Goal: Task Accomplishment & Management: Manage account settings

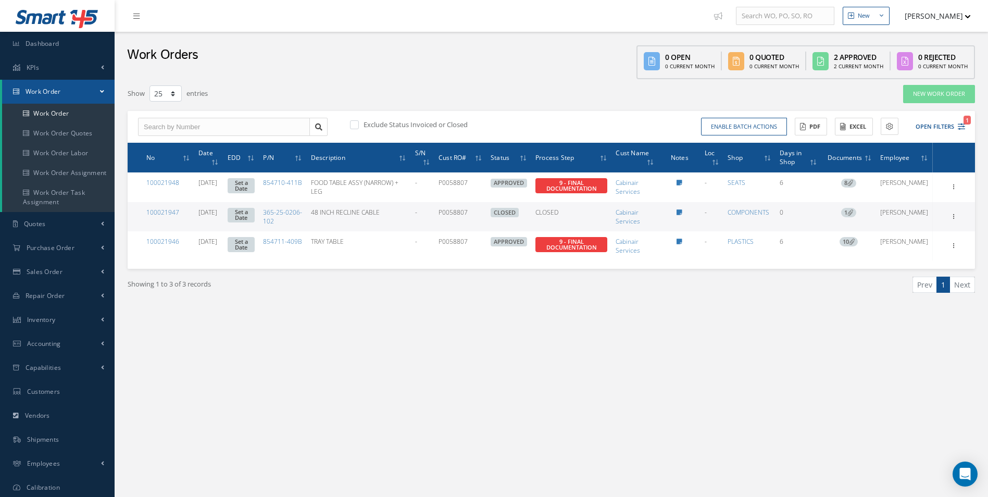
select select "25"
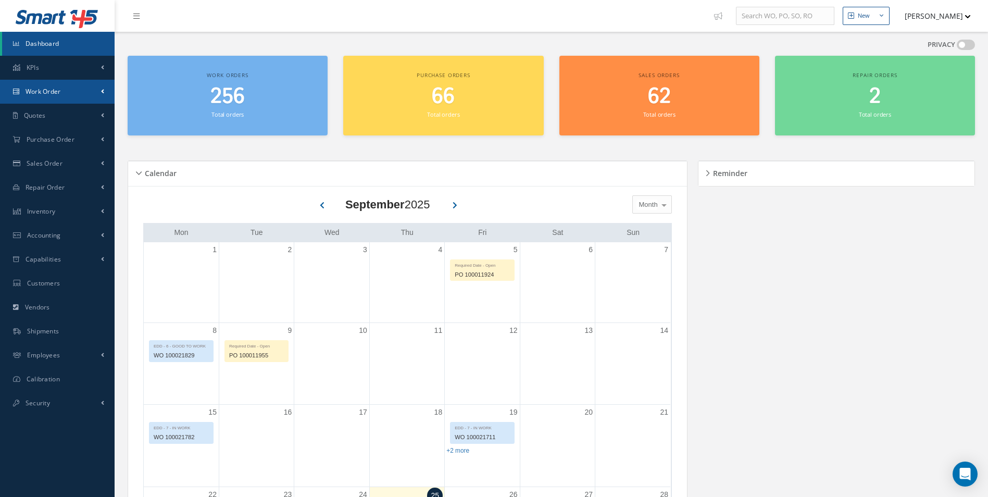
click at [53, 91] on span "Work Order" at bounding box center [43, 91] width 35 height 9
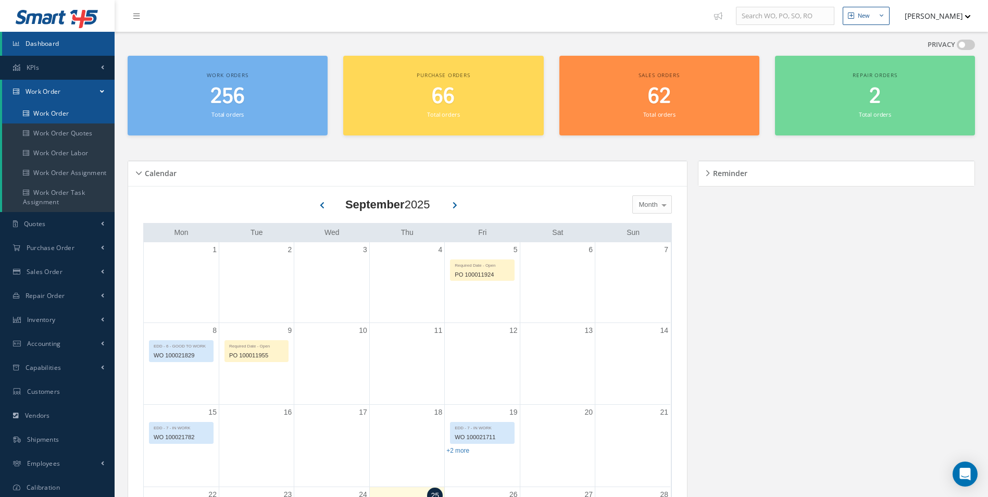
click at [48, 115] on link "Work Order" at bounding box center [58, 114] width 112 height 20
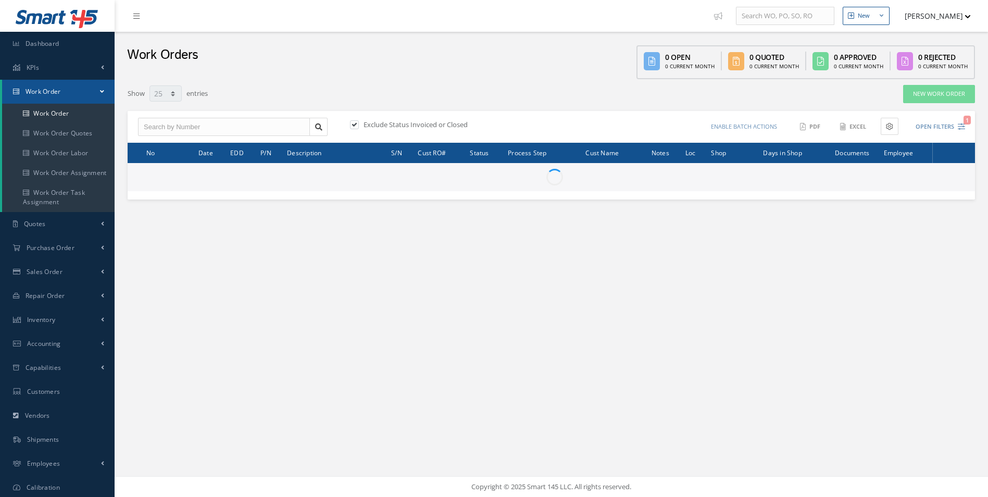
select select "25"
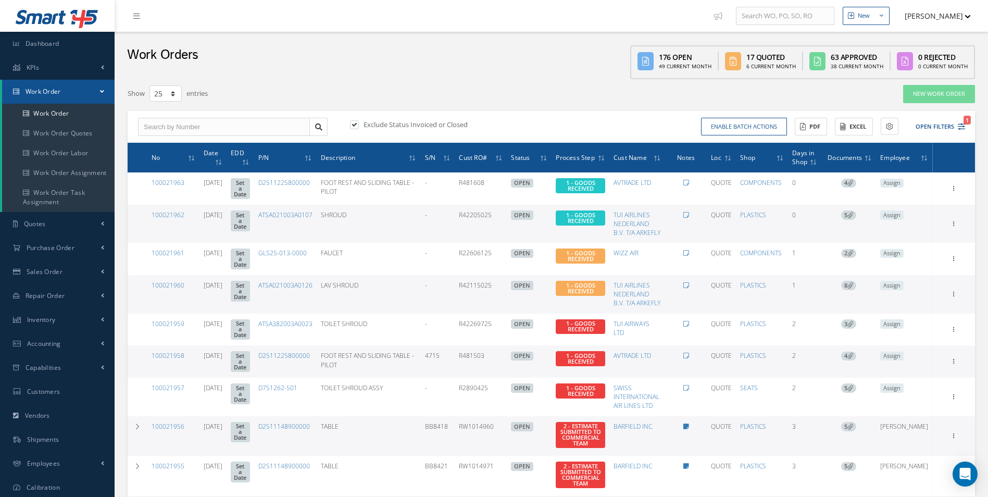
click at [358, 123] on label at bounding box center [359, 124] width 3 height 9
click at [353, 123] on input "checkbox" at bounding box center [353, 125] width 7 height 7
checkbox input "false"
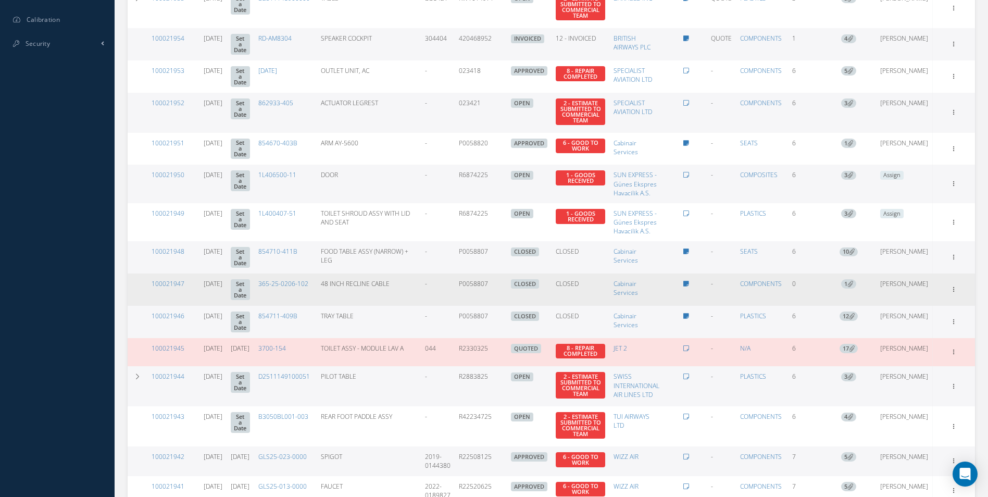
scroll to position [469, 0]
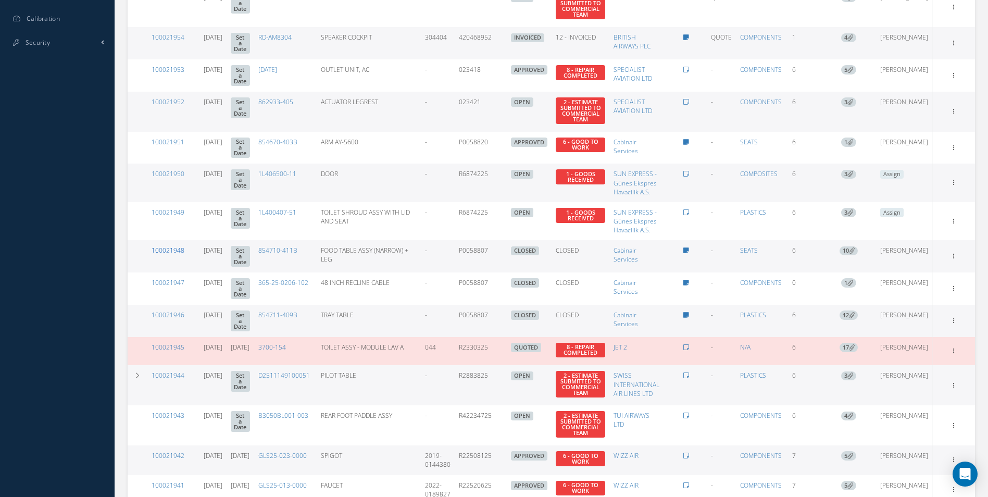
click at [180, 255] on link "100021948" at bounding box center [167, 250] width 33 height 9
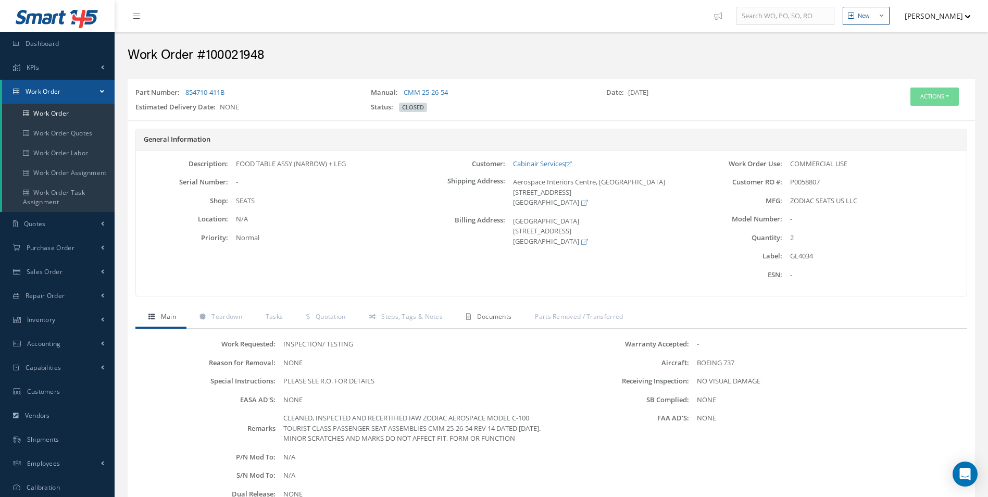
click at [489, 318] on span "Documents" at bounding box center [494, 316] width 35 height 9
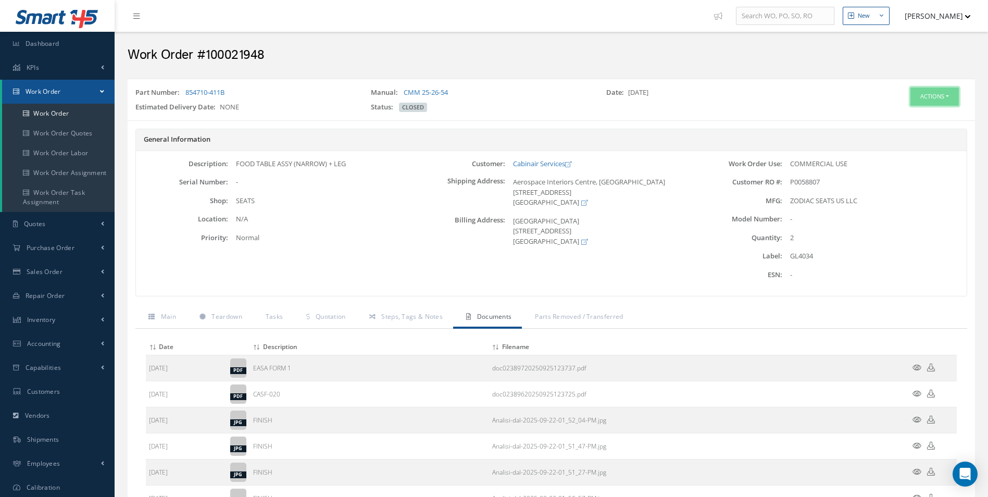
click at [932, 97] on button "Actions" at bounding box center [934, 96] width 48 height 18
click at [914, 113] on link "Edit" at bounding box center [918, 116] width 83 height 14
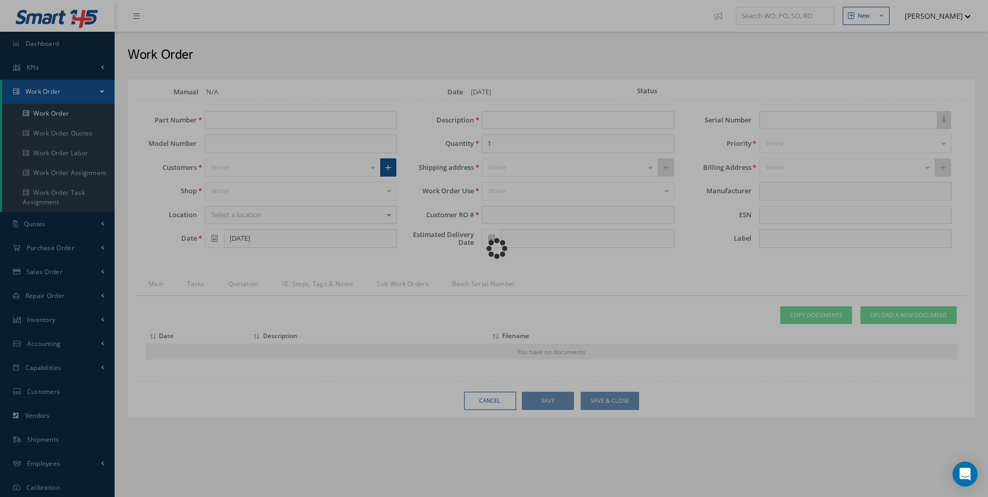
type input "854710-411B"
type input "[DATE]"
type input "FOOD TABLE ASSY (NARROW) + LEG"
type input "2"
type input "P0058807"
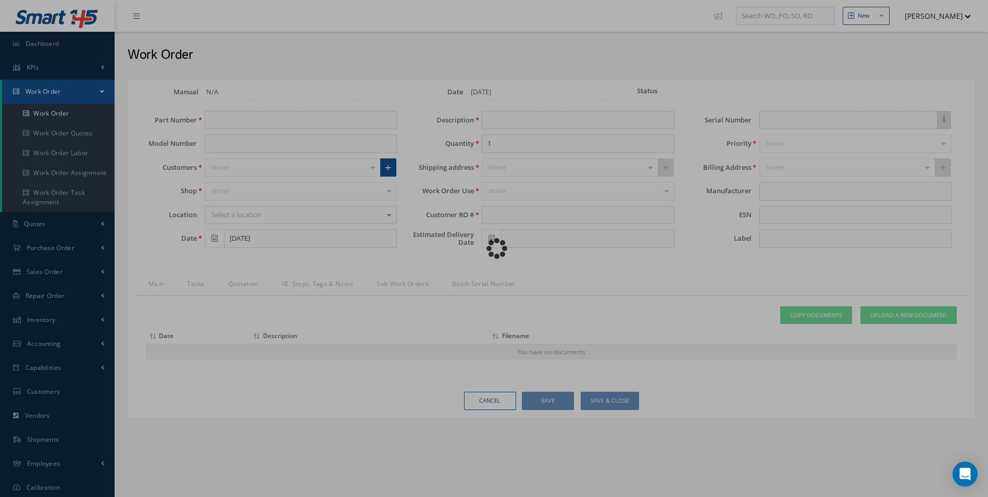
type input "GL4034"
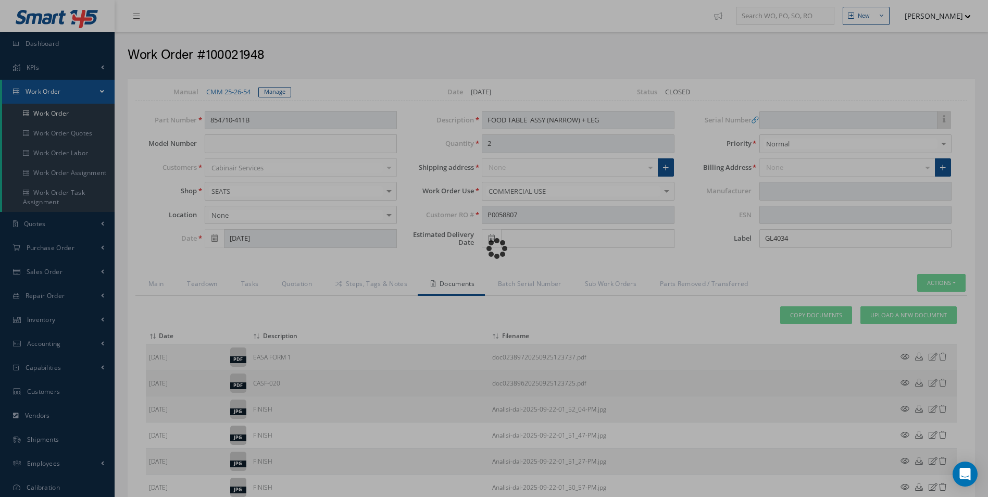
type input "ZODIAC SEATS US LLC"
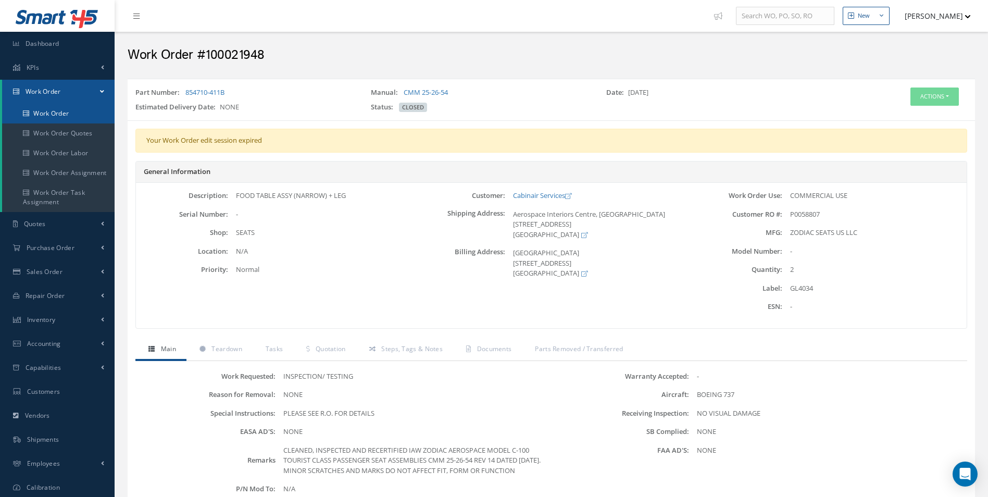
click at [59, 115] on link "Work Order" at bounding box center [58, 114] width 112 height 20
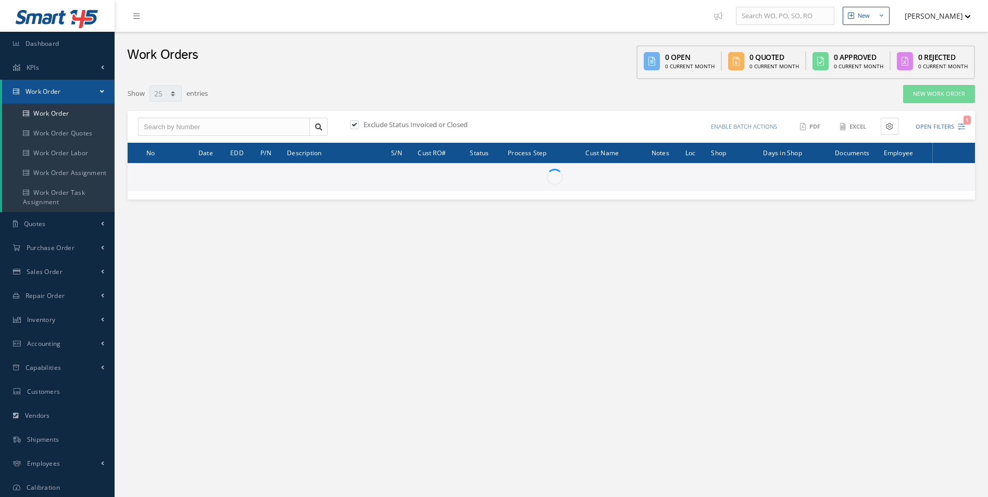
select select "25"
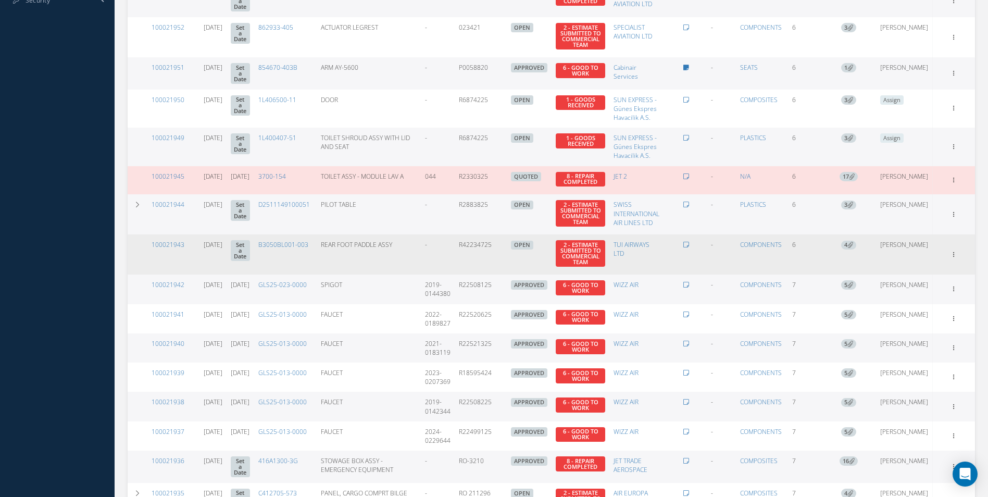
scroll to position [625, 0]
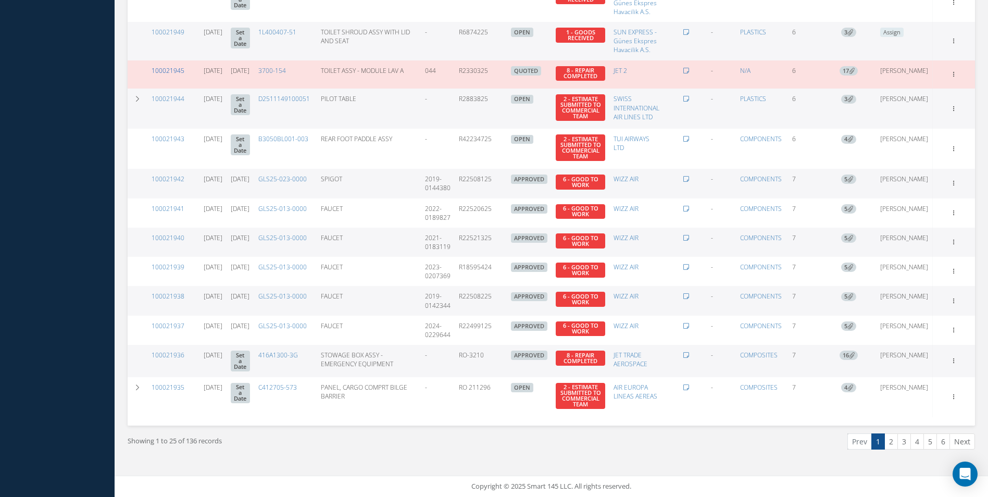
click at [178, 75] on link "100021945" at bounding box center [167, 70] width 33 height 9
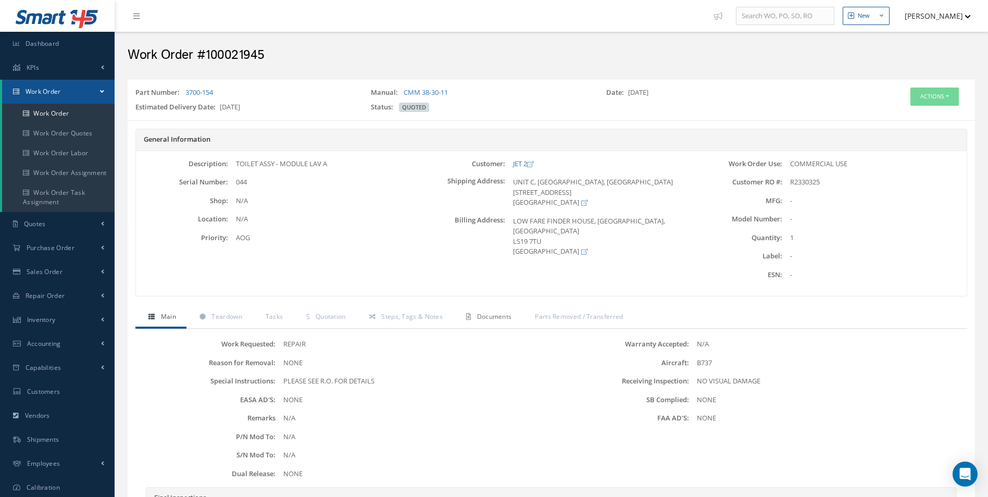
click at [503, 315] on span "Documents" at bounding box center [494, 316] width 35 height 9
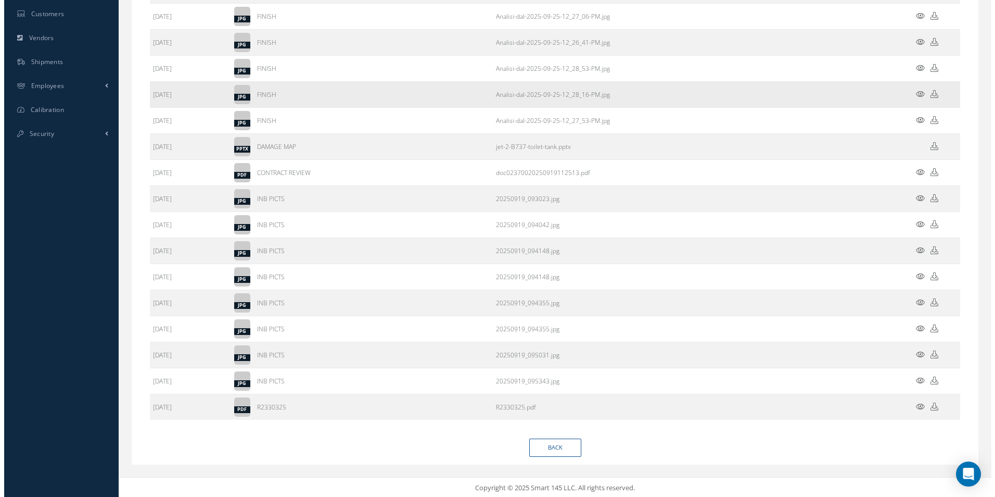
scroll to position [379, 0]
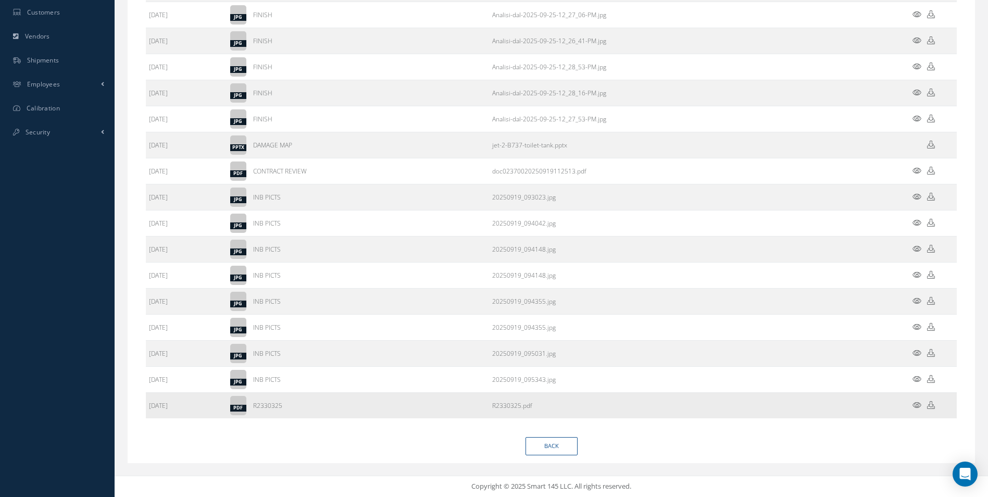
click at [916, 402] on icon at bounding box center [916, 405] width 9 height 8
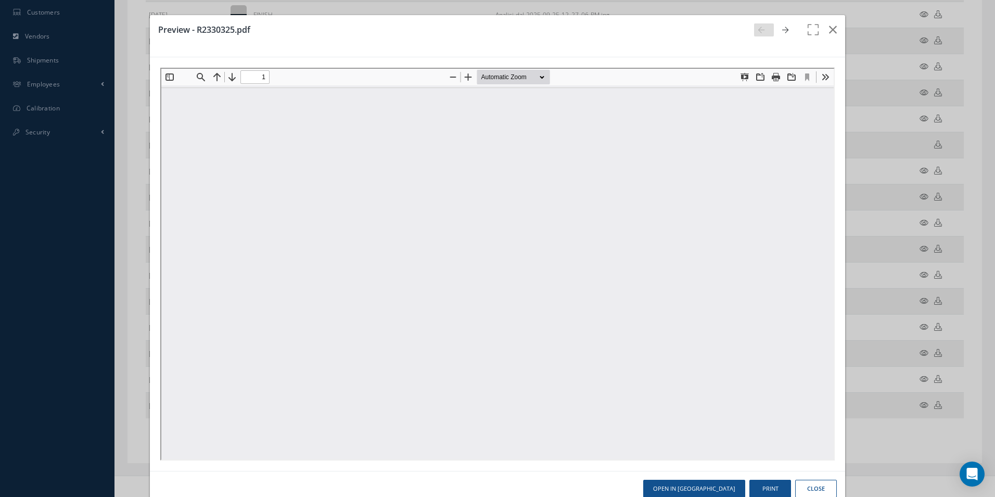
scroll to position [0, 0]
type input "0"
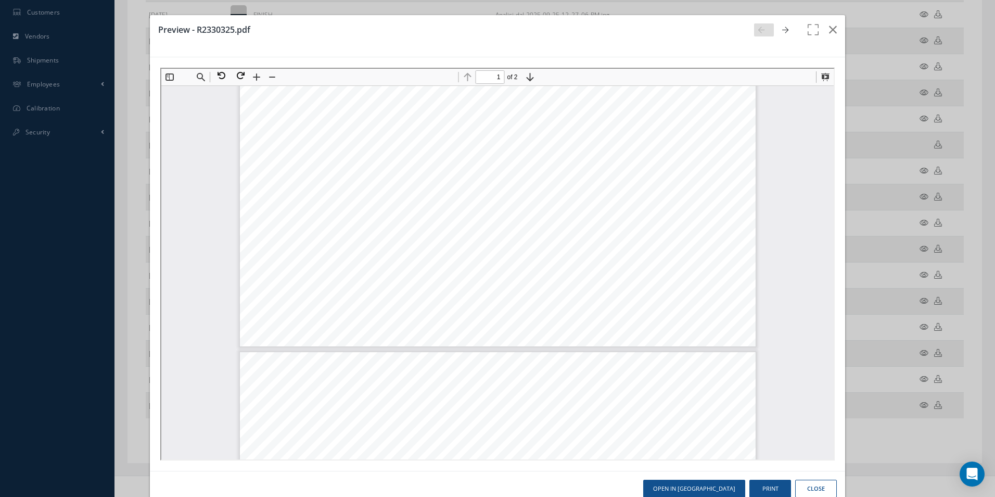
type input "2"
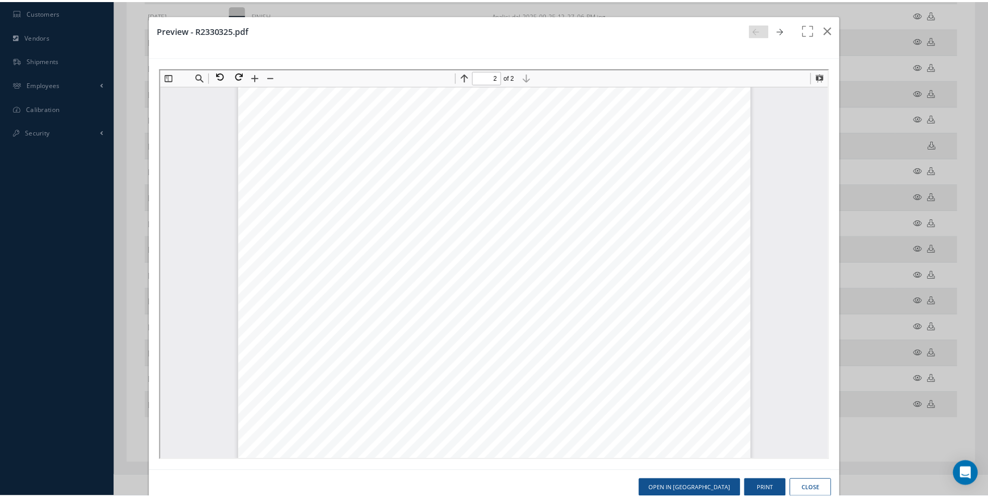
scroll to position [580, 0]
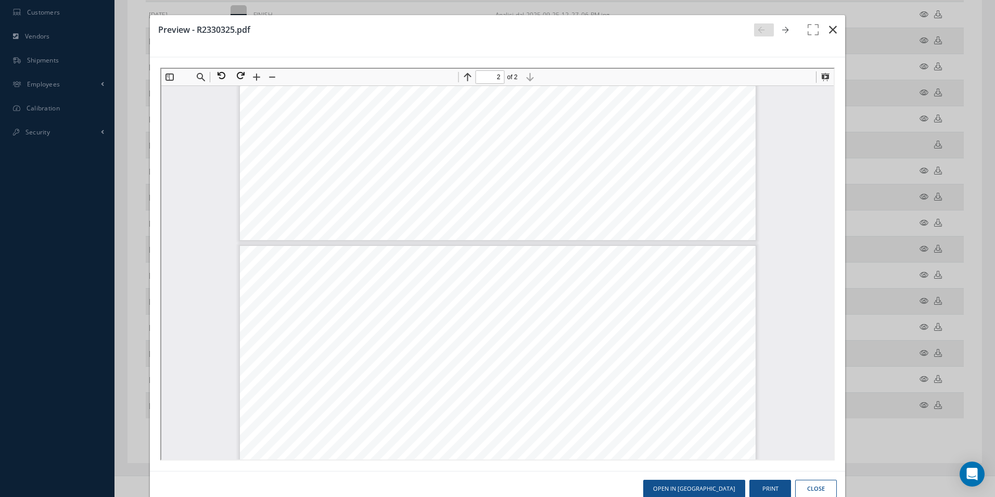
click at [829, 30] on icon "button" at bounding box center [833, 29] width 8 height 12
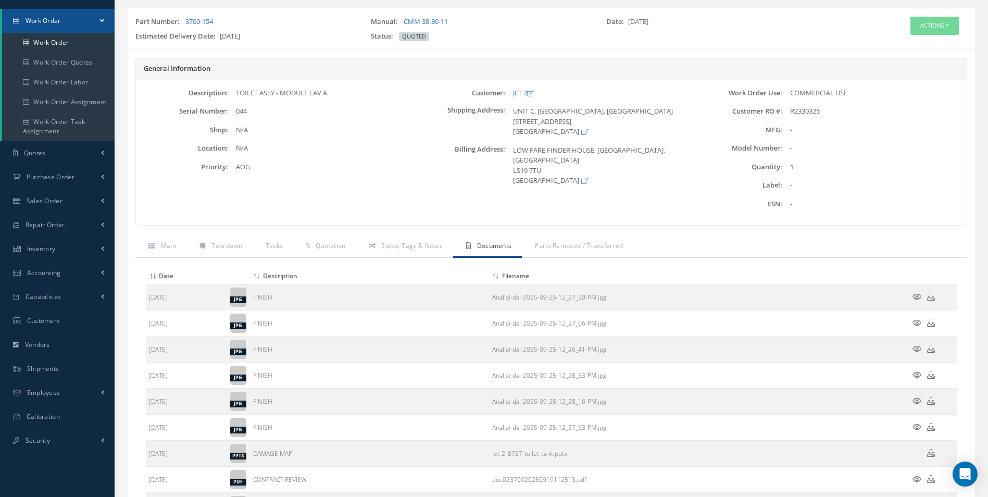
scroll to position [67, 0]
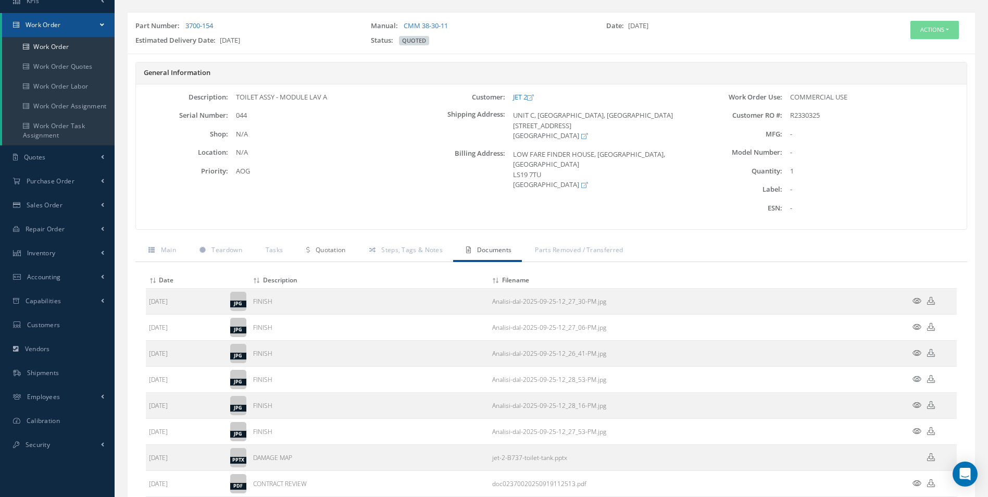
click at [325, 250] on span "Quotation" at bounding box center [330, 249] width 30 height 9
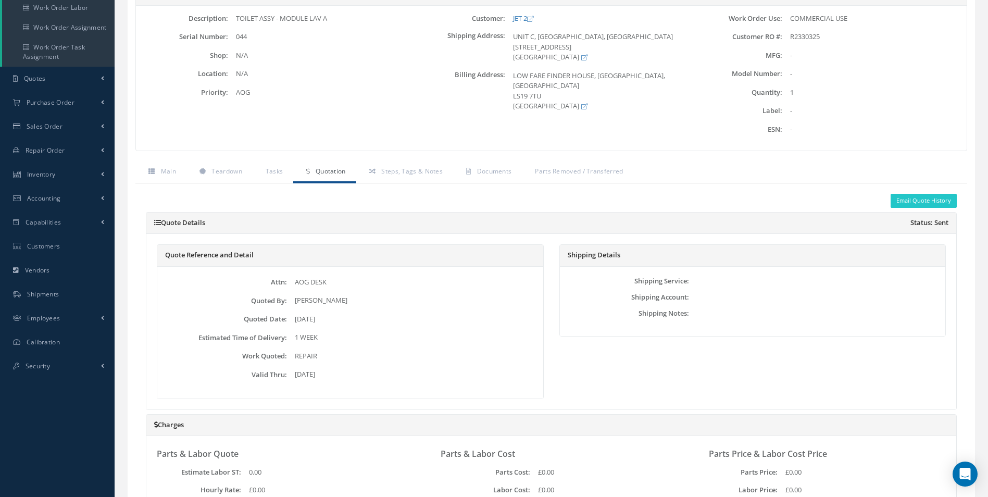
scroll to position [0, 0]
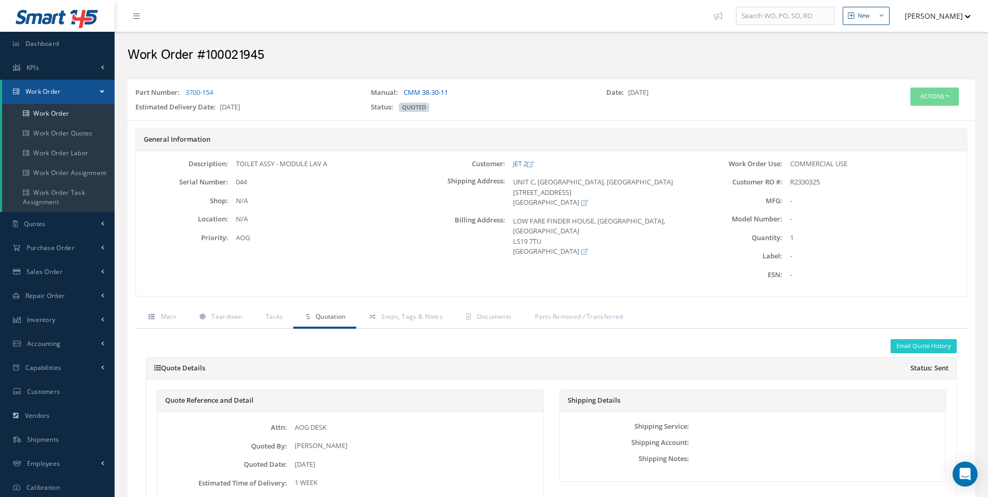
click at [422, 90] on link "CMM 38-30-11" at bounding box center [425, 91] width 44 height 9
click at [947, 94] on button "Actions" at bounding box center [934, 96] width 48 height 18
click at [911, 120] on link "Edit" at bounding box center [918, 116] width 83 height 14
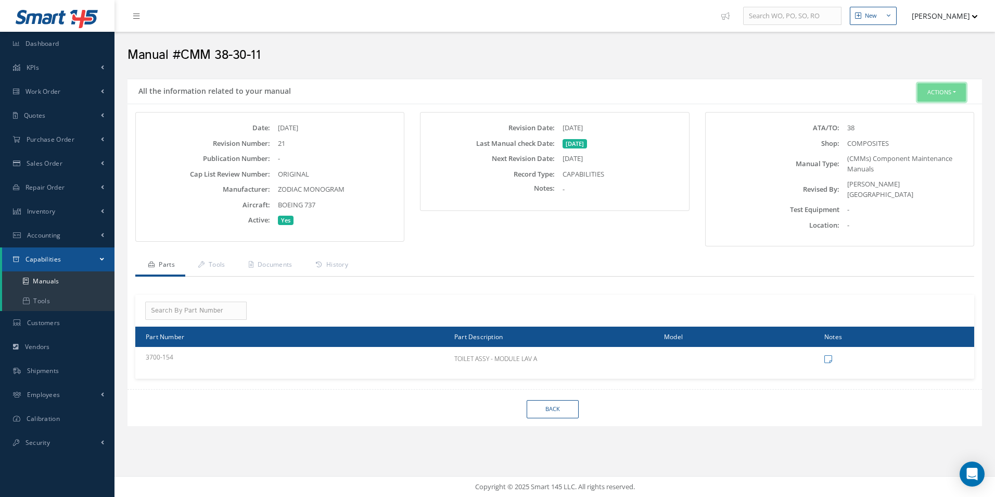
click at [935, 97] on button "Actions" at bounding box center [942, 92] width 48 height 18
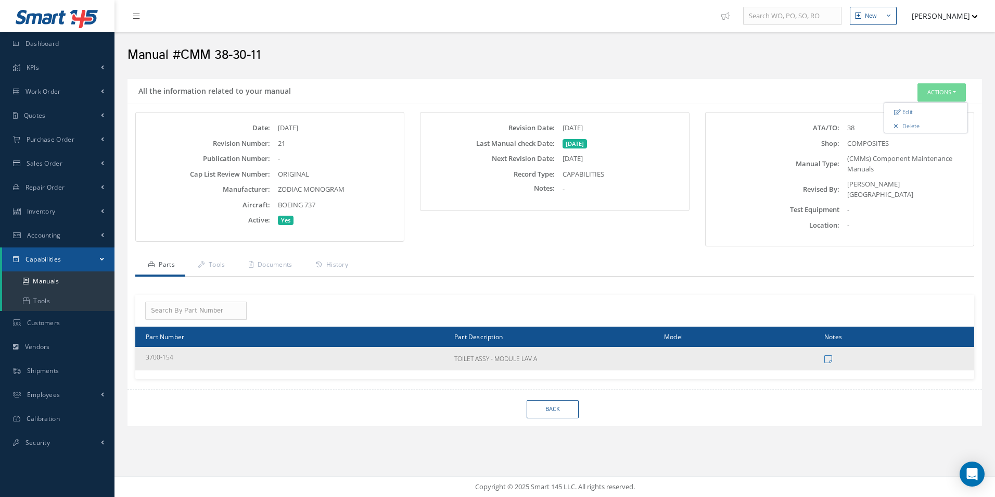
click at [493, 354] on td "TOILET ASSY - MODULE LAV A" at bounding box center [555, 358] width 210 height 23
click at [171, 352] on td "3700-154" at bounding box center [292, 358] width 315 height 23
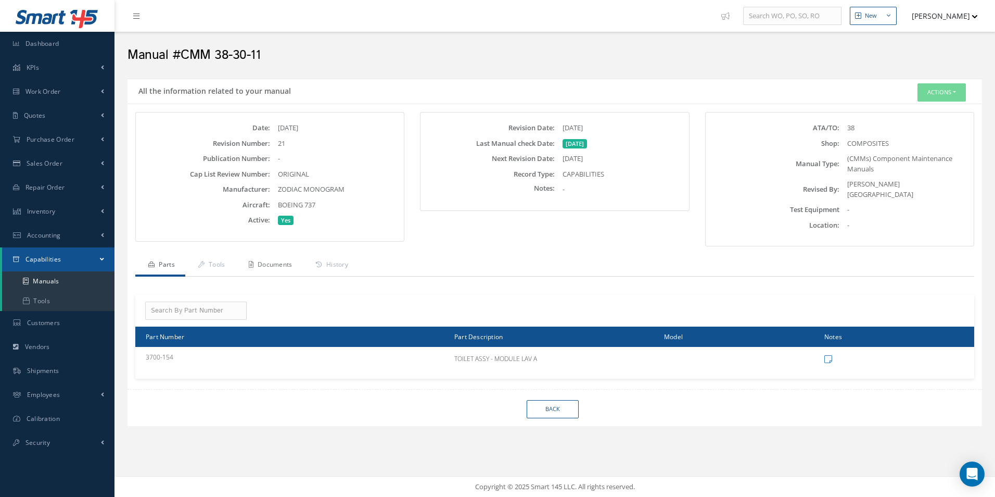
click at [278, 260] on link "Documents" at bounding box center [269, 266] width 67 height 22
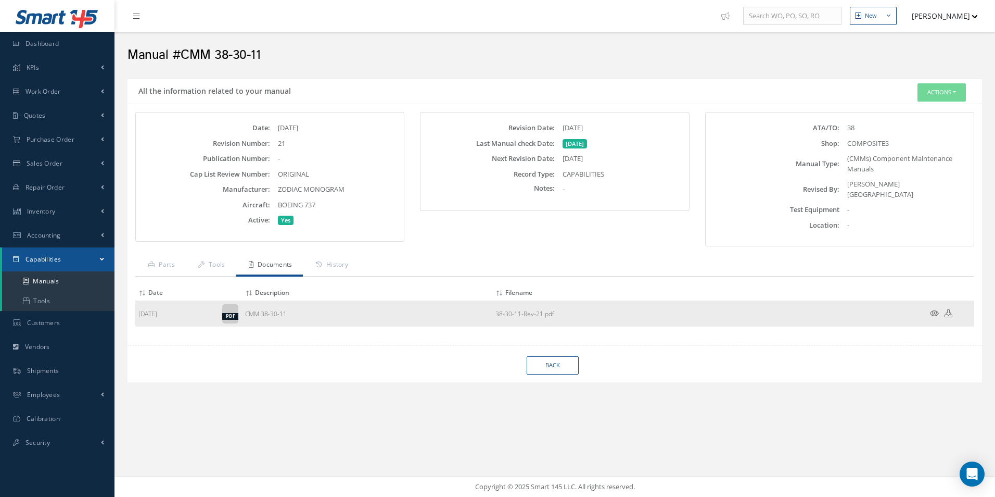
click at [950, 311] on icon at bounding box center [949, 313] width 8 height 8
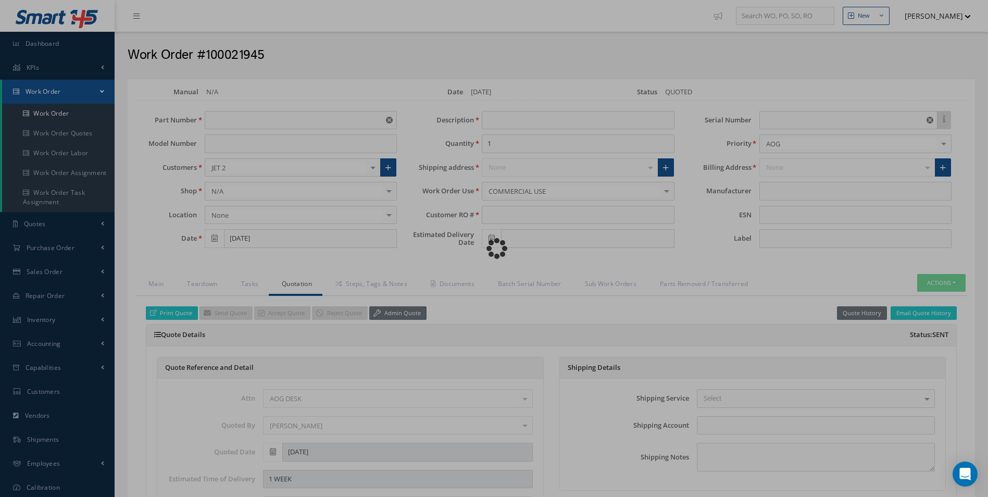
type input "3700-154"
type input "09/19/2025"
type input "TOILET ASSY - MODULE LAV A"
type input "R2330325"
type input "09/26/2025"
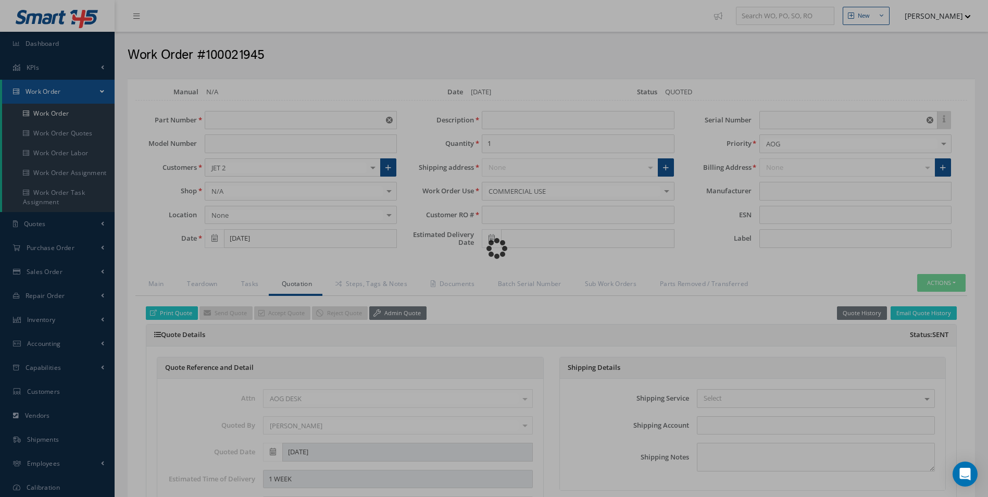
type input "044"
type textarea "NONE"
type textarea "PLEASE SEE R.O. FOR DETAILS"
type input "NONE"
type textarea "NO VISUAL DAMAGE"
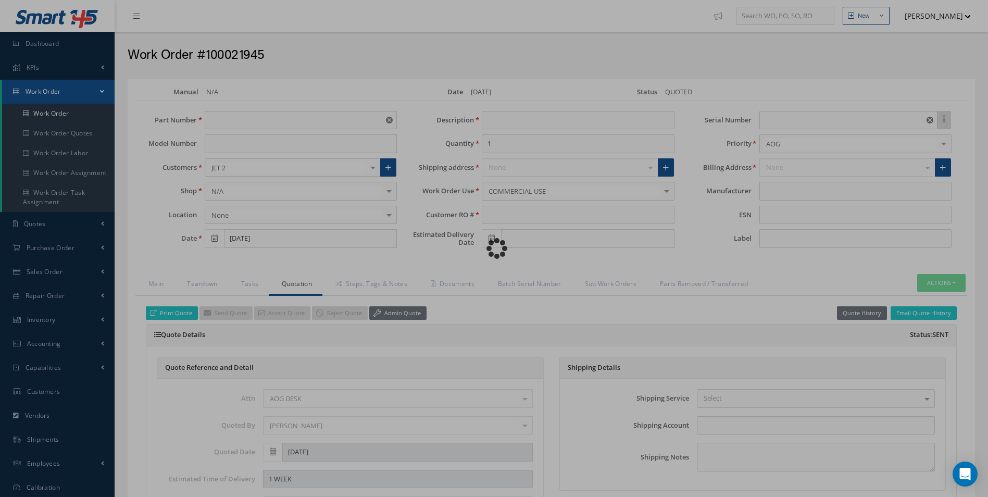
type textarea "NONE"
type input "NONE"
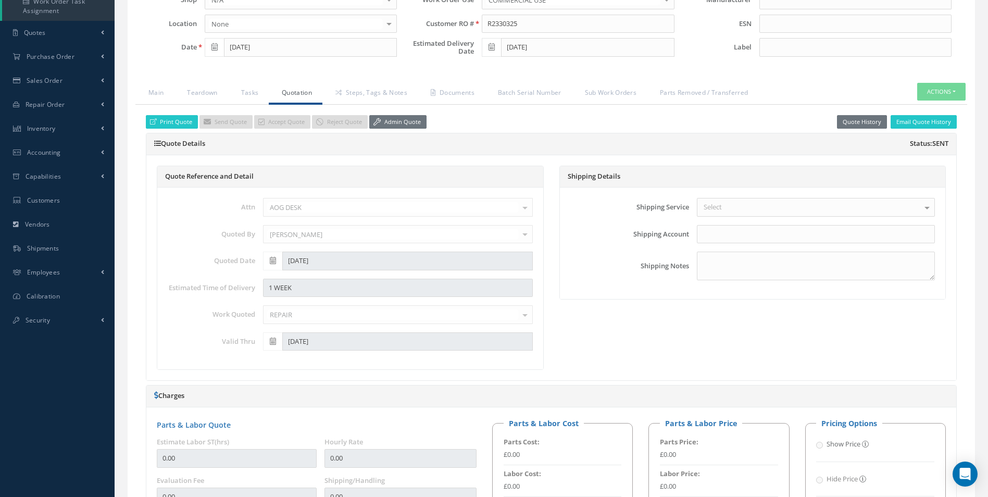
scroll to position [52, 0]
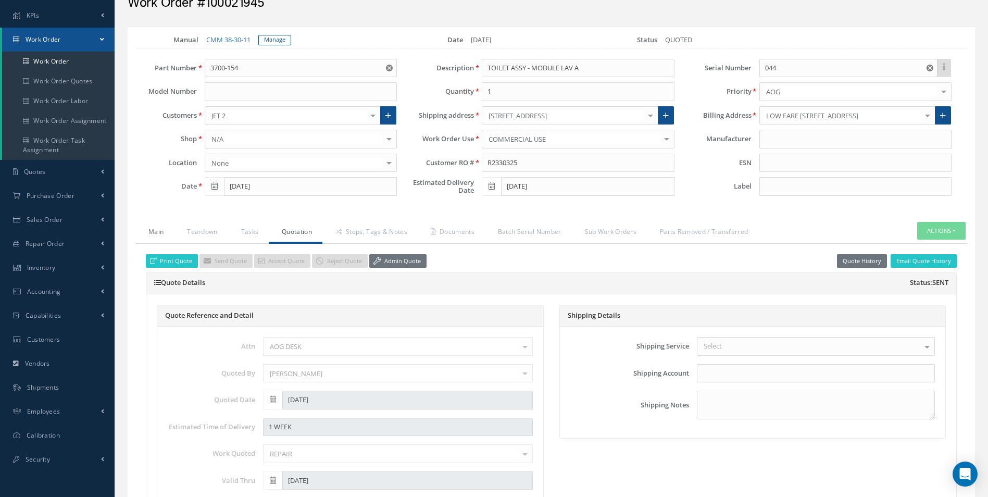
click at [161, 233] on link "Main" at bounding box center [154, 233] width 39 height 22
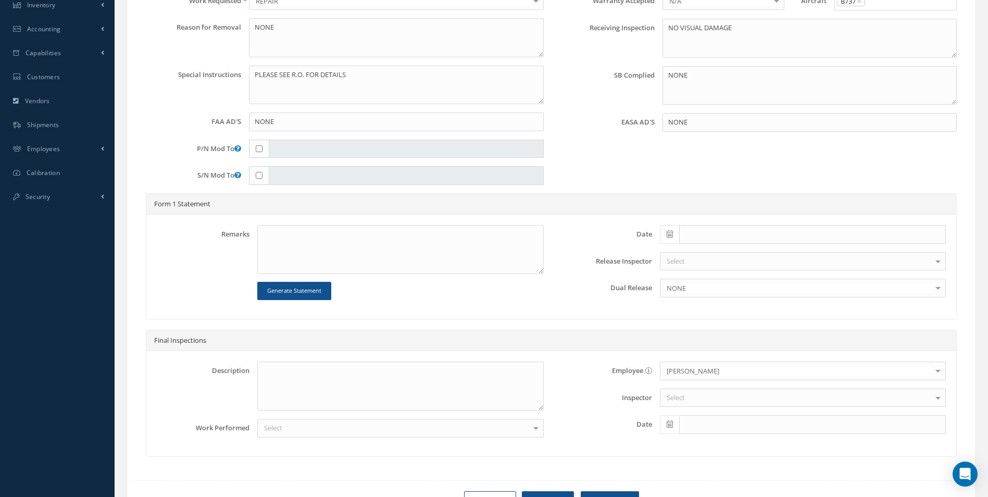
scroll to position [364, 0]
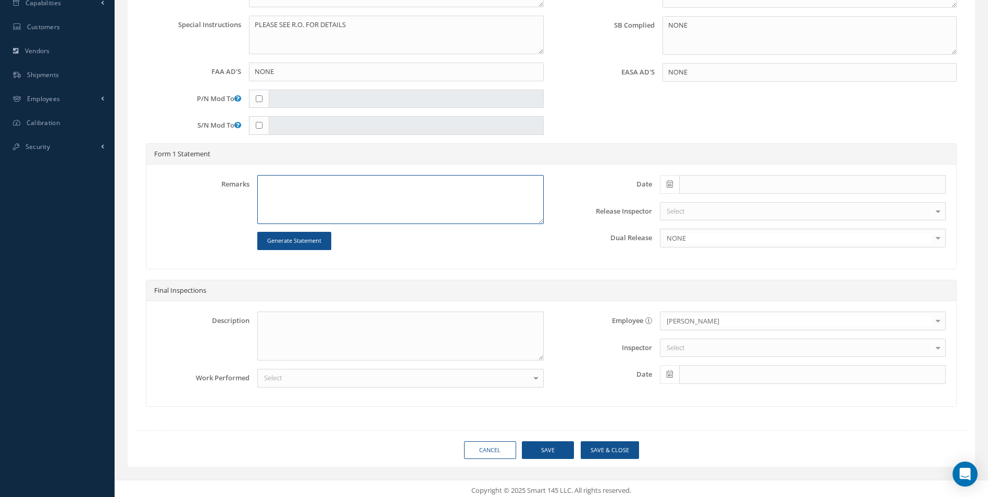
click at [276, 188] on textarea at bounding box center [400, 199] width 286 height 49
drag, startPoint x: 263, startPoint y: 183, endPoint x: 286, endPoint y: 184, distance: 22.9
click at [286, 184] on textarea "toilet" at bounding box center [400, 199] width 286 height 49
click at [406, 176] on textarea "TOILET TANK ASSY EXTERIOR REPAIRED IAW" at bounding box center [400, 199] width 286 height 49
drag, startPoint x: 438, startPoint y: 194, endPoint x: 456, endPoint y: 192, distance: 17.8
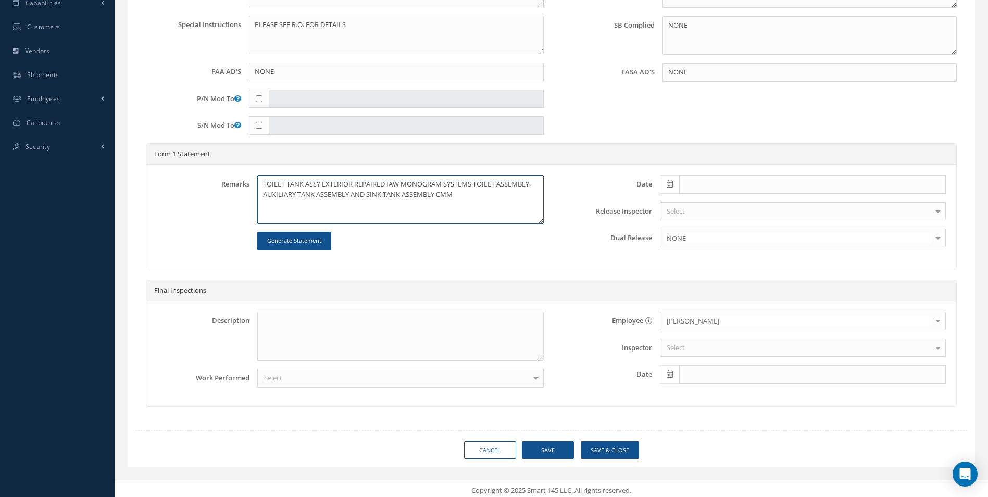
click at [456, 192] on textarea "TOILET TANK ASSY EXTERIOR REPAIRED IAW MONOGRAM SYSTEMS TOILET ASSEMBLY, AUXILI…" at bounding box center [400, 199] width 286 height 49
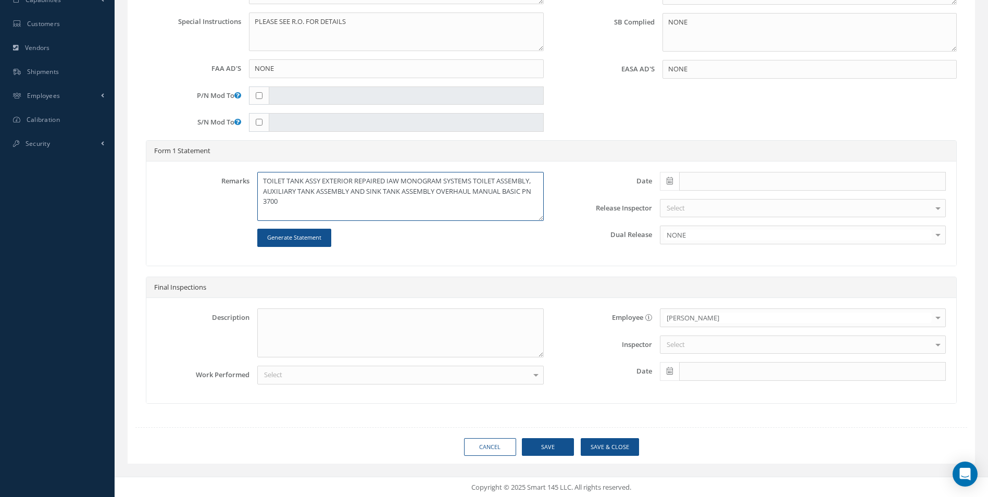
scroll to position [368, 0]
drag, startPoint x: 478, startPoint y: 179, endPoint x: 440, endPoint y: 192, distance: 40.2
click at [440, 192] on textarea "TOILET TANK ASSY EXTERIOR REPAIRED IAW MONOGRAM SYSTEMS TOILET ASSEMBLY, AUXILI…" at bounding box center [400, 195] width 286 height 49
drag, startPoint x: 476, startPoint y: 181, endPoint x: 437, endPoint y: 193, distance: 40.8
click at [437, 193] on textarea "TOILET TANK ASSY EXTERIOR REPAIRED IAW MONOGRAM SYSTEMS TOILET ASSEMBLY, AUXILI…" at bounding box center [400, 195] width 286 height 49
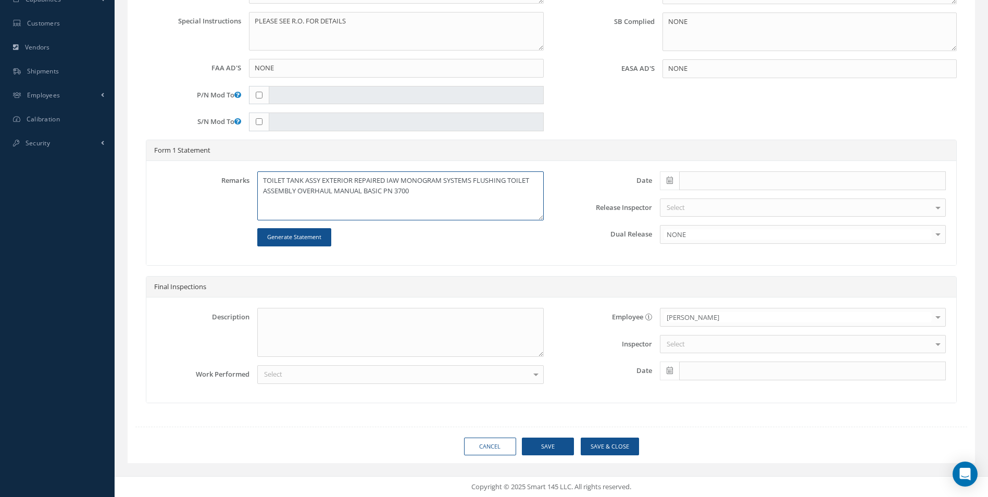
drag, startPoint x: 299, startPoint y: 189, endPoint x: 364, endPoint y: 188, distance: 65.6
click at [364, 188] on textarea "TOILET TANK ASSY EXTERIOR REPAIRED IAW MONOGRAM SYSTEMS FLUSHING TOILET ASSEMBL…" at bounding box center [400, 195] width 286 height 49
click at [350, 193] on textarea "TOILET TANK ASSY EXTERIOR REPAIRED IAW MONOGRAM SYSTEMS FLUSHING TOILET ASSEMBL…" at bounding box center [400, 195] width 286 height 49
paste textarea "OVERHAUL MANUAL"
click at [474, 191] on textarea "TOILET TANK ASSY EXTERIOR REPAIRED IAW MONOGRAM SYSTEMS FLUSHING TOILET ASSEMBL…" at bounding box center [400, 195] width 286 height 49
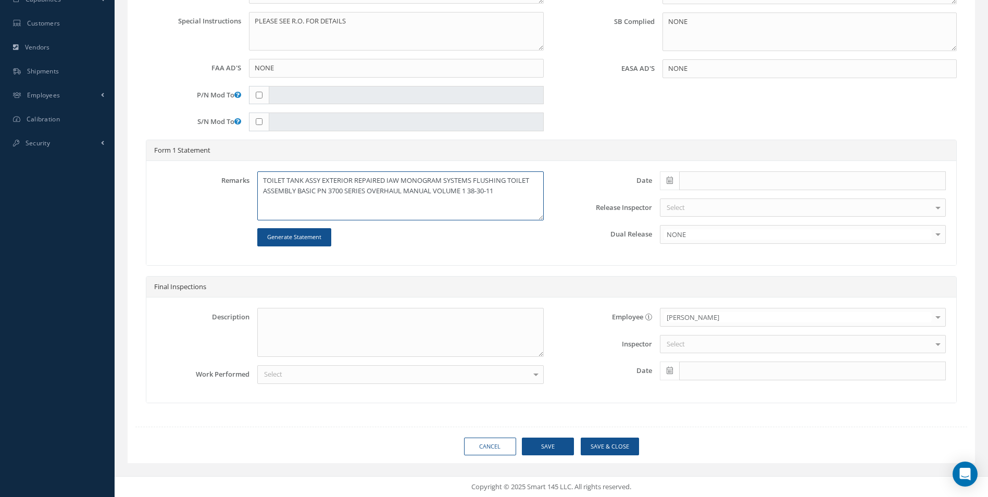
click at [468, 189] on textarea "TOILET TANK ASSY EXTERIOR REPAIRED IAW MONOGRAM SYSTEMS FLUSHING TOILET ASSEMBL…" at bounding box center [400, 195] width 286 height 49
drag, startPoint x: 437, startPoint y: 190, endPoint x: 471, endPoint y: 194, distance: 34.1
click at [471, 194] on textarea "TOILET TANK ASSY EXTERIOR REPAIRED IAW MONOGRAM SYSTEMS FLUSHING TOILET ASSEMBL…" at bounding box center [400, 195] width 286 height 49
click at [469, 192] on textarea "TOILET TANK ASSY EXTERIOR REPAIRED IAW MONOGRAM SYSTEMS FLUSHING TOILET ASSEMBL…" at bounding box center [400, 195] width 286 height 49
click at [501, 189] on textarea "TOILET TANK ASSY EXTERIOR REPAIRED IAW MONOGRAM SYSTEMS FLUSHING TOILET ASSEMBL…" at bounding box center [400, 195] width 286 height 49
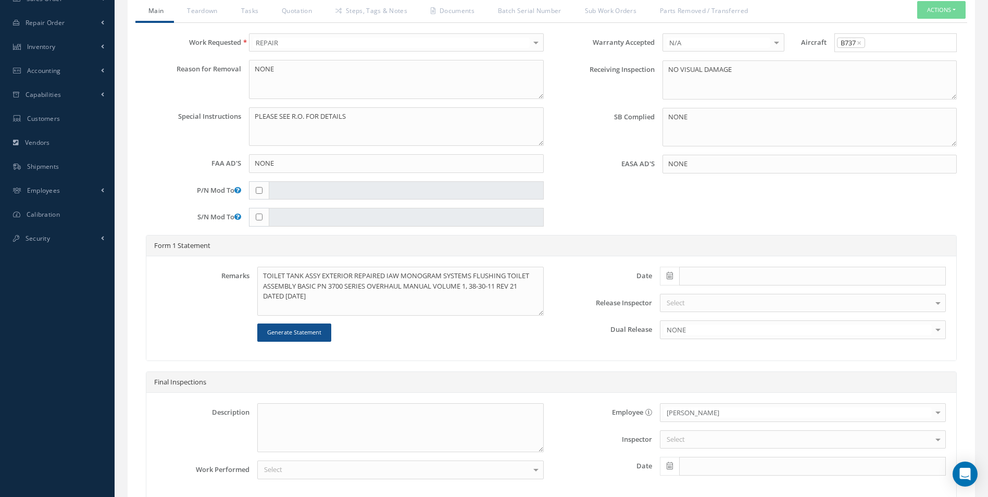
scroll to position [108, 0]
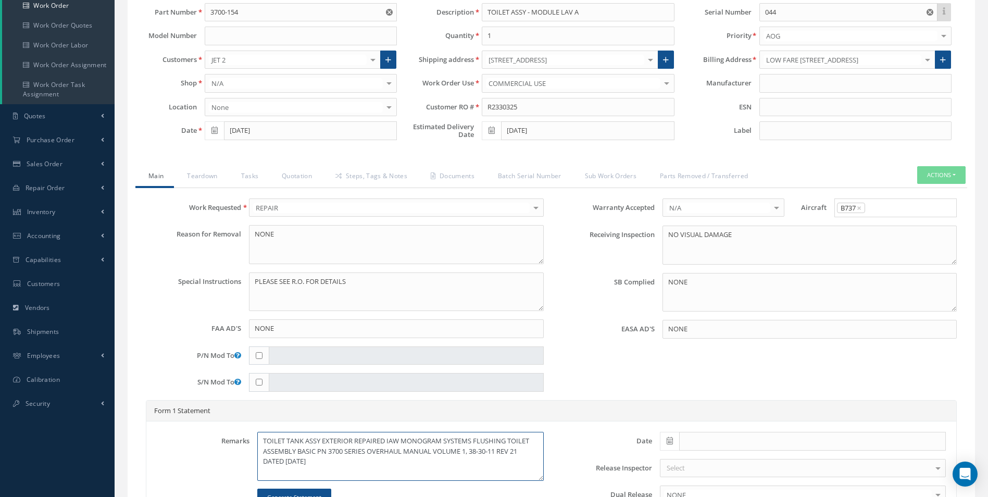
click at [325, 457] on textarea "TOILET TANK ASSY EXTERIOR REPAIRED IAW MONOGRAM SYSTEMS FLUSHING TOILET ASSEMBL…" at bounding box center [400, 456] width 286 height 49
click at [387, 472] on textarea "TOILET TANK ASSY EXTERIOR REPAIRED IAW MONOGRAM SYSTEMS FLUSHING TOILET ASSEMBL…" at bounding box center [400, 456] width 286 height 49
click at [450, 470] on textarea "TOILET TANK ASSY EXTERIOR REPAIRED IAW MONOGRAM SYSTEMS FLUSHING TOILET ASSEMBL…" at bounding box center [400, 456] width 286 height 49
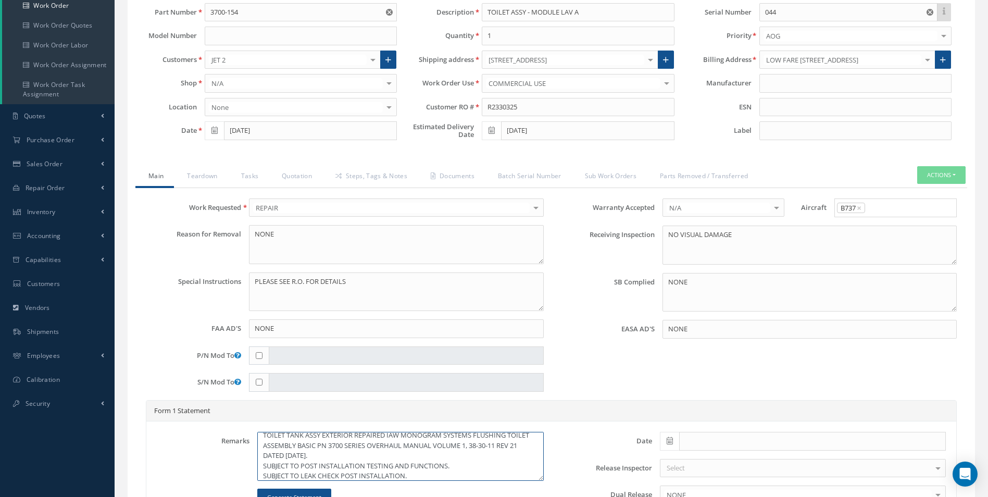
type textarea "TOILET TANK ASSY EXTERIOR REPAIRED IAW MONOGRAM SYSTEMS FLUSHING TOILET ASSEMBL…"
drag, startPoint x: 667, startPoint y: 232, endPoint x: 735, endPoint y: 233, distance: 67.2
click at [735, 233] on textarea "NO VISUAL DAMAGE" at bounding box center [809, 244] width 294 height 39
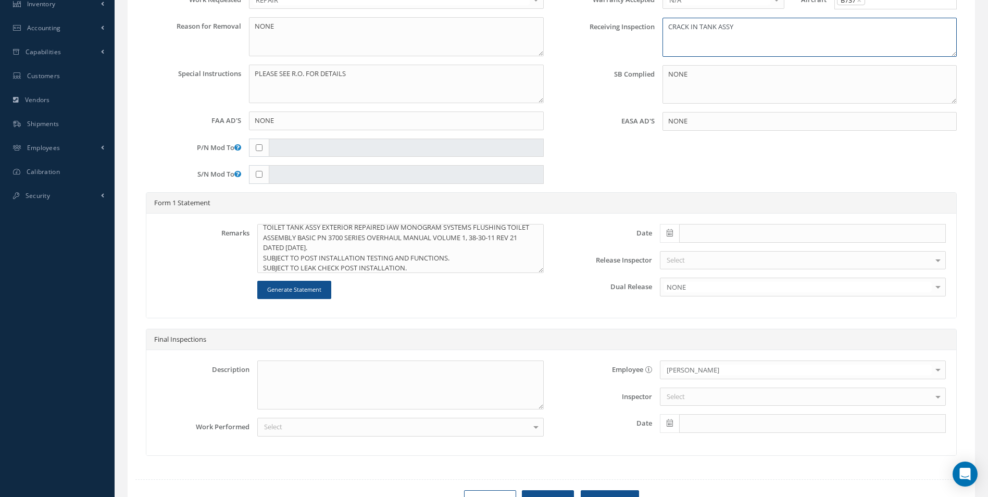
scroll to position [316, 0]
type textarea "CRACK IN TANK ASSY"
click at [668, 233] on icon at bounding box center [669, 232] width 6 height 7
click at [730, 331] on td "25" at bounding box center [730, 329] width 16 height 16
type input "[DATE]"
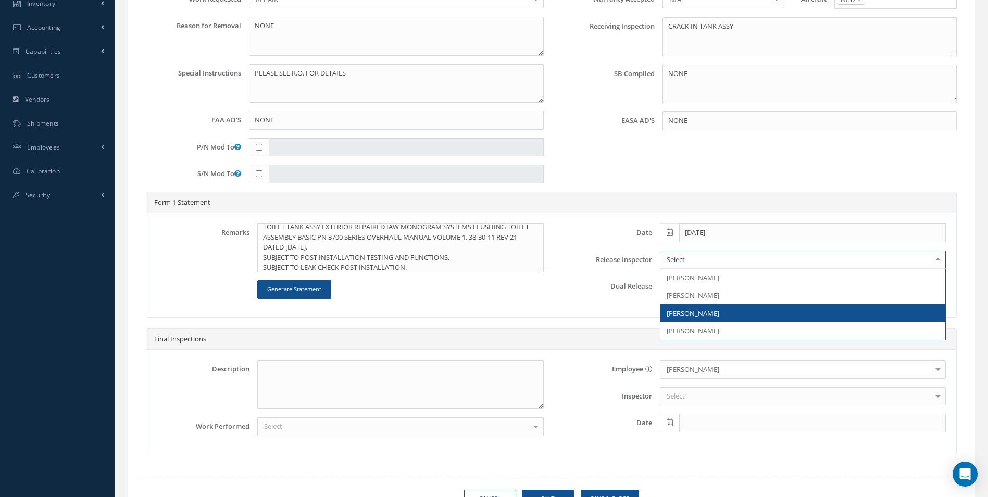
click at [689, 305] on span "[PERSON_NAME]" at bounding box center [802, 313] width 285 height 18
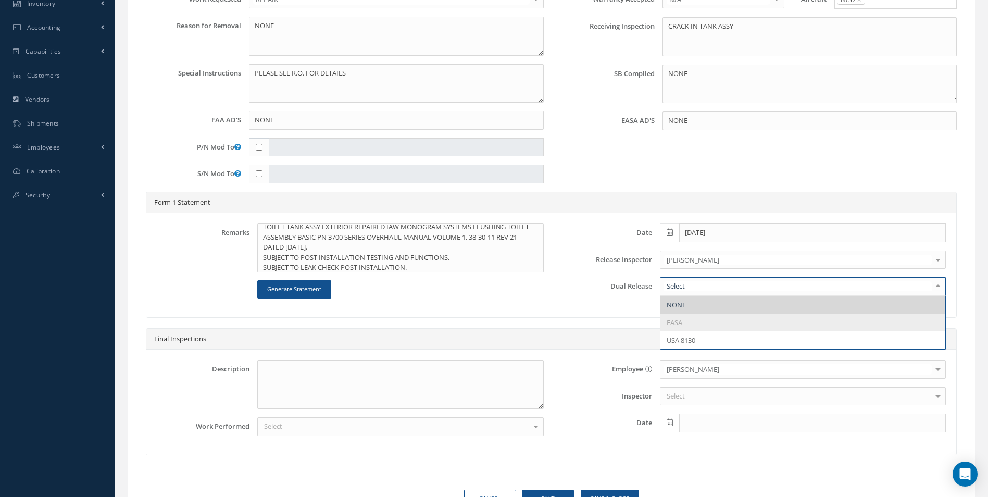
click at [933, 286] on div at bounding box center [937, 285] width 15 height 17
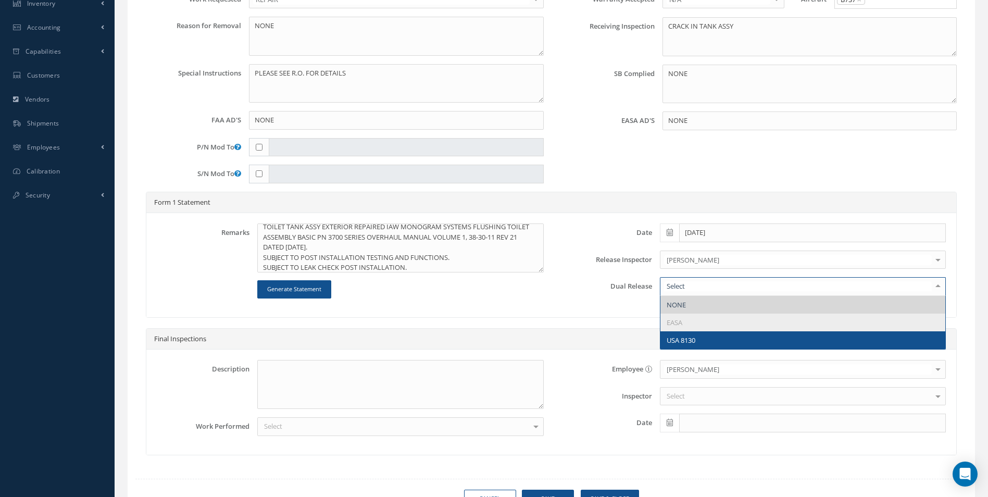
click at [798, 343] on span "USA 8130" at bounding box center [802, 340] width 285 height 18
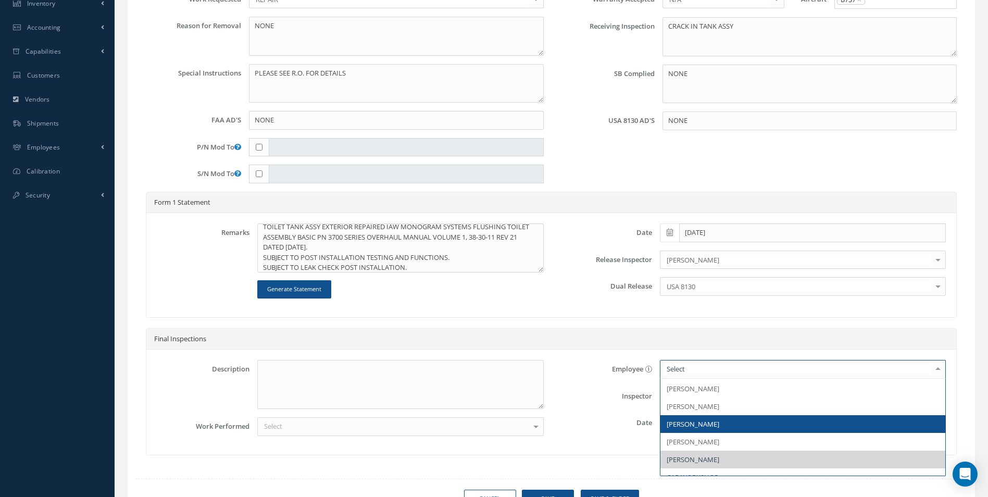
scroll to position [44, 0]
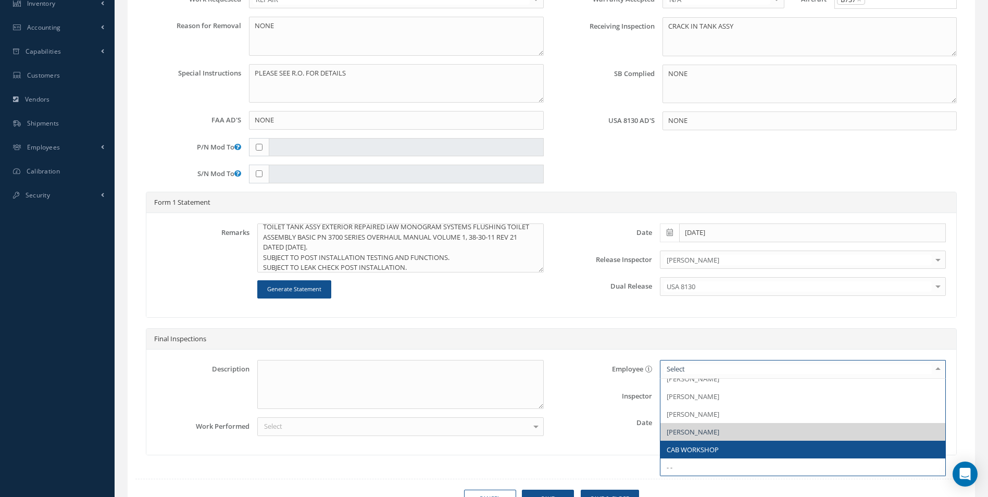
click at [703, 445] on span "CAB WORKSHOP" at bounding box center [692, 449] width 52 height 9
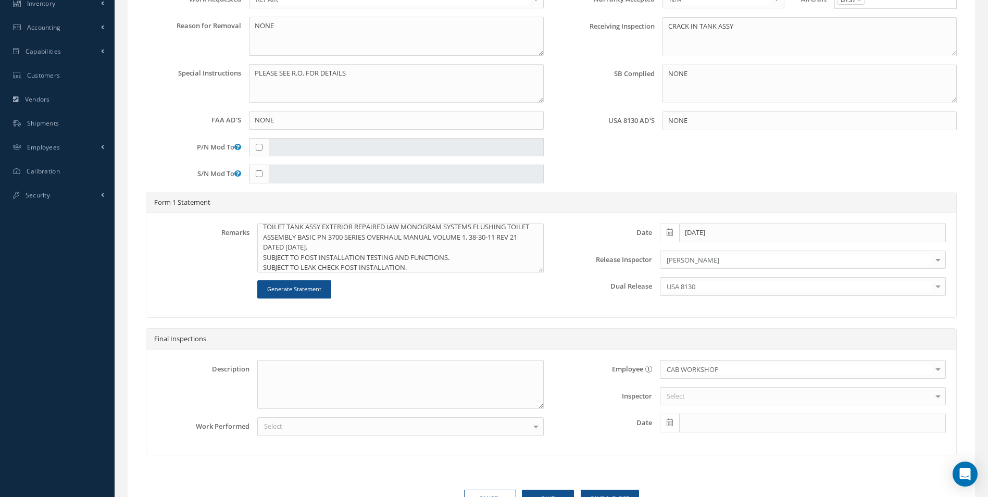
click at [691, 387] on div "Select" at bounding box center [803, 396] width 286 height 19
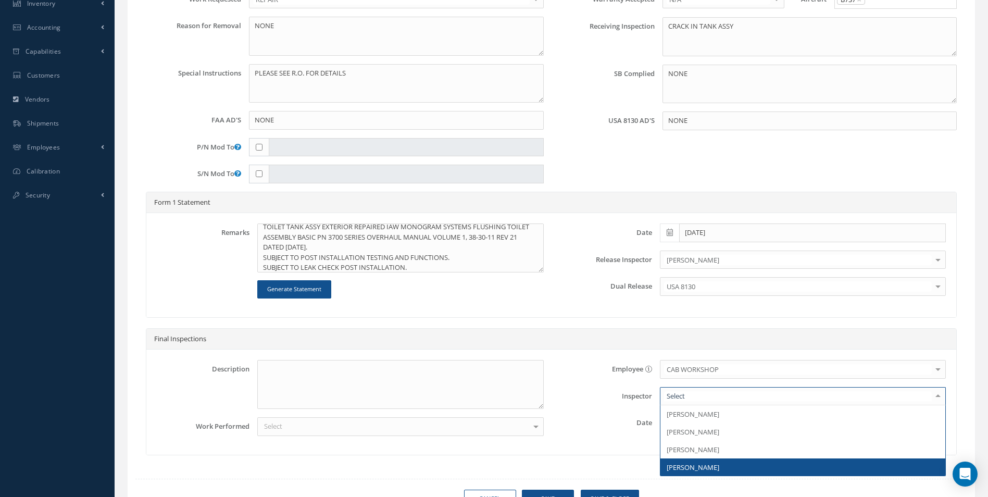
click at [698, 464] on span "[PERSON_NAME]" at bounding box center [692, 466] width 53 height 9
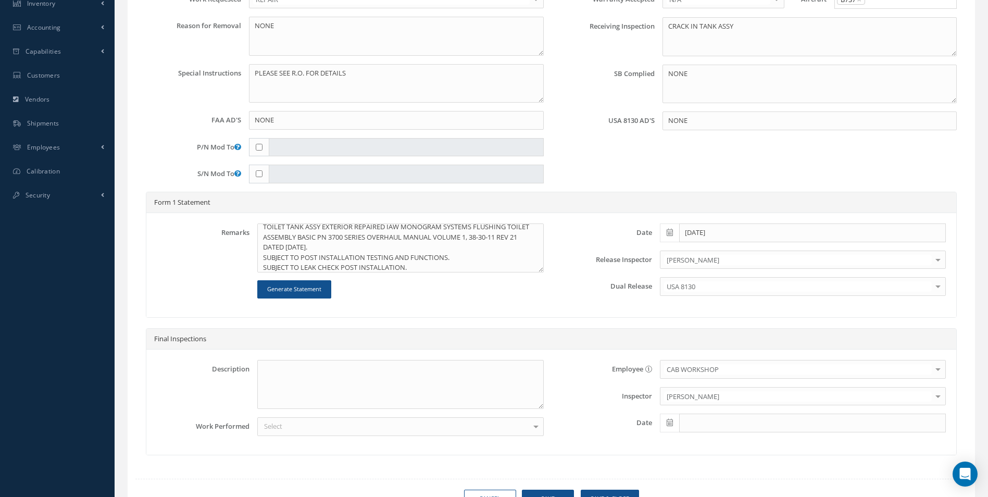
click at [673, 422] on span at bounding box center [669, 422] width 19 height 19
click at [731, 355] on td "25" at bounding box center [730, 360] width 16 height 16
type input "[DATE]"
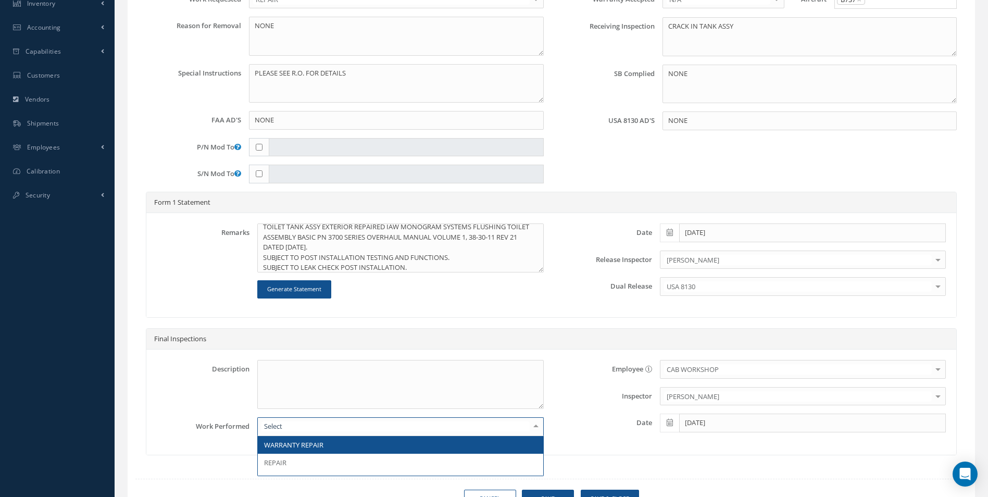
click at [338, 426] on div at bounding box center [400, 426] width 286 height 19
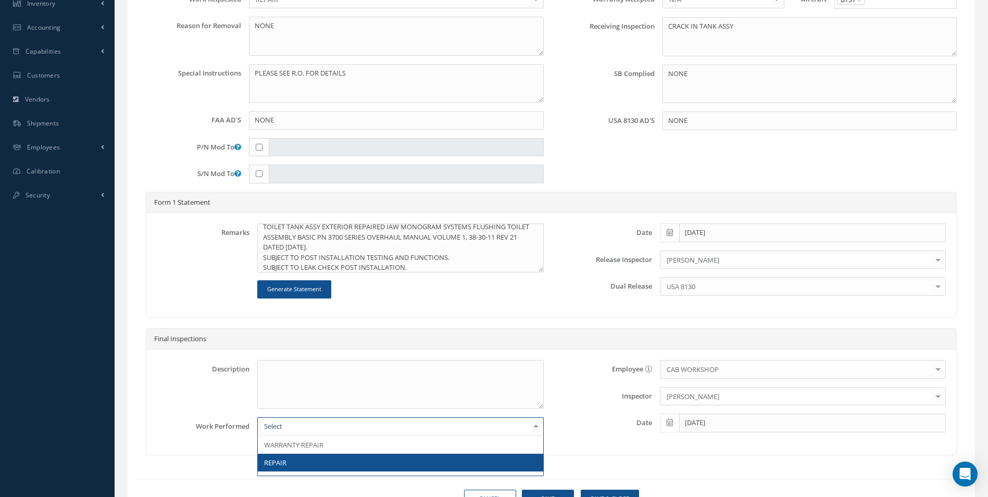
click at [296, 459] on span "REPAIR" at bounding box center [400, 462] width 285 height 18
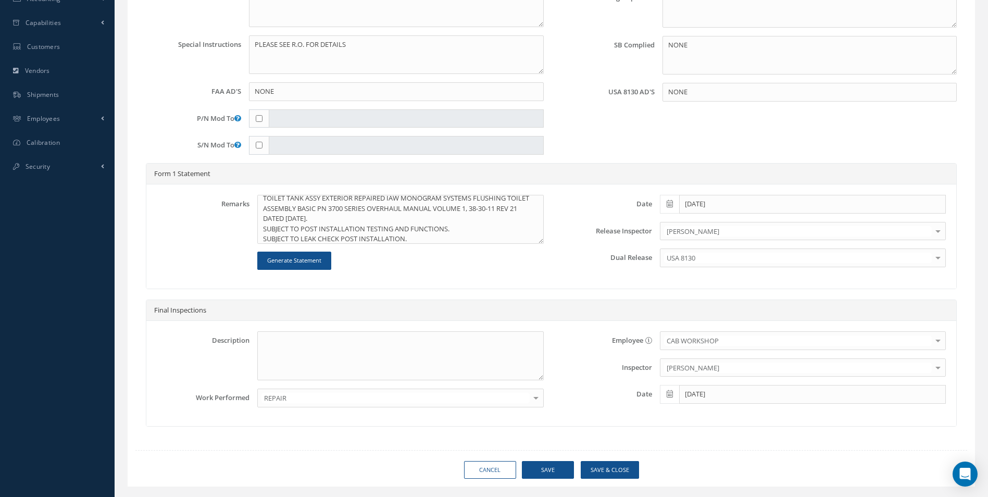
scroll to position [368, 0]
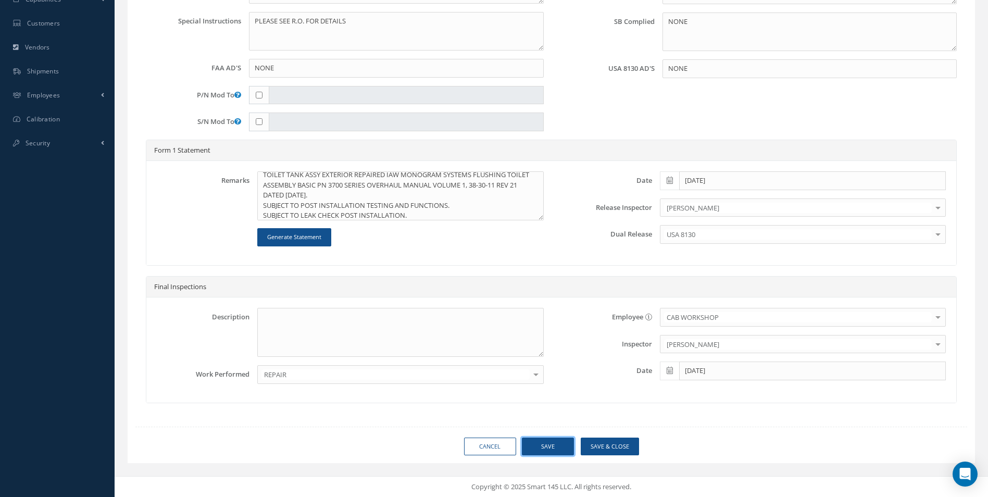
click at [546, 442] on button "Save" at bounding box center [548, 446] width 52 height 18
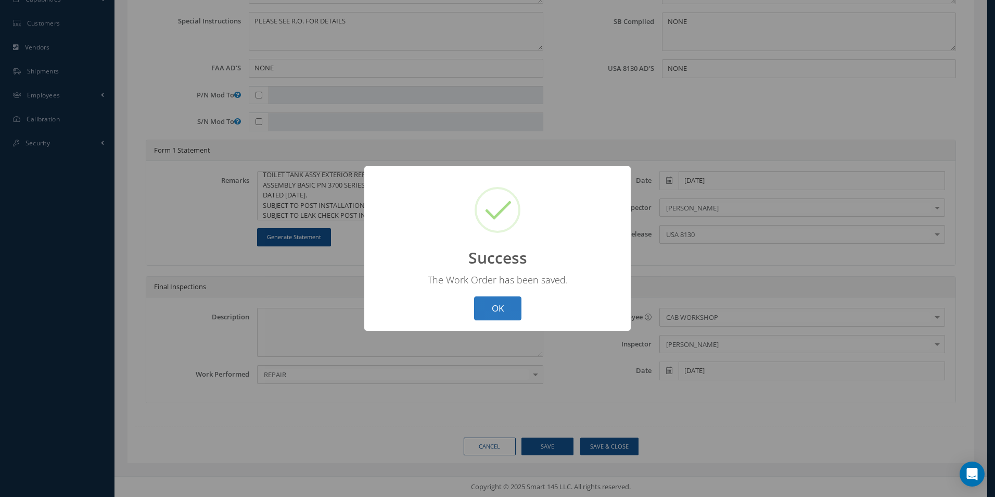
click at [508, 318] on button "OK" at bounding box center [497, 308] width 47 height 24
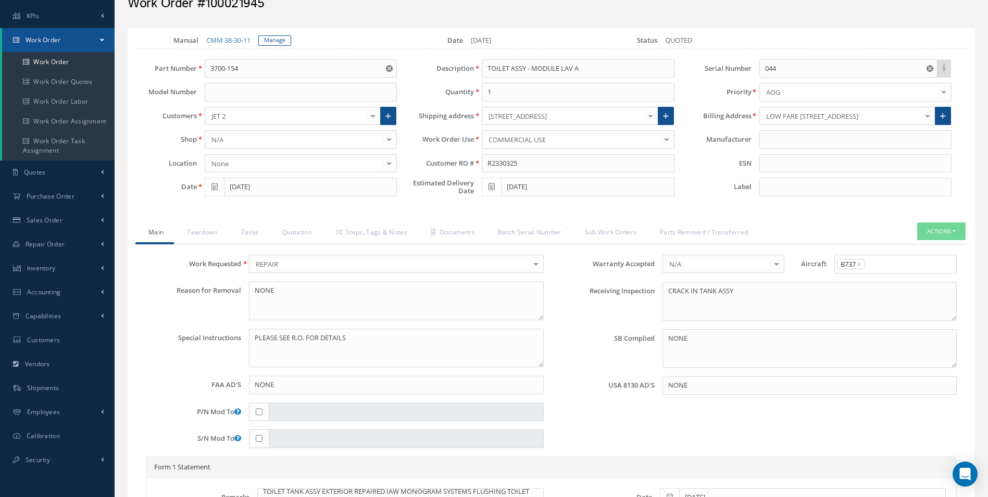
scroll to position [0, 0]
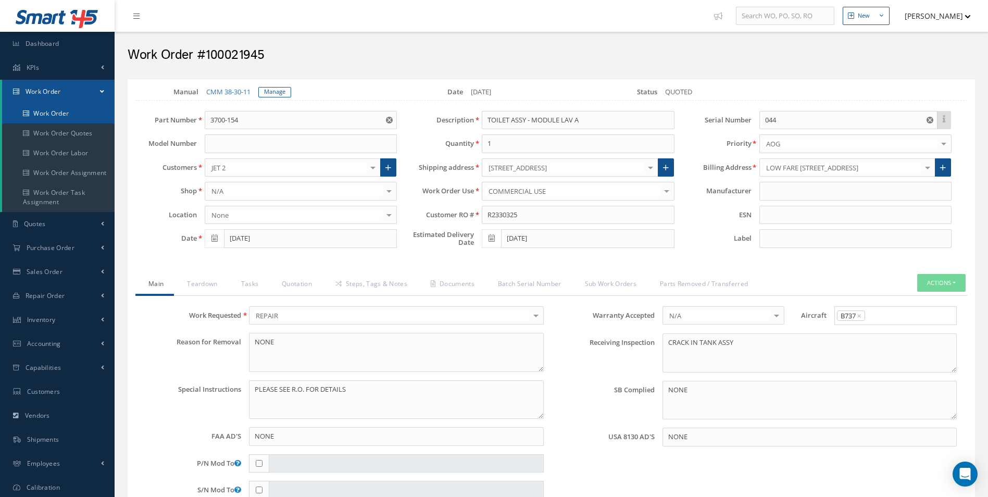
click at [64, 117] on link "Work Order" at bounding box center [58, 114] width 112 height 20
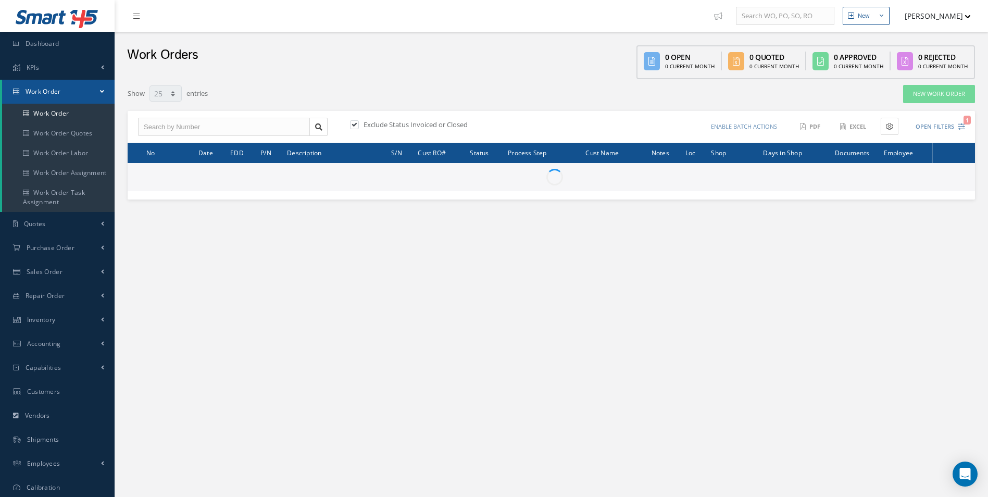
select select "25"
type input "All Work Request"
type input "All Work Performed"
type input "All Status"
type input "WO Part Status"
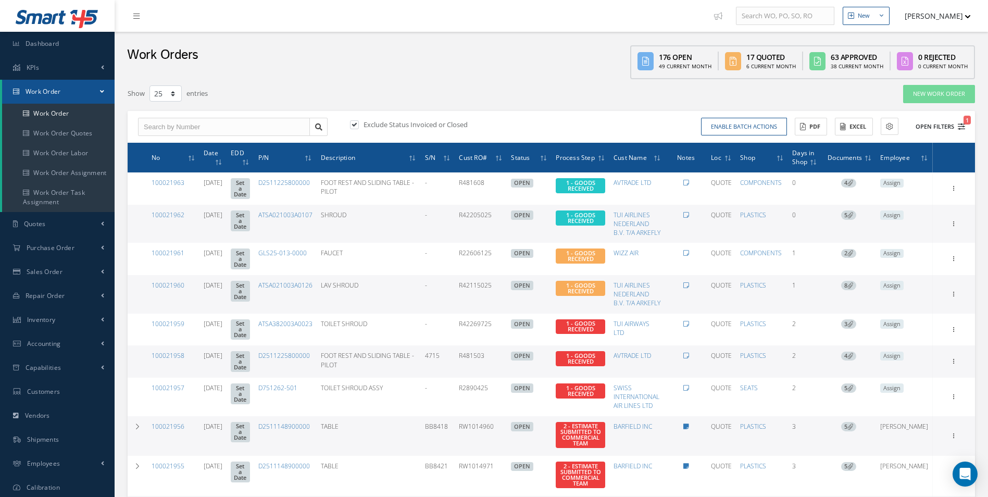
click at [962, 129] on icon "1" at bounding box center [960, 126] width 7 height 7
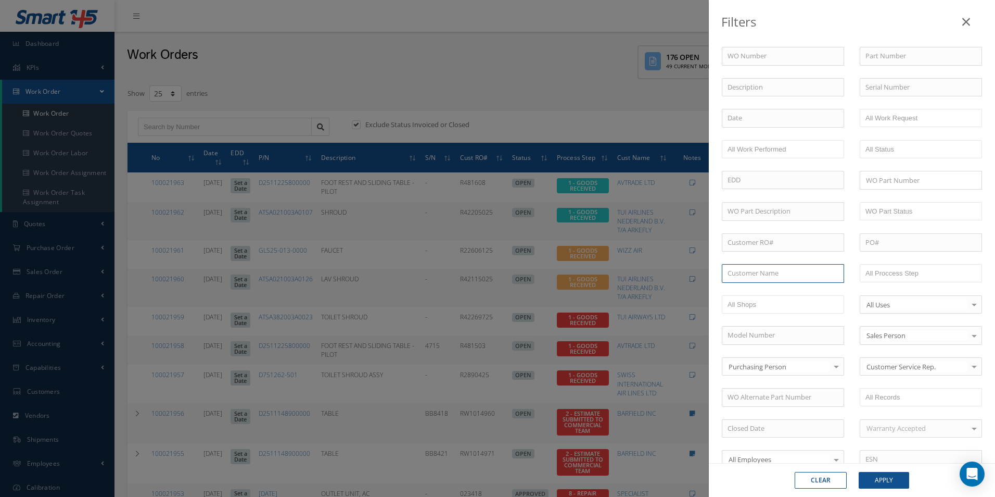
click at [755, 279] on input "text" at bounding box center [783, 273] width 122 height 19
click at [744, 287] on div "JET 2" at bounding box center [783, 292] width 111 height 10
type input "JET 2"
click at [893, 479] on button "Apply" at bounding box center [884, 480] width 50 height 17
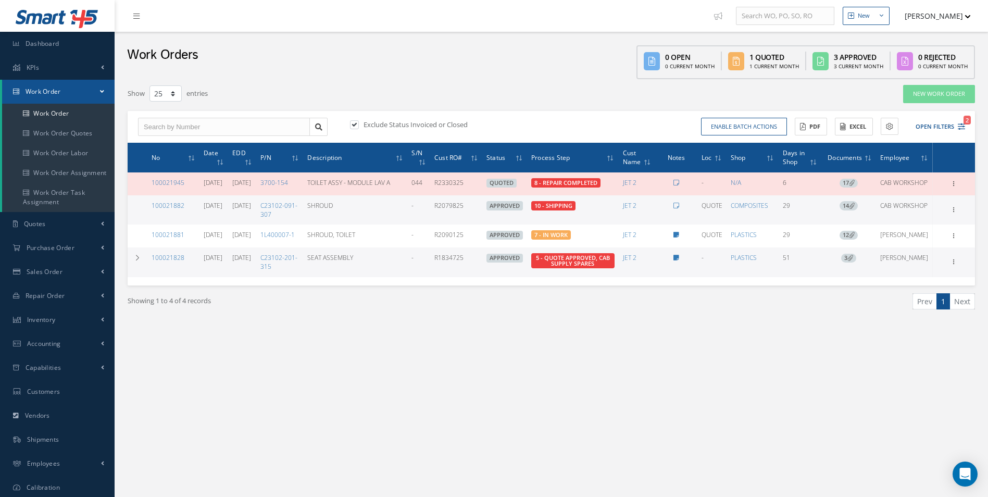
click at [358, 121] on label at bounding box center [359, 124] width 3 height 9
click at [350, 122] on input "checkbox" at bounding box center [353, 125] width 7 height 7
checkbox input "false"
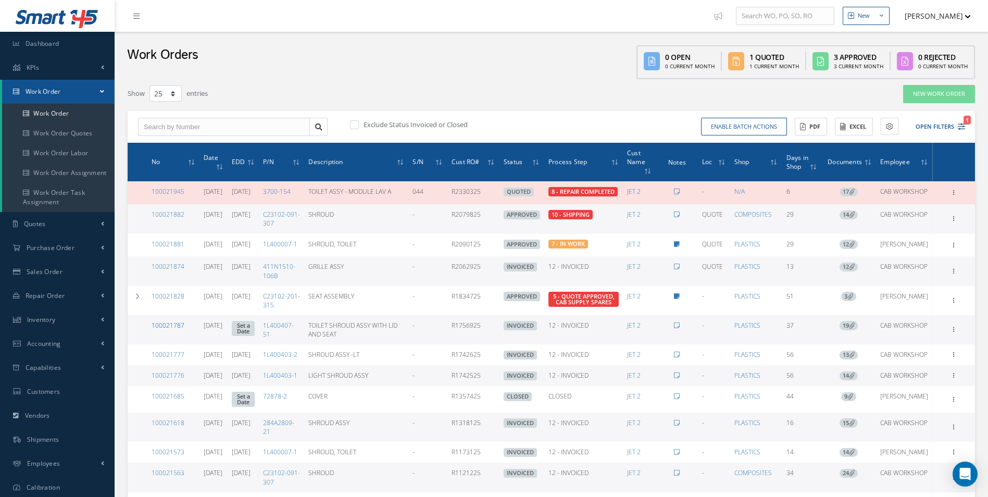
click at [172, 330] on link "100021787" at bounding box center [167, 325] width 33 height 9
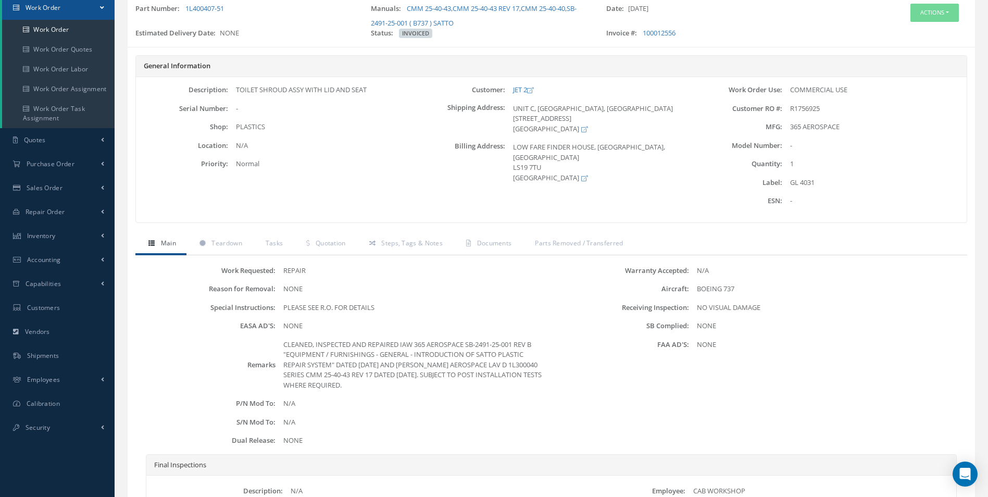
scroll to position [64, 0]
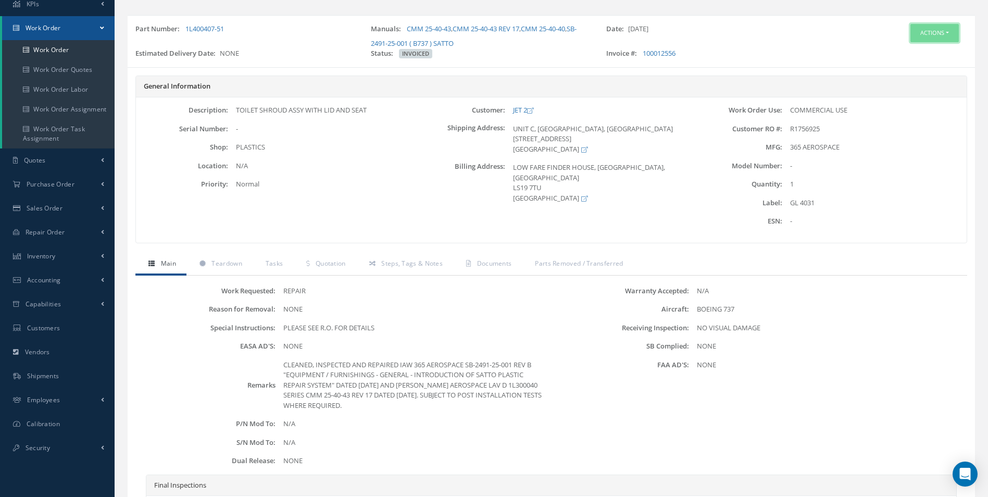
click at [943, 30] on button "Actions" at bounding box center [934, 33] width 48 height 18
click at [494, 267] on span "Documents" at bounding box center [494, 263] width 35 height 9
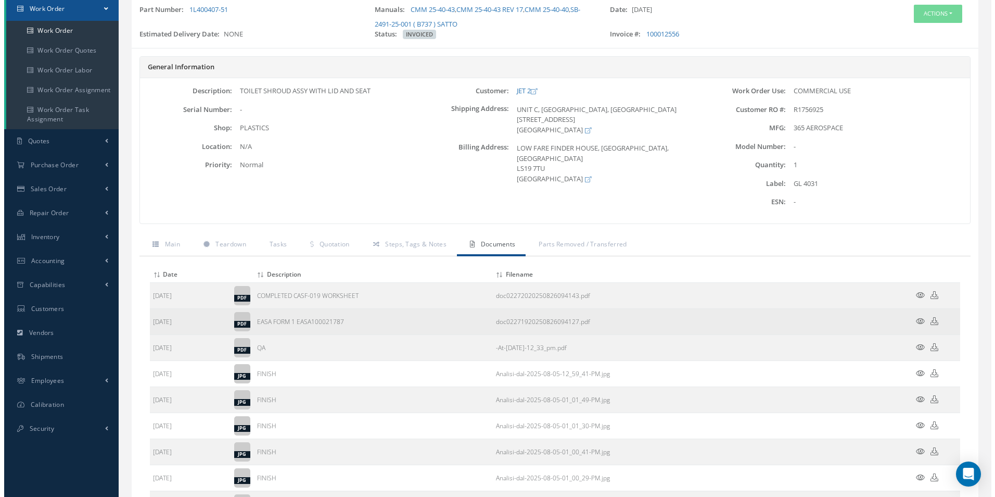
scroll to position [116, 0]
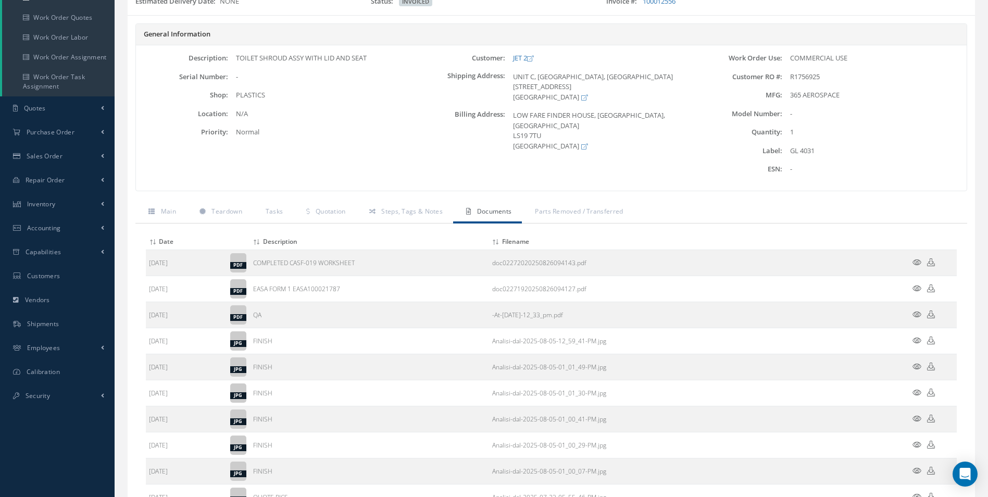
click at [914, 287] on icon at bounding box center [916, 288] width 9 height 8
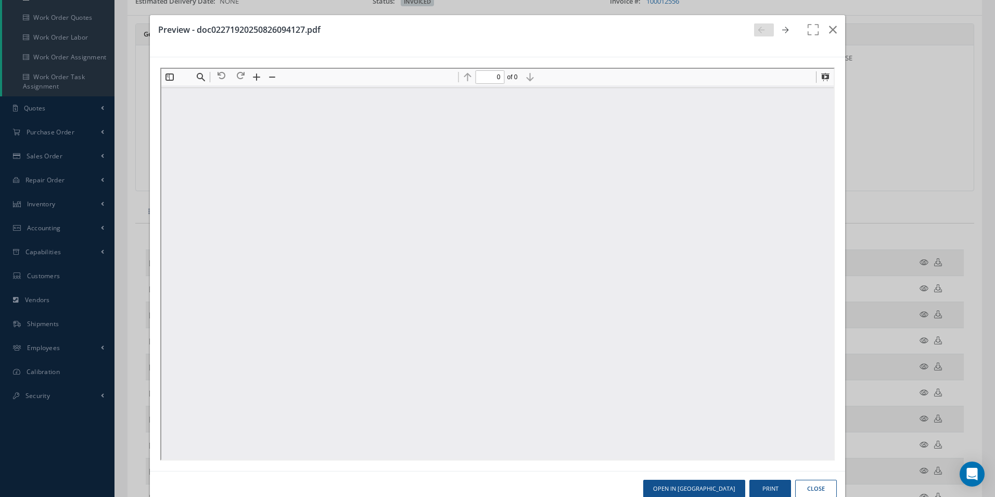
scroll to position [0, 0]
type input "1"
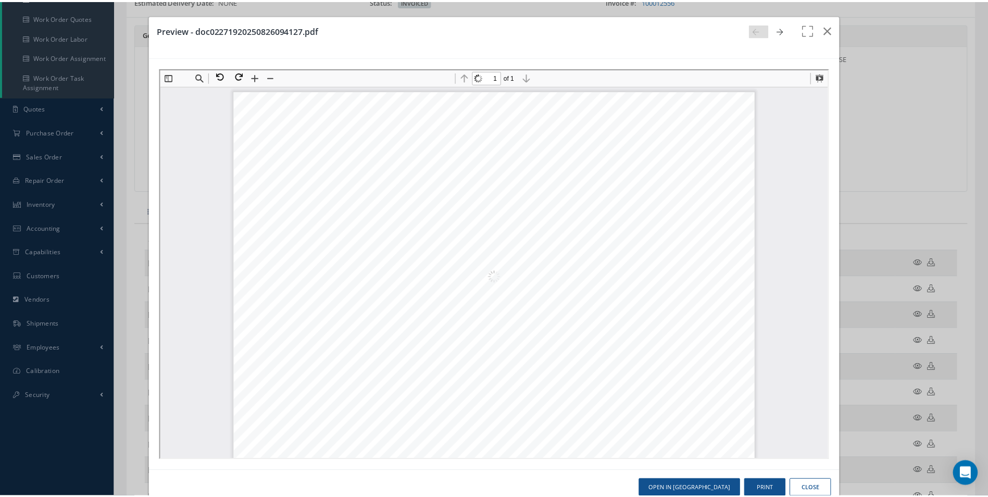
scroll to position [5, 0]
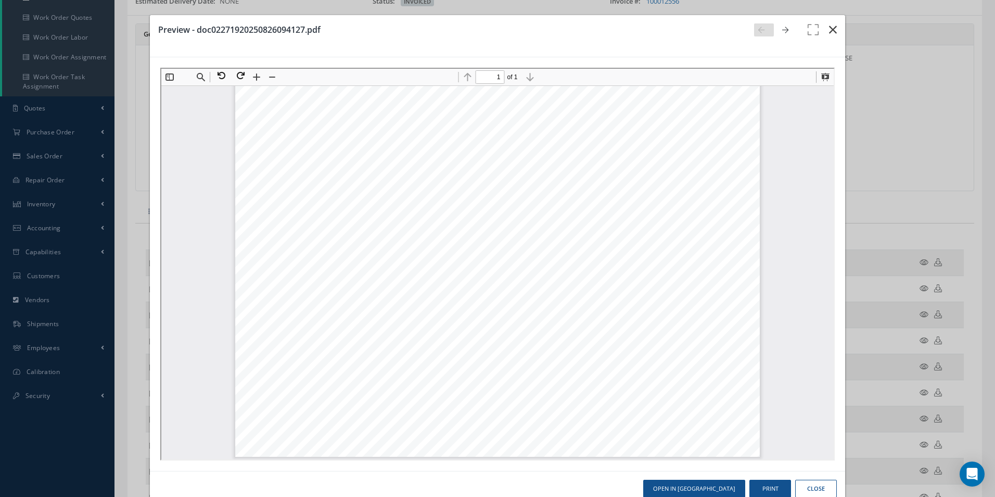
click at [829, 31] on icon "button" at bounding box center [833, 29] width 8 height 12
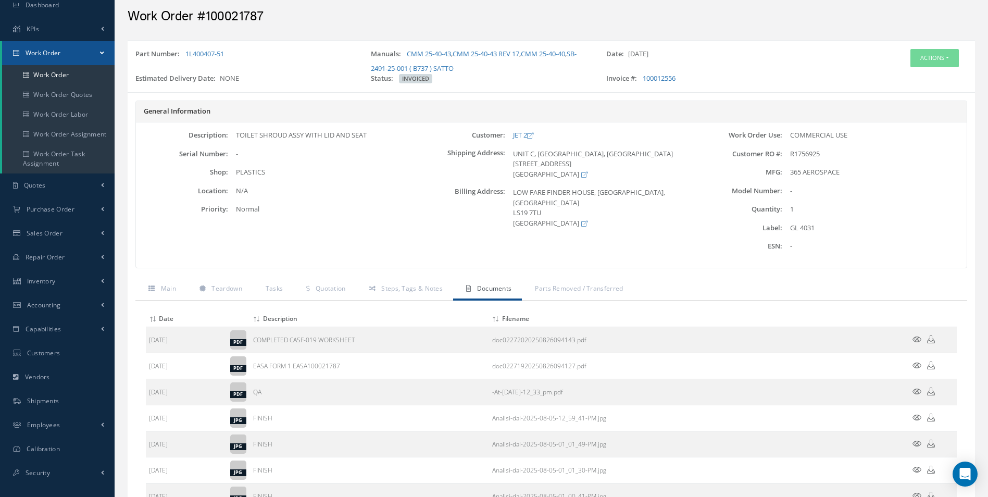
scroll to position [0, 0]
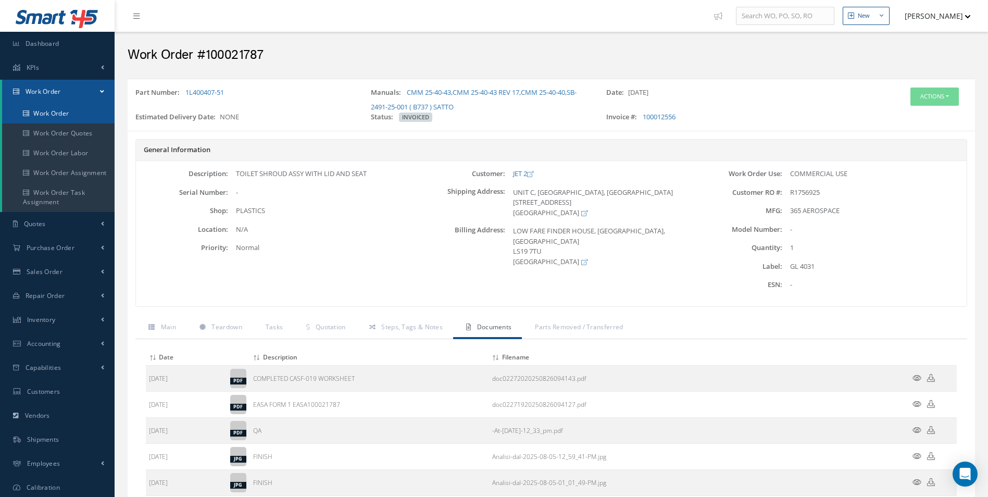
click at [70, 118] on link "Work Order" at bounding box center [58, 114] width 112 height 20
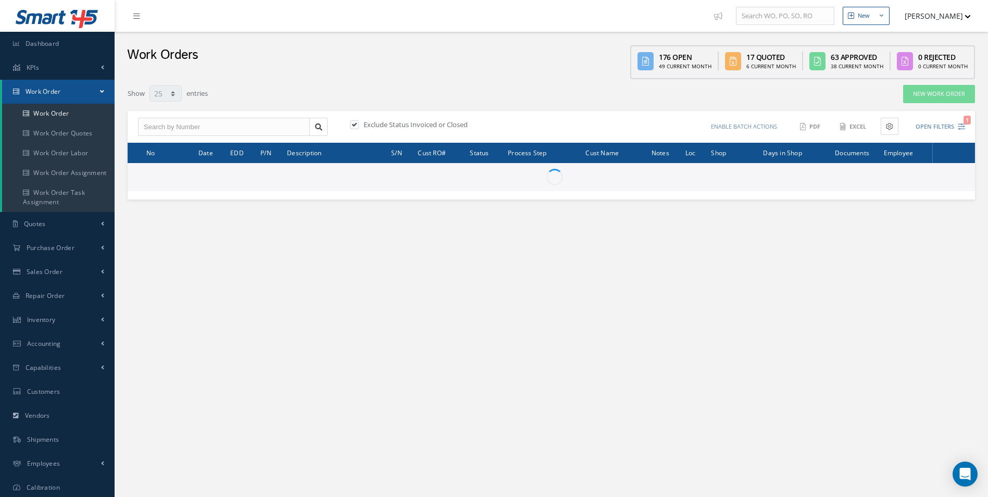
select select "25"
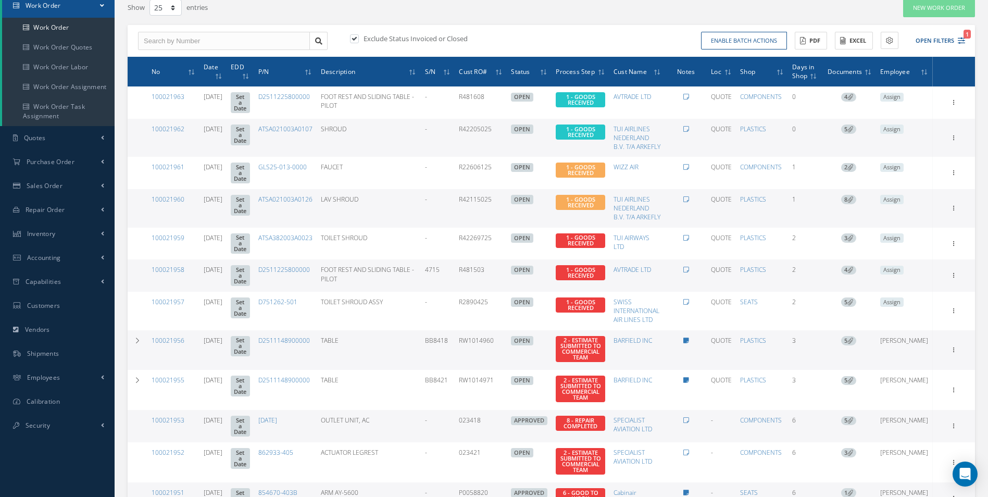
scroll to position [364, 0]
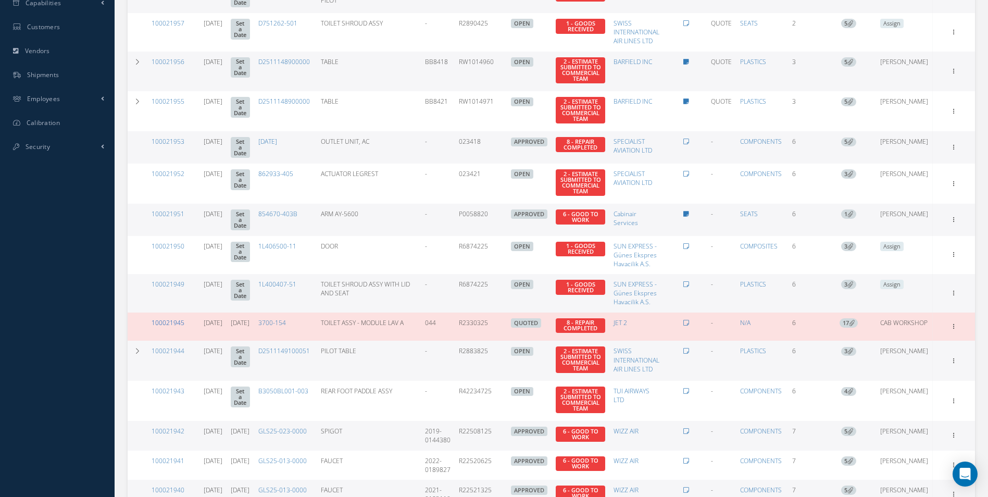
click at [175, 327] on link "100021945" at bounding box center [167, 322] width 33 height 9
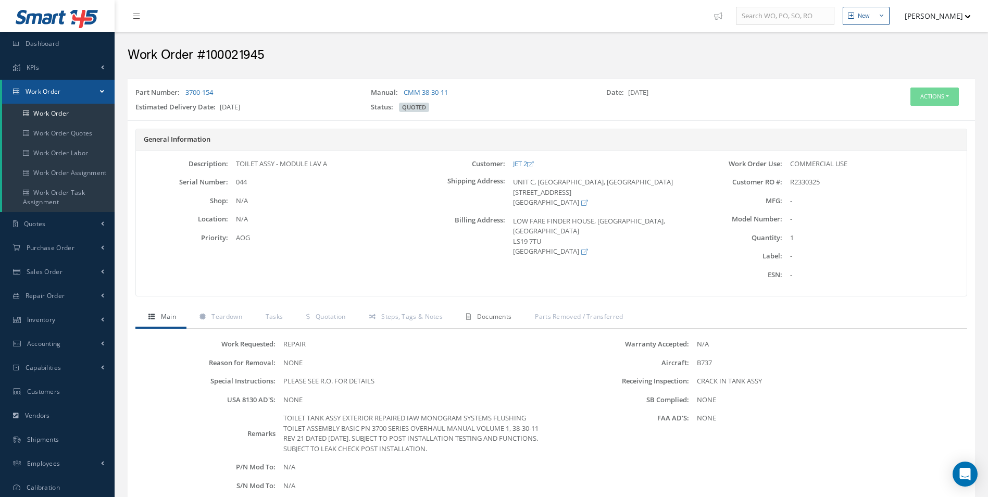
click at [503, 318] on span "Documents" at bounding box center [494, 316] width 35 height 9
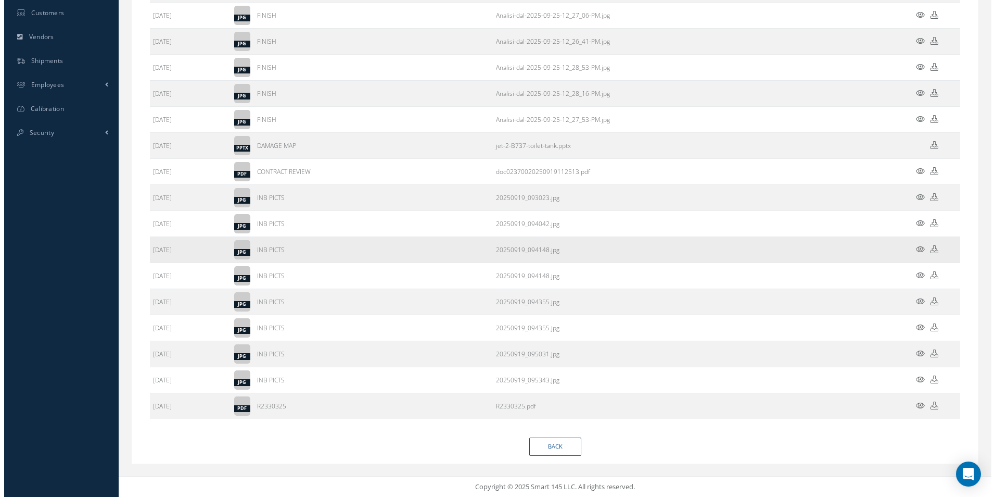
scroll to position [379, 0]
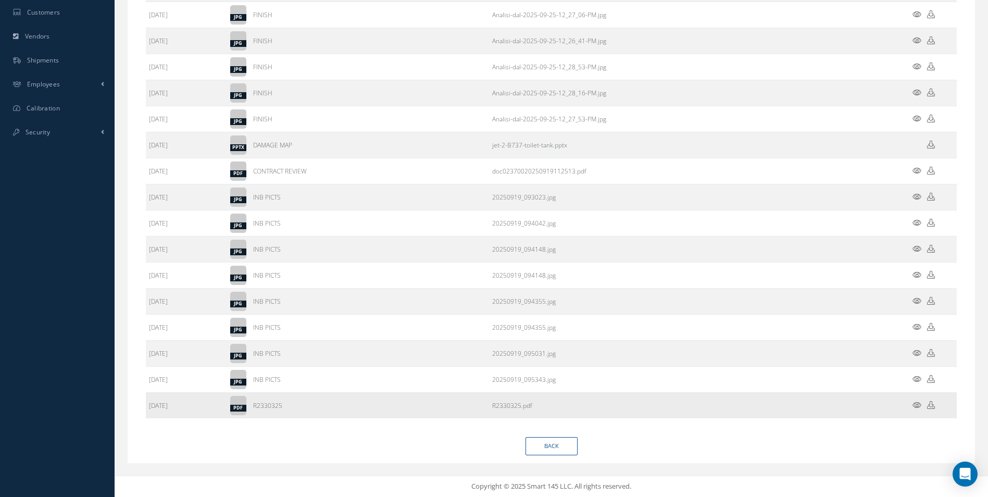
click at [514, 402] on link "R2330325.pdf" at bounding box center [512, 405] width 40 height 9
click at [914, 403] on icon at bounding box center [916, 405] width 9 height 8
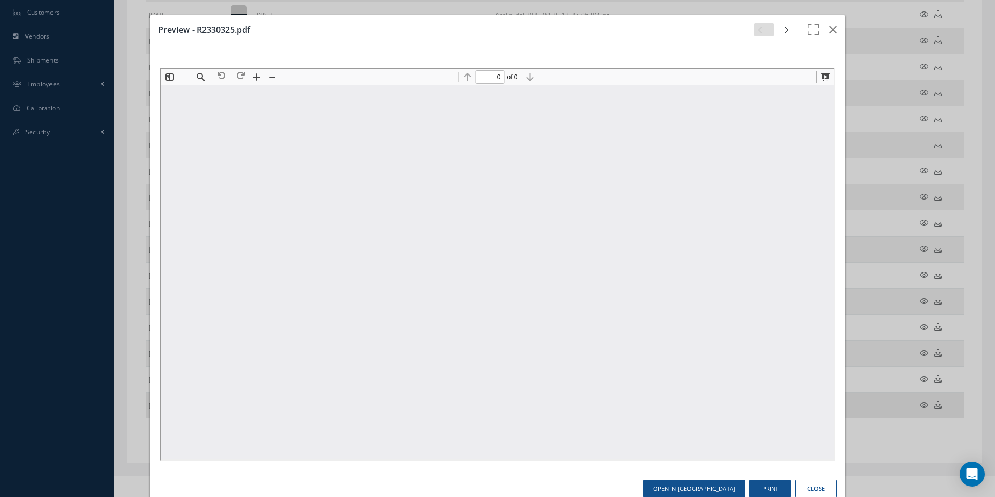
scroll to position [0, 0]
type input "2"
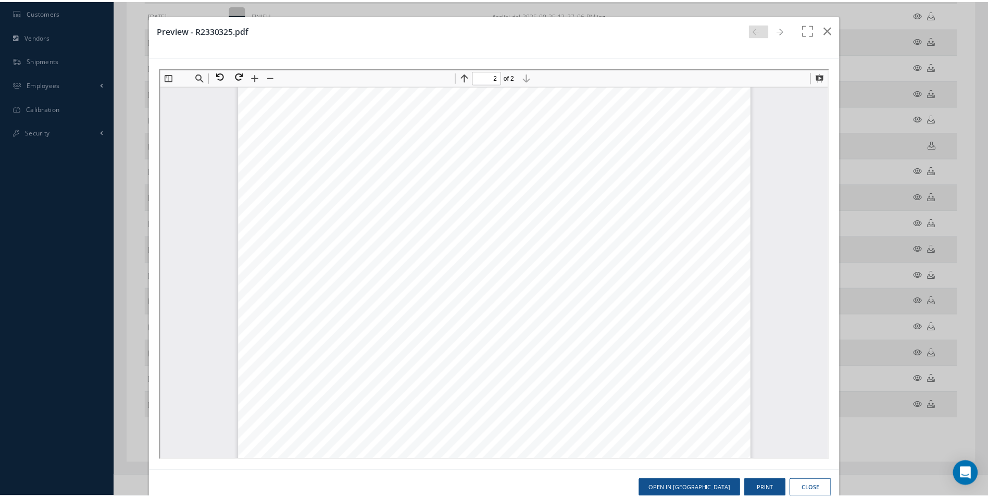
scroll to position [996, 0]
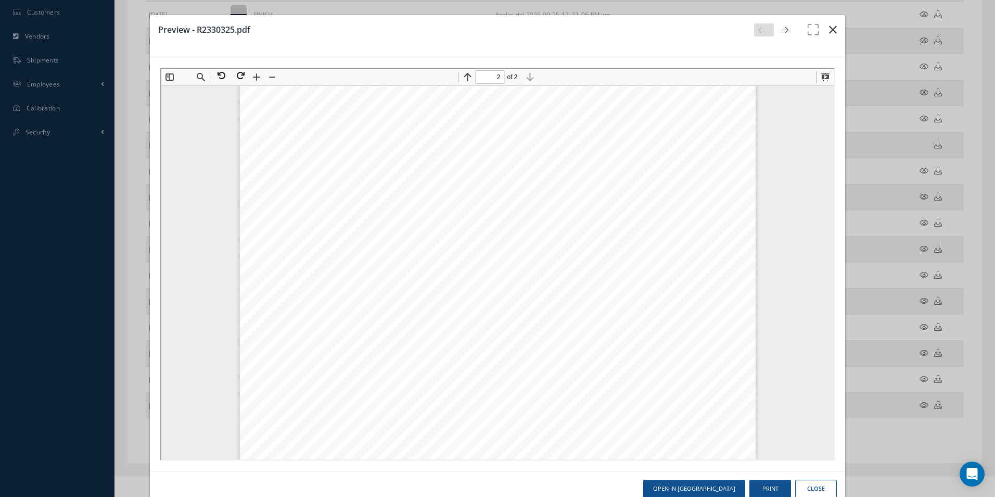
click at [830, 27] on icon "button" at bounding box center [833, 29] width 8 height 12
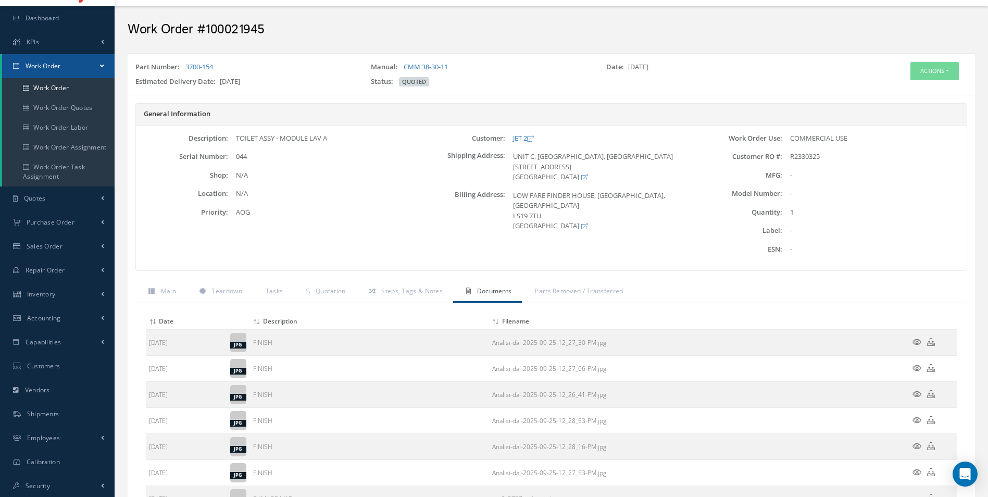
scroll to position [0, 0]
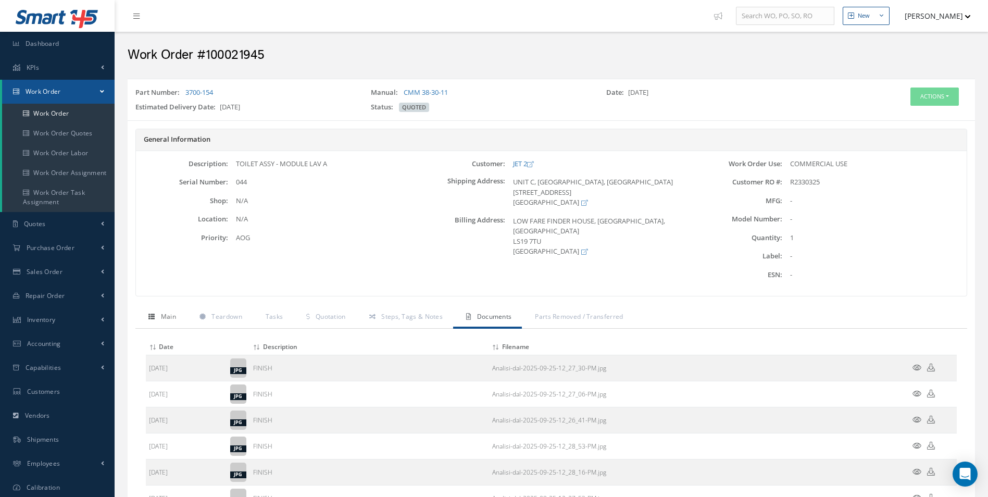
click at [167, 314] on span "Main" at bounding box center [168, 316] width 15 height 9
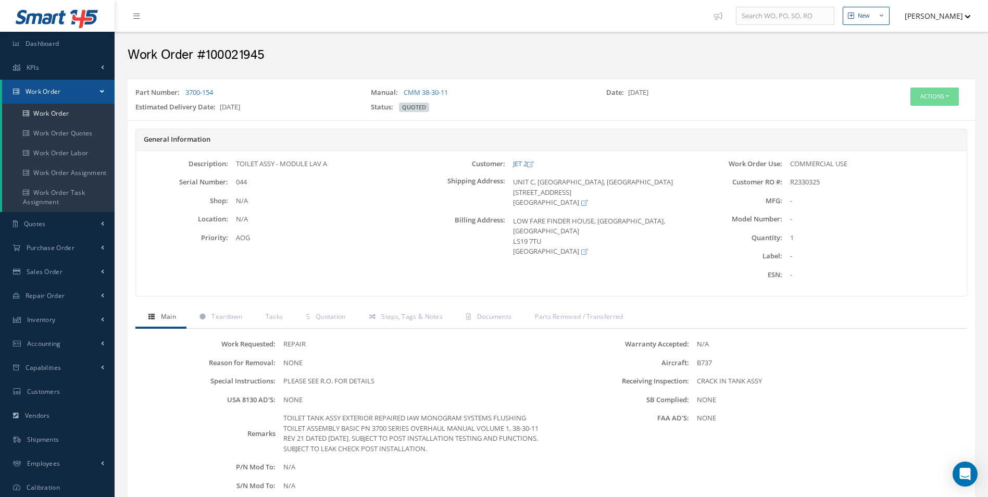
click at [474, 450] on div "TOILET TANK ASSY EXTERIOR REPAIRED IAW MONOGRAM SYSTEMS FLUSHING TOILET ASSEMBL…" at bounding box center [412, 433] width 275 height 41
click at [936, 98] on button "Actions" at bounding box center [934, 96] width 48 height 18
click at [919, 111] on link "Edit" at bounding box center [918, 116] width 83 height 14
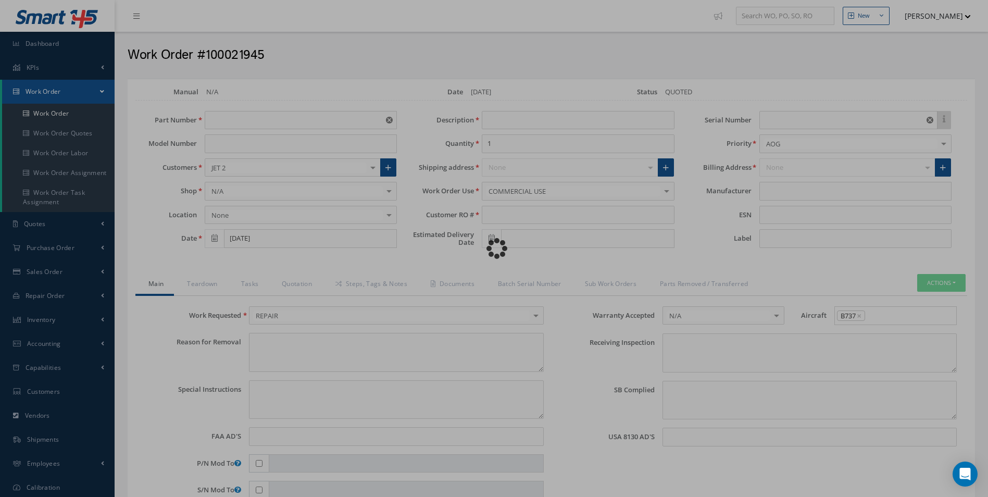
type input "3700-154"
type input "[DATE]"
type input "TOILET ASSY - MODULE LAV A"
type input "R2330325"
type input "[DATE]"
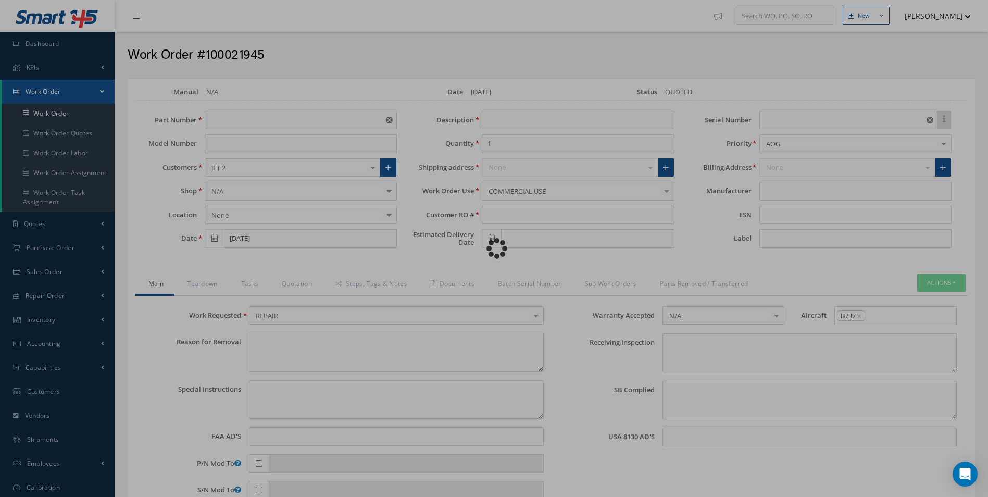
type input "044"
type textarea "NONE"
type textarea "PLEASE SEE R.O. FOR DETAILS"
type input "NONE"
type textarea "CRACK IN TANK ASSY"
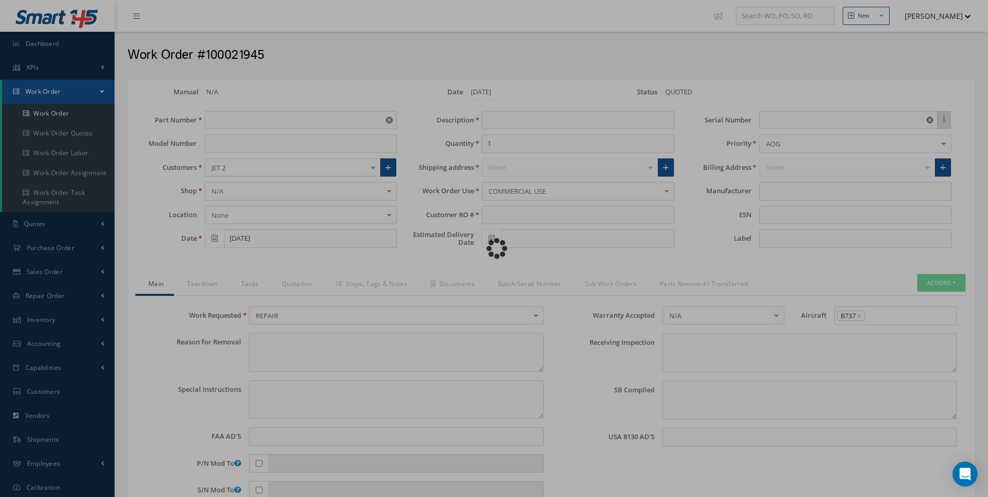
type textarea "NONE"
type input "NONE"
type textarea "TOILET TANK ASSY EXTERIOR REPAIRED IAW MONOGRAM SYSTEMS FLUSHING TOILET ASSEMBL…"
type input "[DATE]"
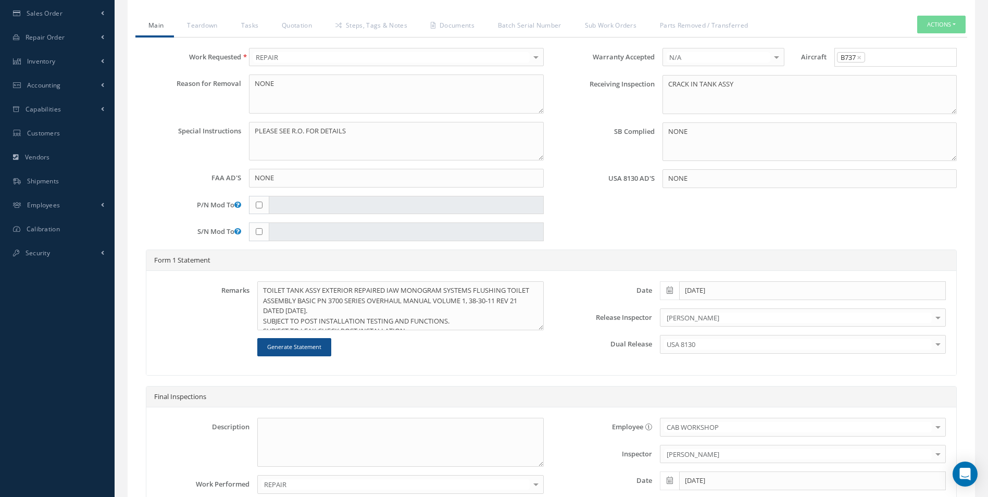
scroll to position [312, 0]
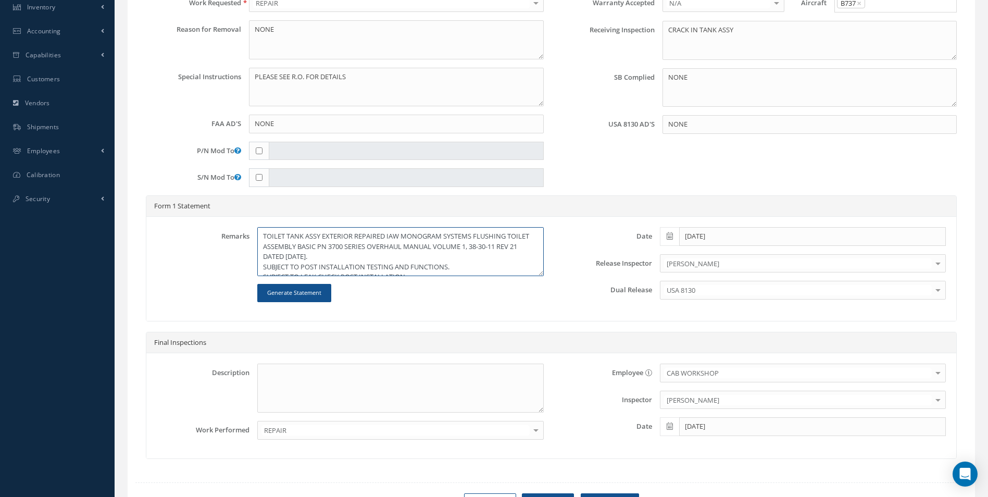
click at [467, 269] on textarea "TOILET TANK ASSY EXTERIOR REPAIRED IAW MONOGRAM SYSTEMS FLUSHING TOILET ASSEMBL…" at bounding box center [400, 251] width 286 height 49
click at [421, 274] on textarea "TOILET TANK ASSY EXTERIOR REPAIRED IAW MONOGRAM SYSTEMS FLUSHING TOILET ASSEMBL…" at bounding box center [400, 251] width 286 height 49
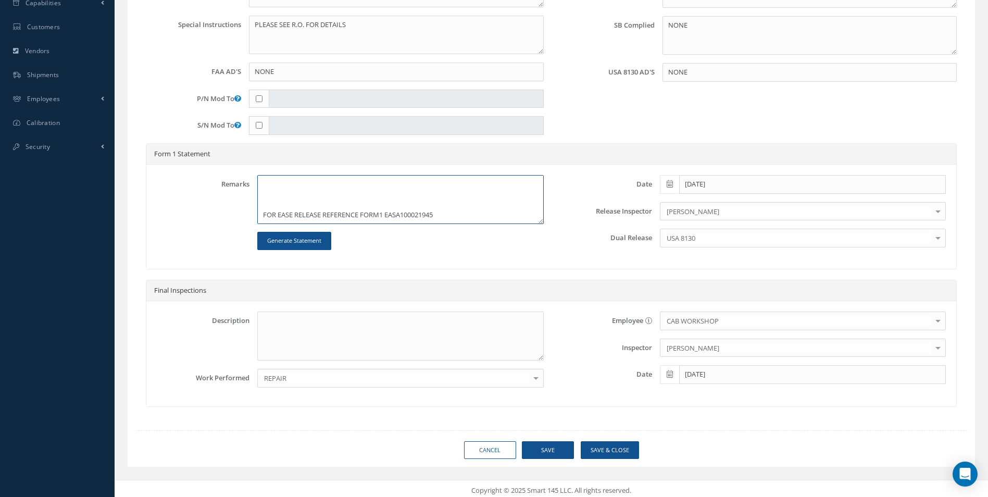
scroll to position [368, 0]
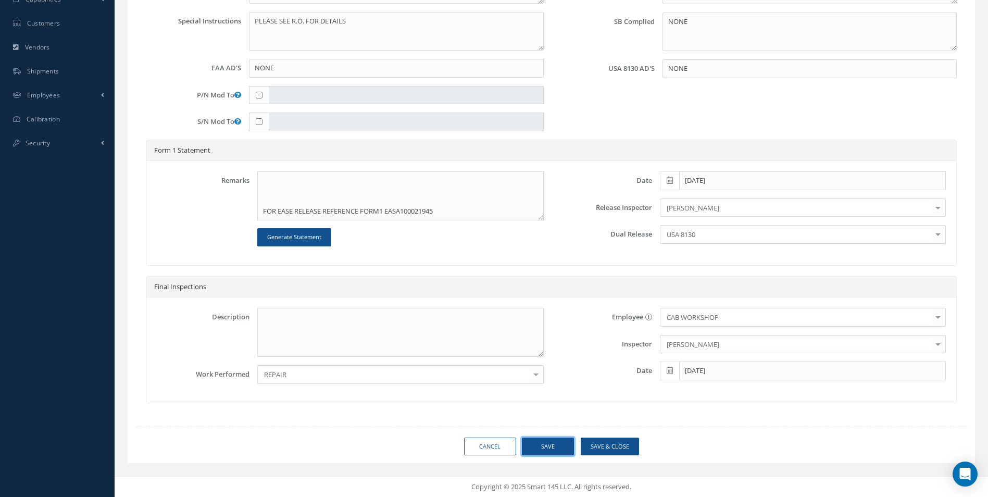
click at [545, 442] on button "Save" at bounding box center [548, 446] width 52 height 18
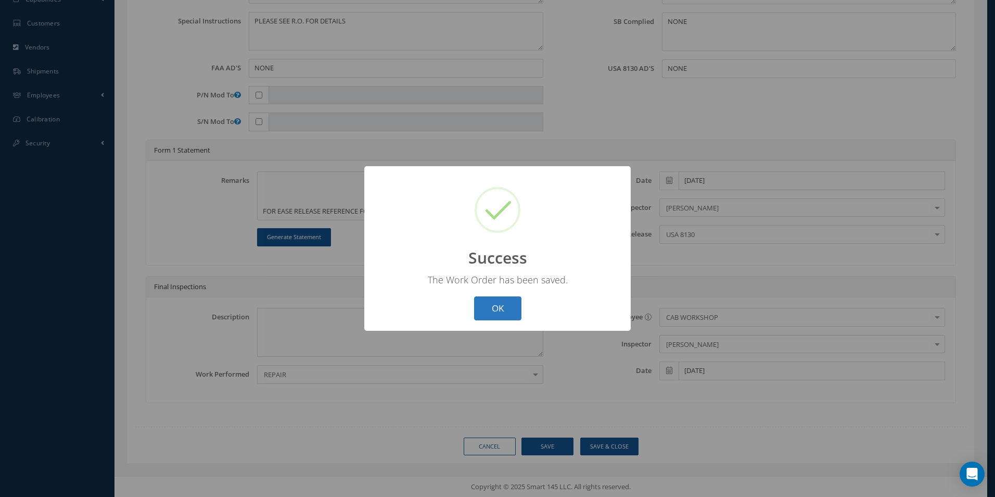
click at [507, 306] on button "OK" at bounding box center [497, 308] width 47 height 24
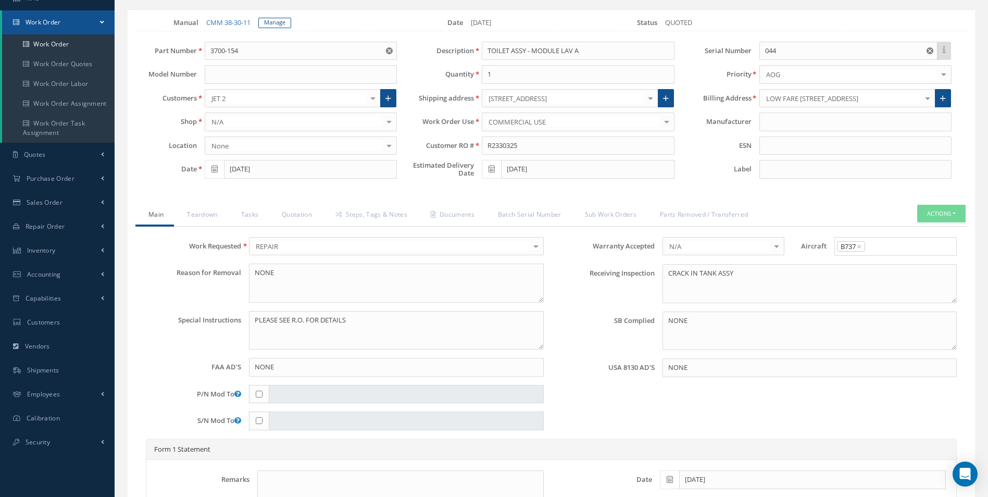
scroll to position [56, 0]
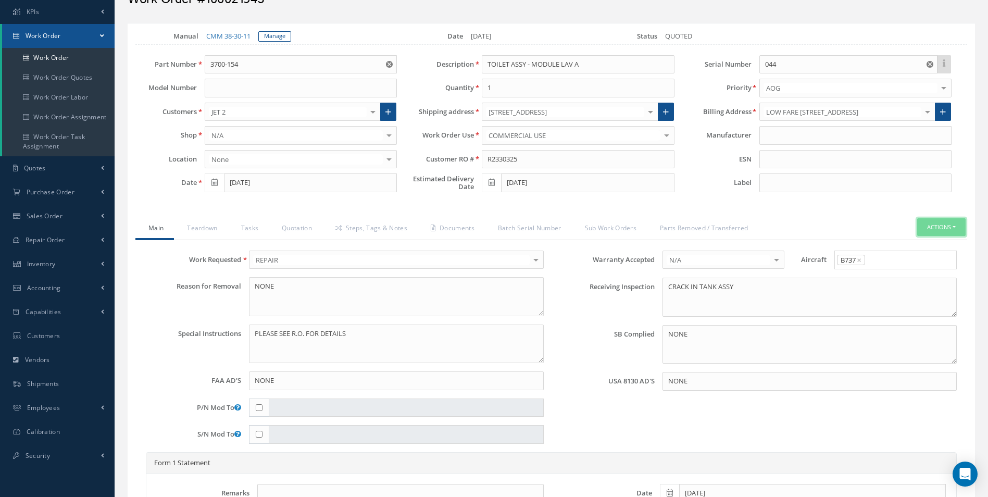
click at [936, 228] on button "Actions" at bounding box center [941, 227] width 48 height 18
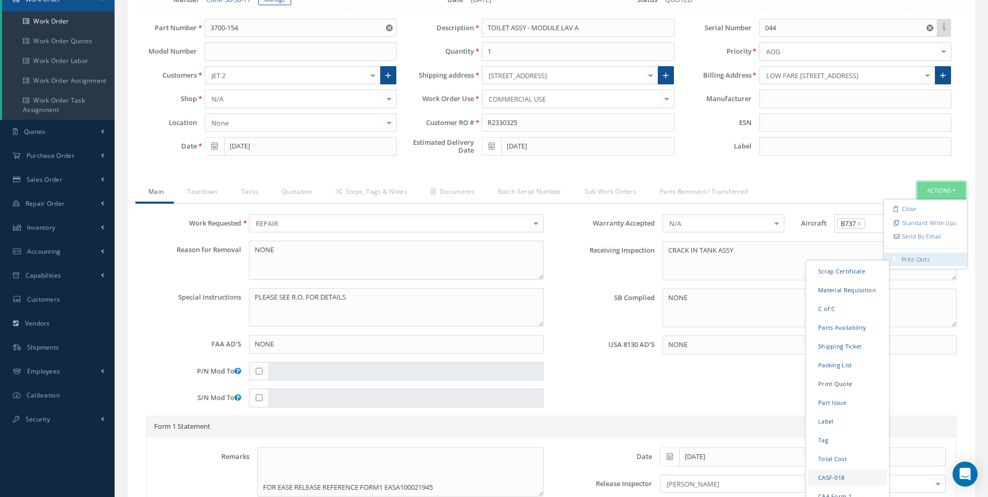
scroll to position [108, 0]
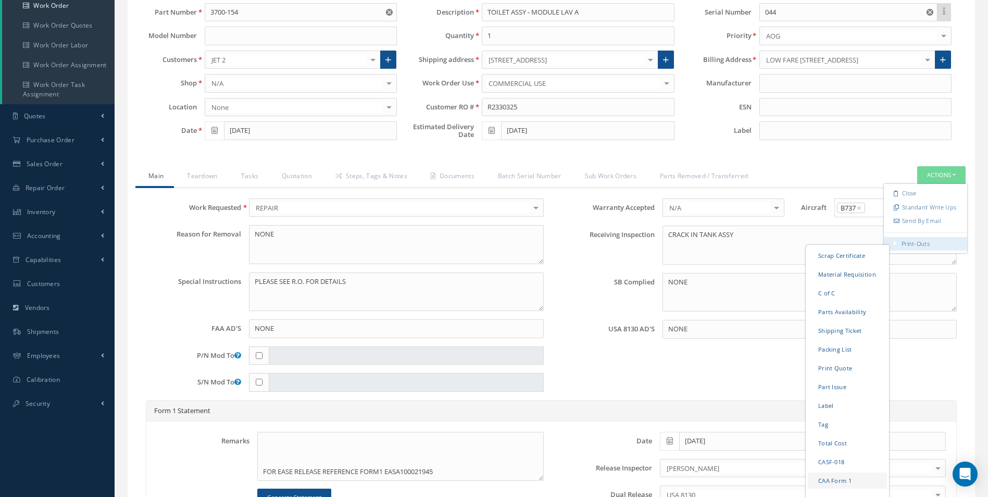
click at [826, 478] on link "CAA Form 1" at bounding box center [846, 480] width 79 height 16
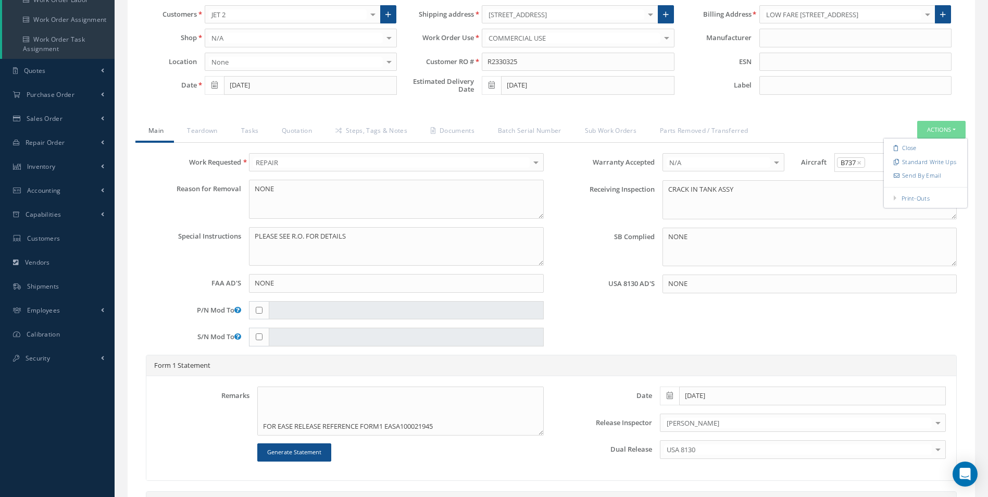
scroll to position [212, 0]
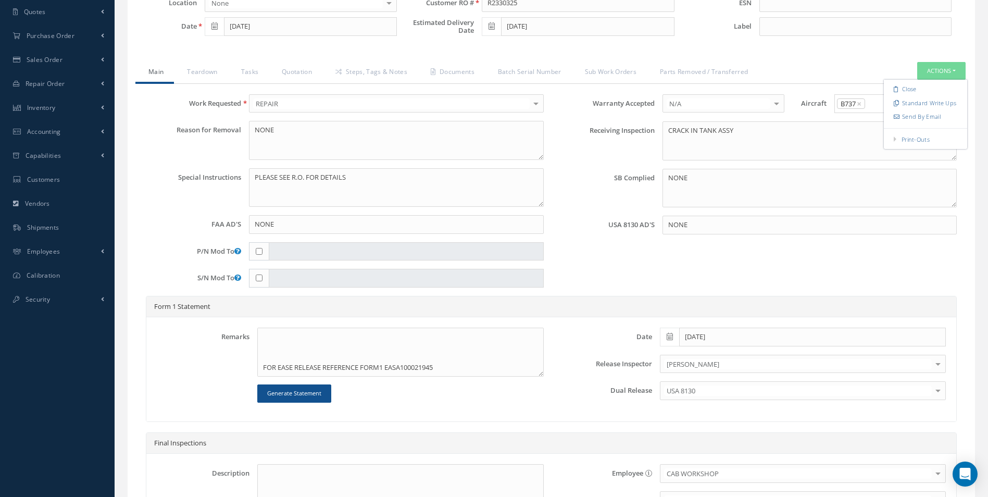
click at [938, 389] on div at bounding box center [937, 390] width 15 height 17
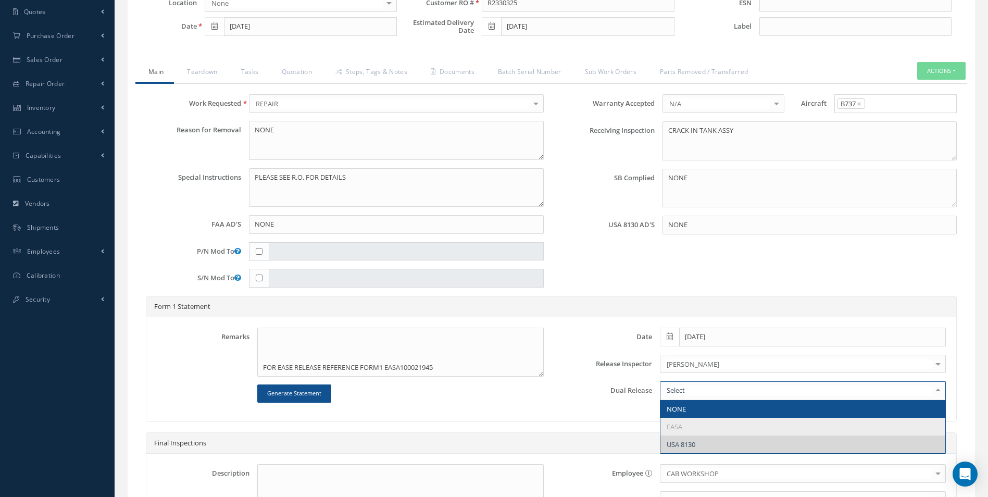
click at [704, 411] on span "NONE" at bounding box center [802, 409] width 285 height 18
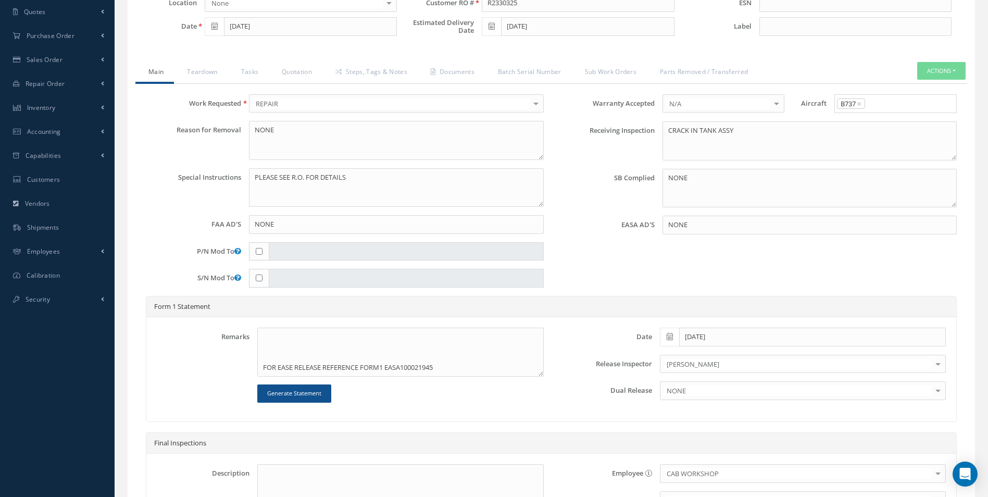
scroll to position [368, 0]
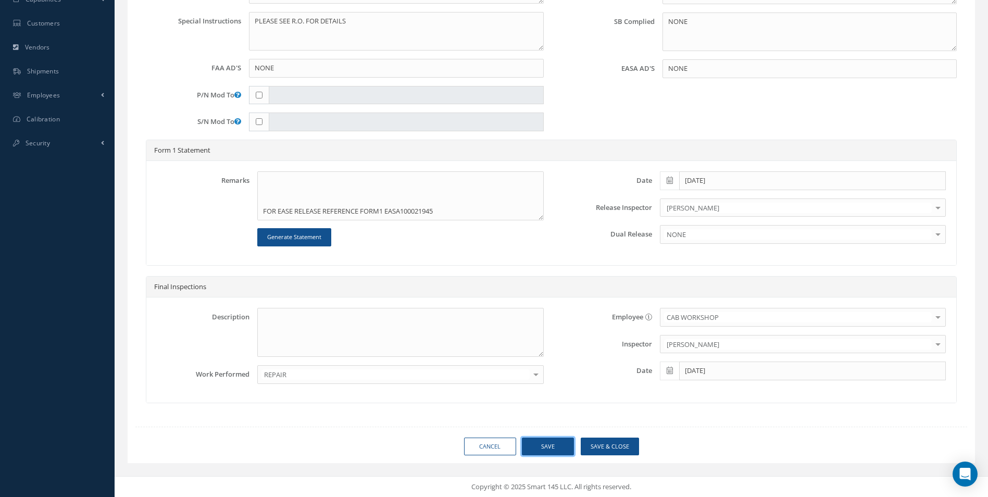
click at [558, 449] on button "Save" at bounding box center [548, 446] width 52 height 18
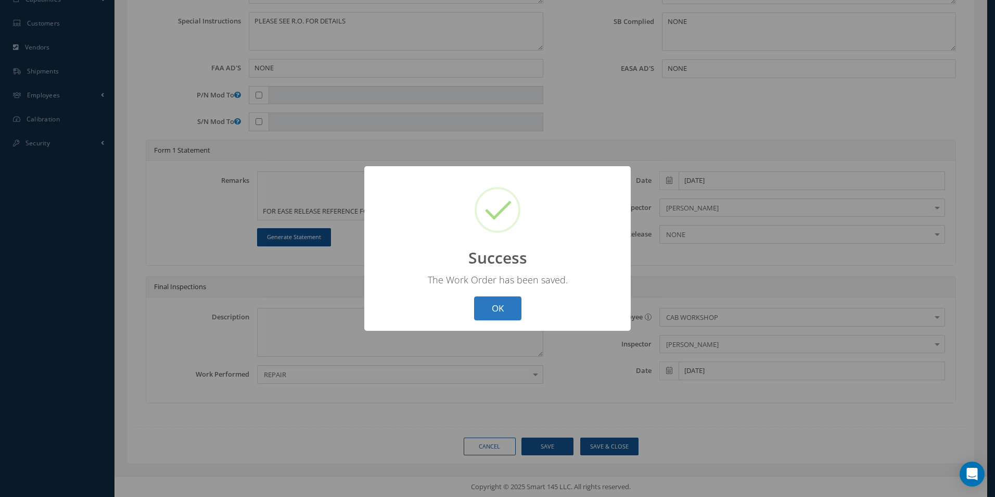
click at [486, 301] on button "OK" at bounding box center [497, 308] width 47 height 24
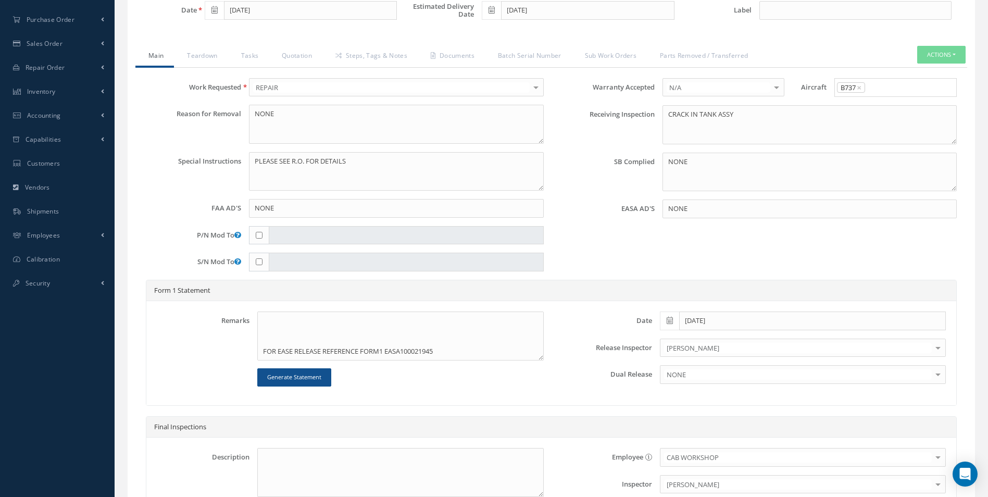
scroll to position [212, 0]
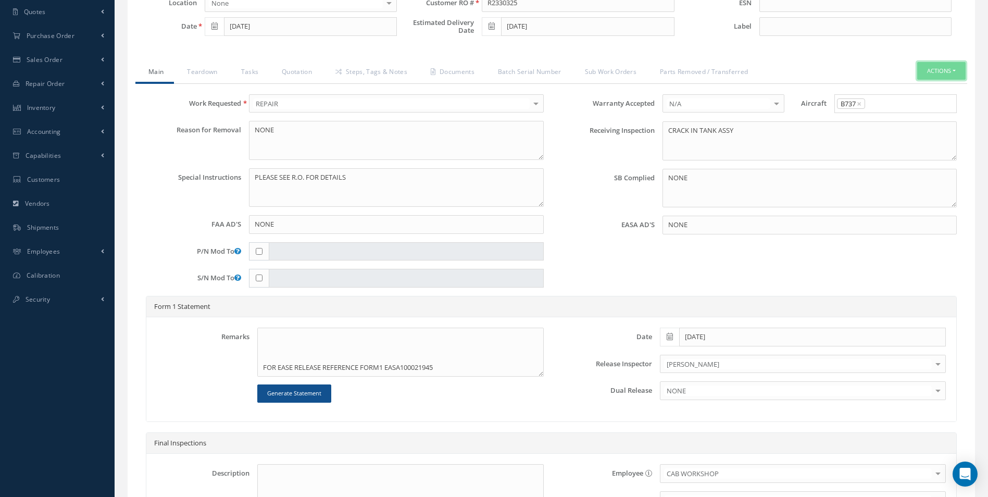
click at [951, 72] on button "Actions" at bounding box center [941, 71] width 48 height 18
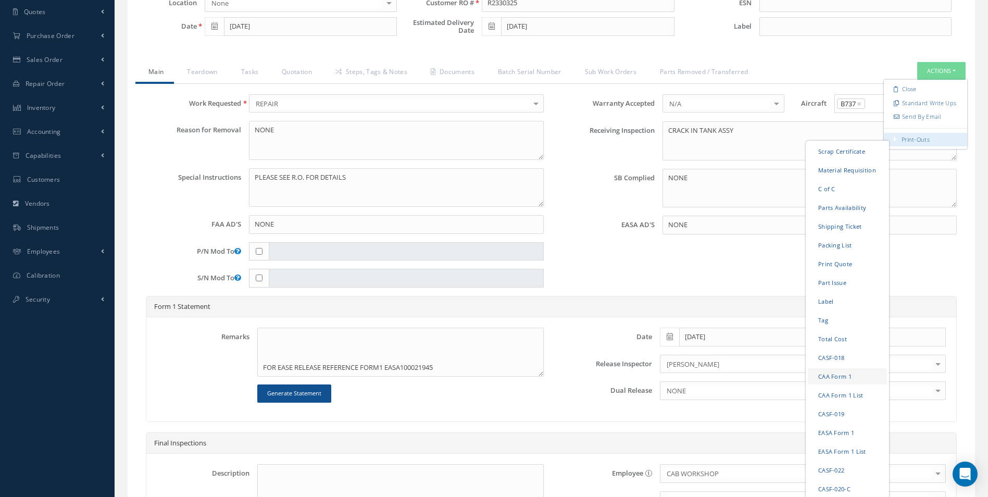
click at [829, 377] on link "CAA Form 1" at bounding box center [846, 376] width 79 height 16
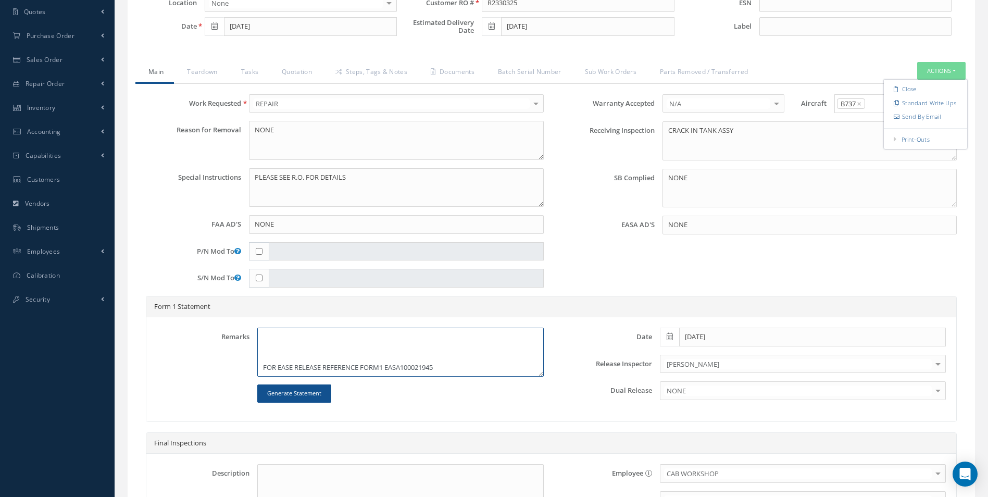
click at [292, 368] on textarea "TOILET TANK ASSY EXTERIOR REPAIRED IAW MONOGRAM SYSTEMS FLUSHING TOILET ASSEMBL…" at bounding box center [400, 351] width 286 height 49
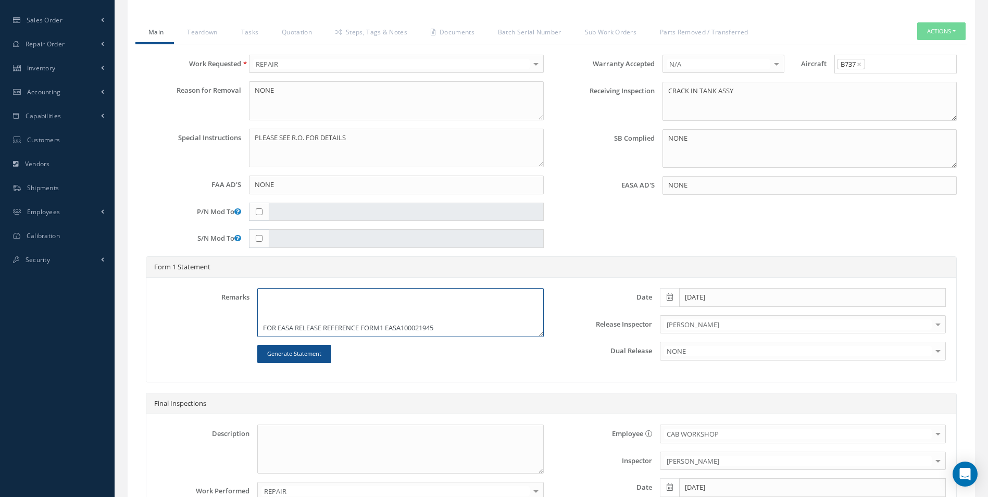
scroll to position [368, 0]
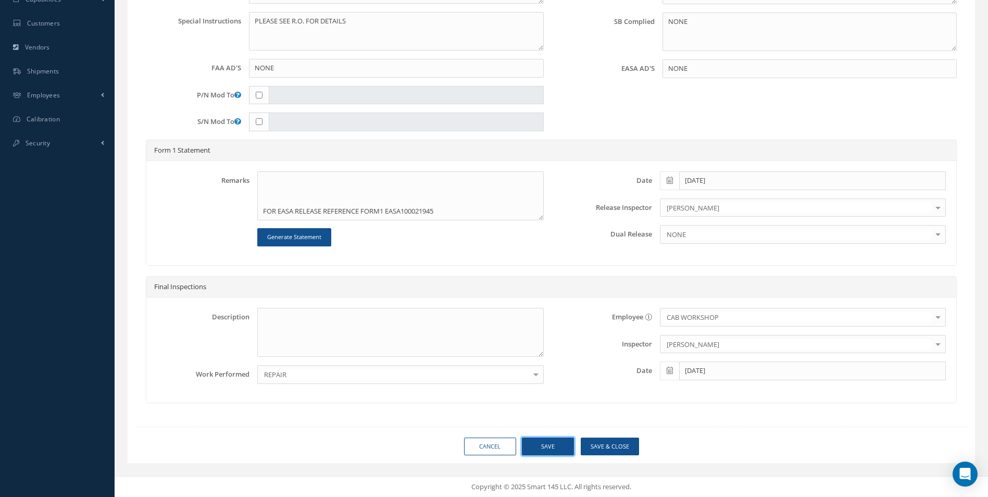
click at [550, 447] on button "Save" at bounding box center [548, 446] width 52 height 18
click at [546, 448] on button "Save" at bounding box center [548, 446] width 52 height 18
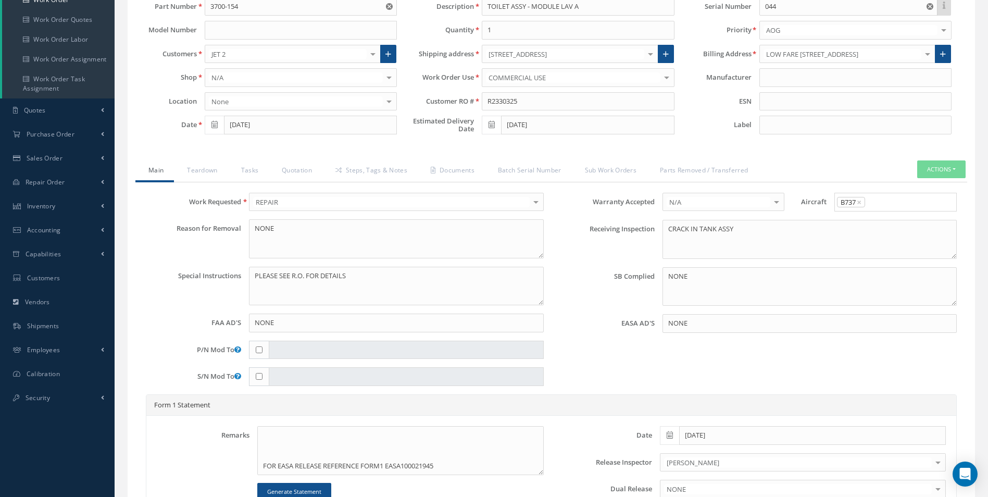
scroll to position [108, 0]
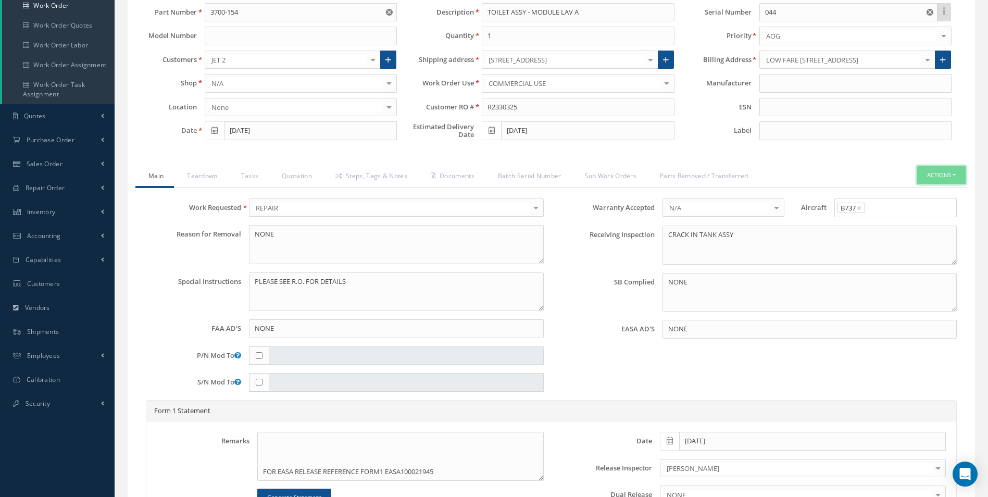
click at [937, 175] on button "Actions" at bounding box center [941, 175] width 48 height 18
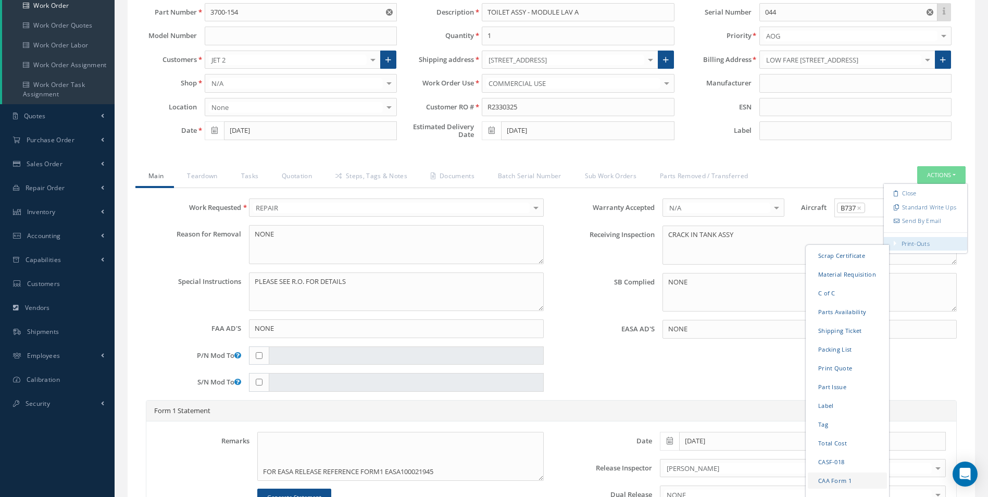
click at [824, 477] on link "CAA Form 1" at bounding box center [846, 480] width 79 height 16
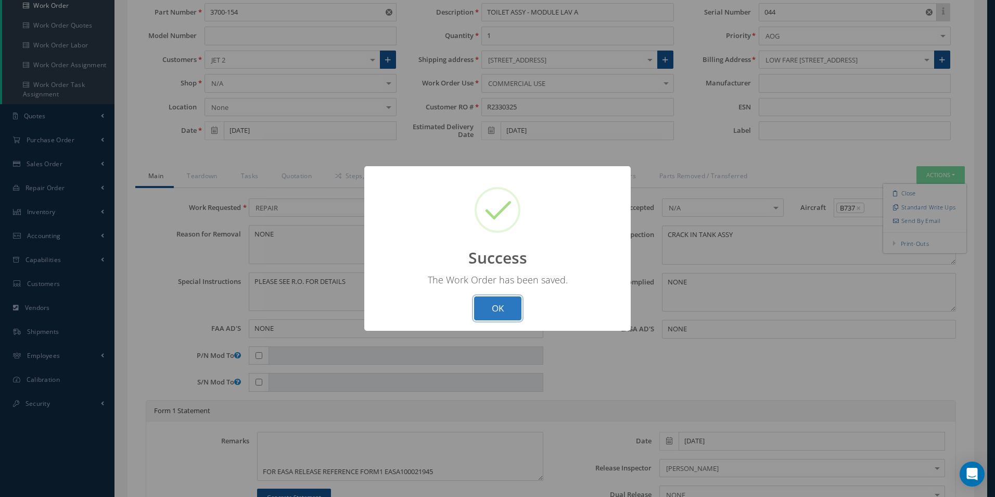
click at [503, 304] on button "OK" at bounding box center [497, 308] width 47 height 24
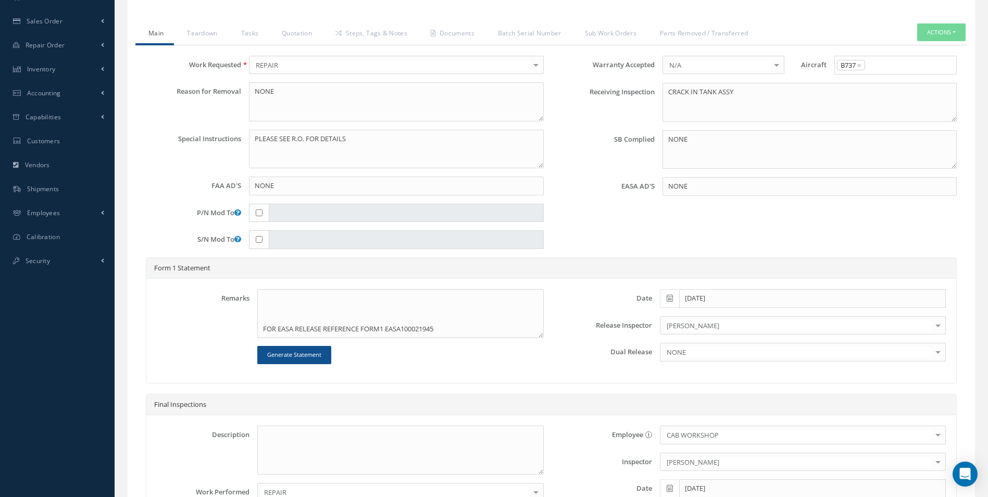
scroll to position [264, 0]
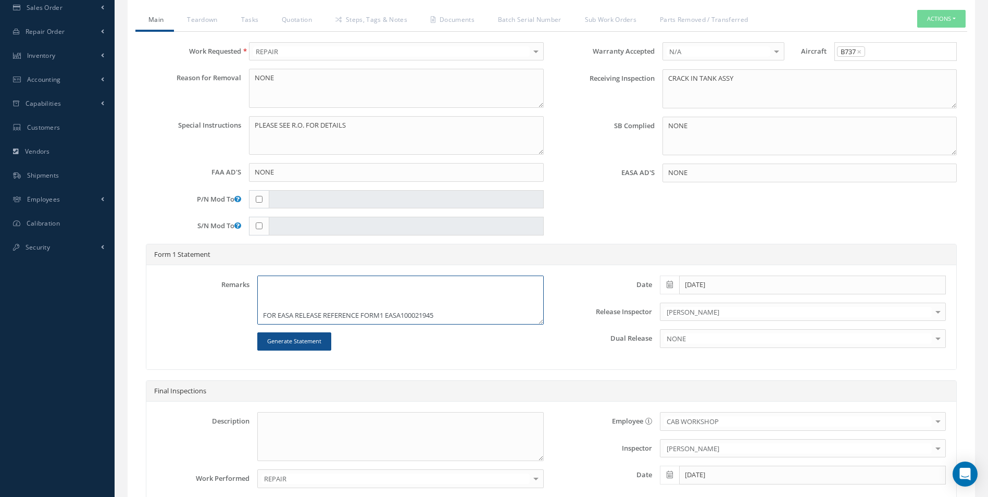
drag, startPoint x: 277, startPoint y: 312, endPoint x: 290, endPoint y: 314, distance: 12.7
click at [290, 314] on textarea "TOILET TANK ASSY EXTERIOR REPAIRED IAW MONOGRAM SYSTEMS FLUSHING TOILET ASSEMBL…" at bounding box center [400, 299] width 286 height 49
drag, startPoint x: 384, startPoint y: 314, endPoint x: 395, endPoint y: 314, distance: 11.5
click at [395, 314] on textarea "TOILET TANK ASSY EXTERIOR REPAIRED IAW MONOGRAM SYSTEMS FLUSHING TOILET ASSEMBL…" at bounding box center [400, 299] width 286 height 49
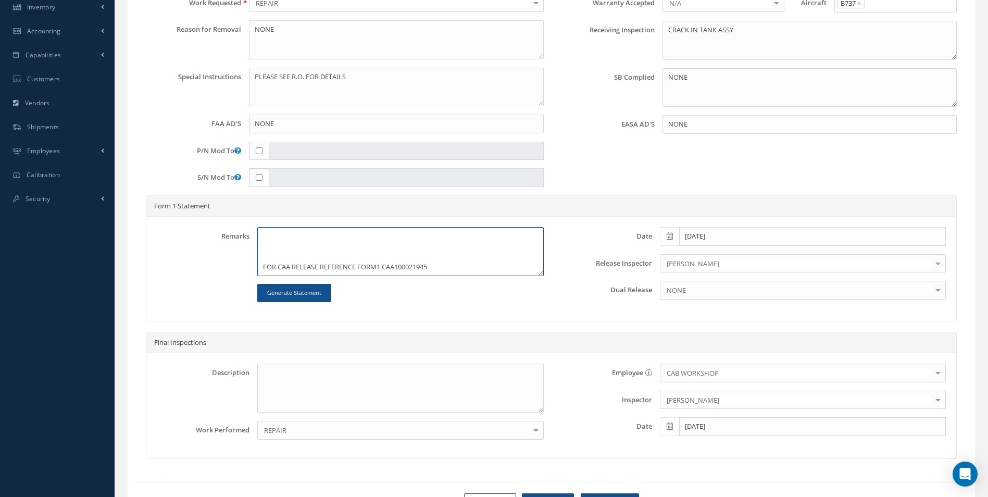
scroll to position [368, 0]
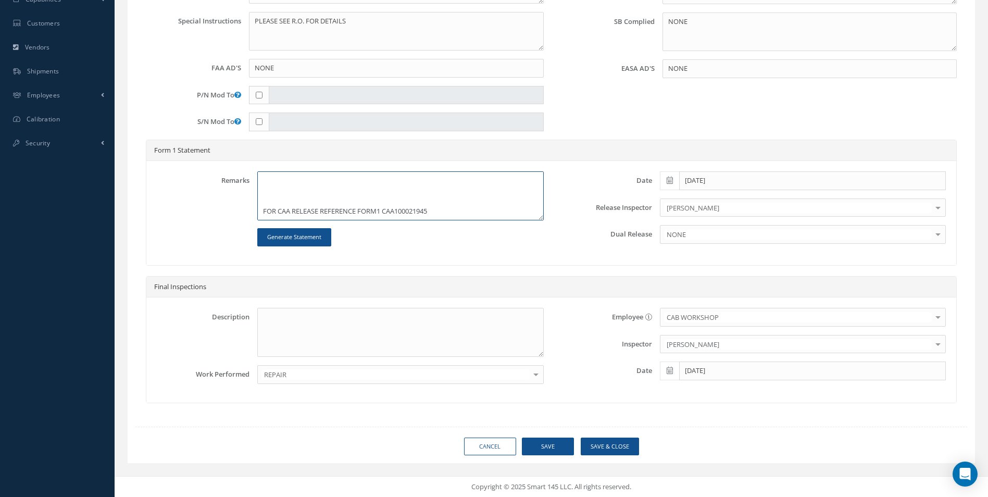
type textarea "TOILET TANK ASSY EXTERIOR REPAIRED IAW MONOGRAM SYSTEMS FLUSHING TOILET ASSEMBL…"
click at [547, 443] on button "Save" at bounding box center [548, 446] width 52 height 18
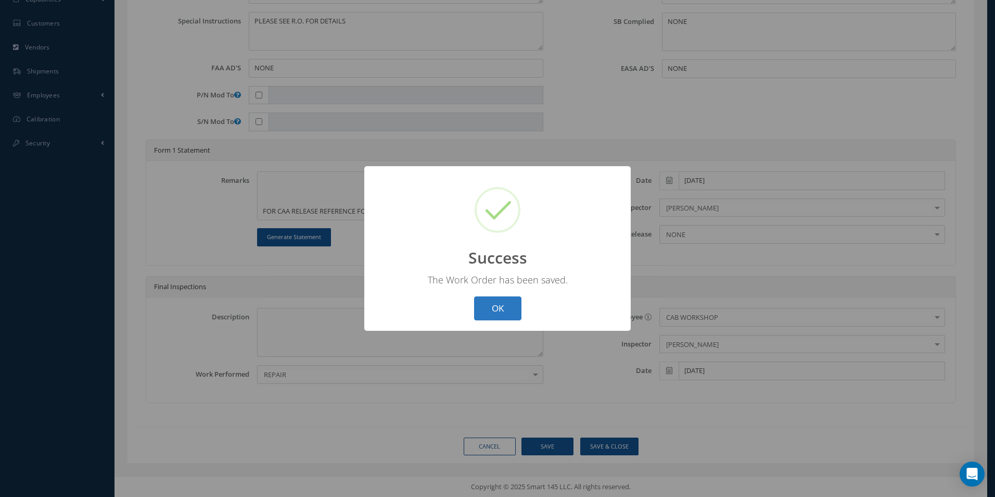
click at [500, 303] on button "OK" at bounding box center [497, 308] width 47 height 24
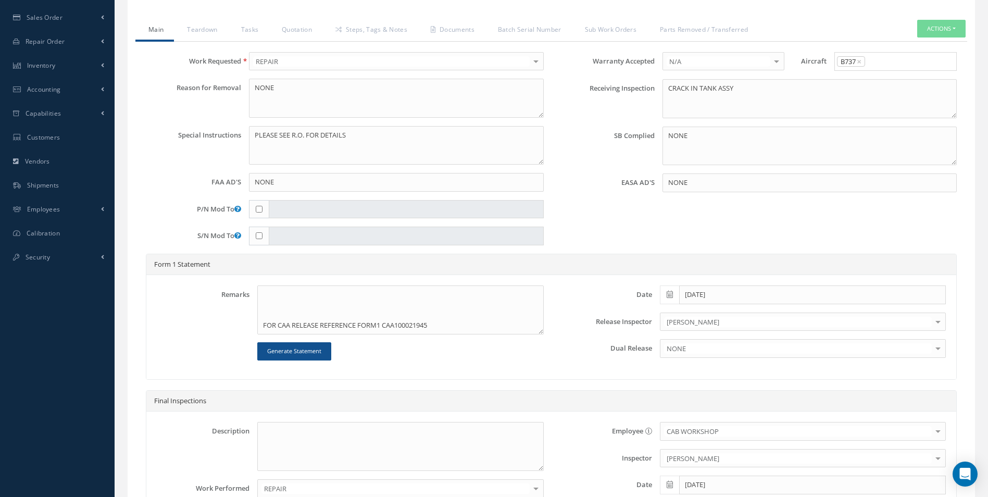
scroll to position [108, 0]
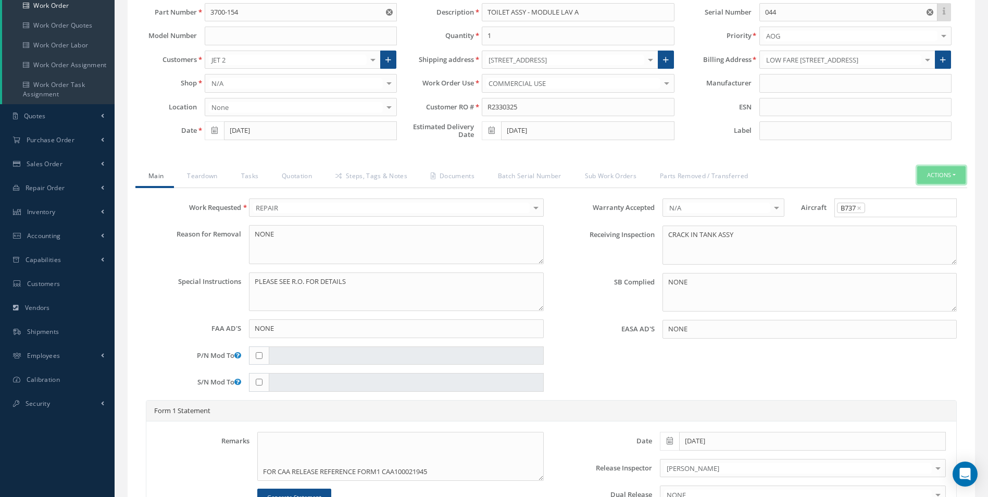
click at [929, 169] on button "Actions" at bounding box center [941, 175] width 48 height 18
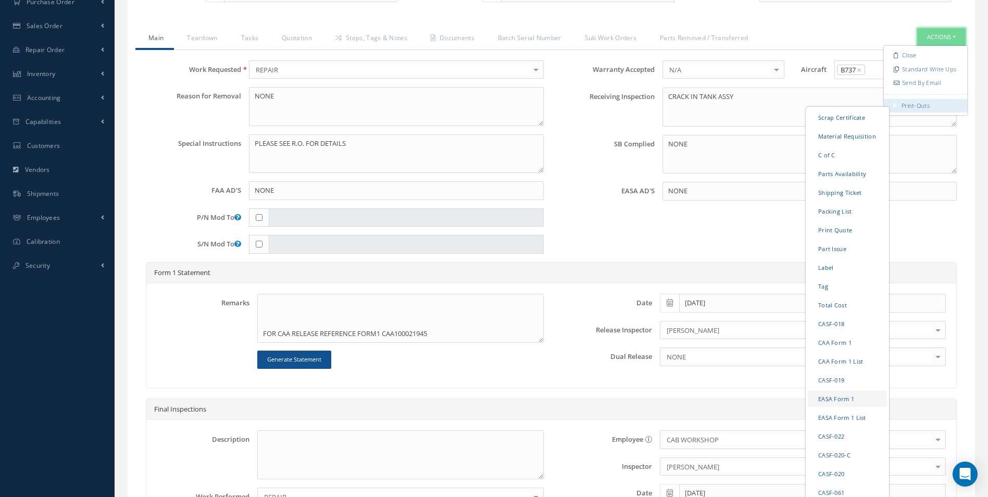
scroll to position [264, 0]
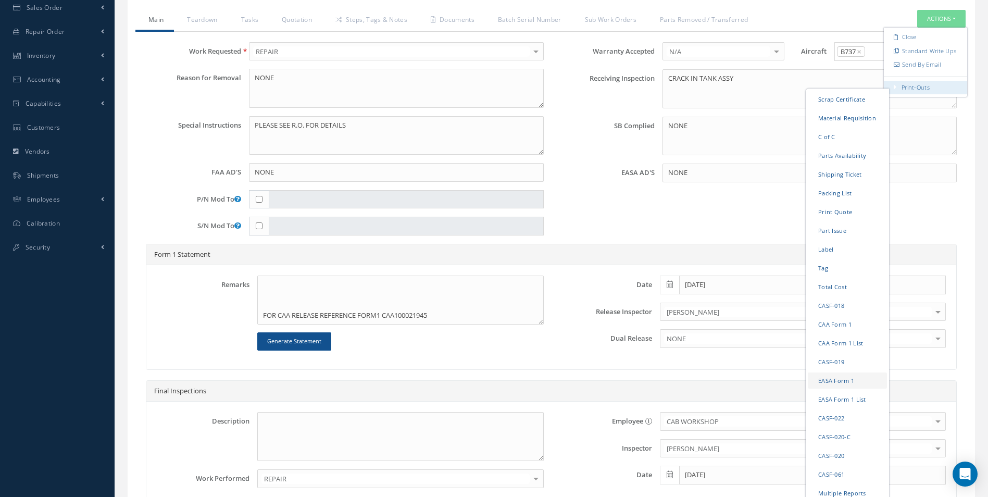
click at [834, 378] on link "EASA Form 1" at bounding box center [846, 380] width 79 height 16
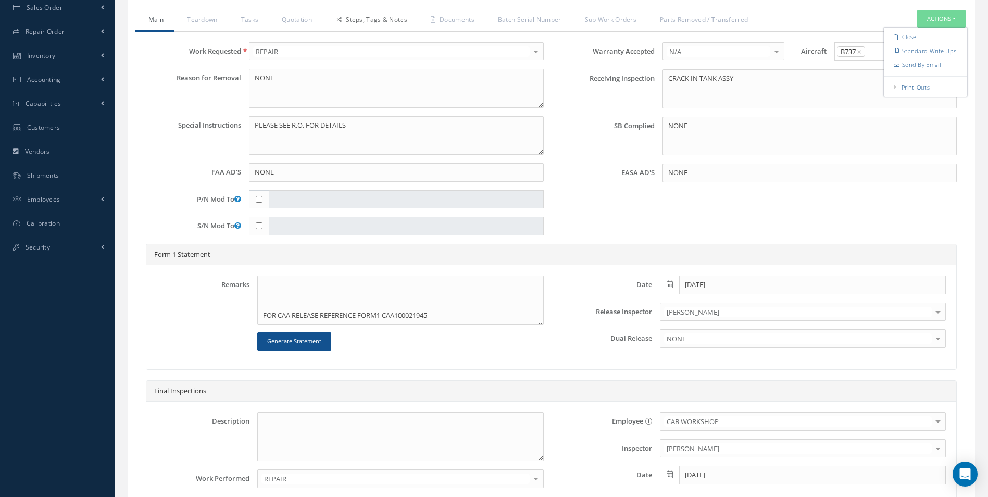
click at [369, 23] on link "Steps, Tags & Notes" at bounding box center [369, 21] width 95 height 22
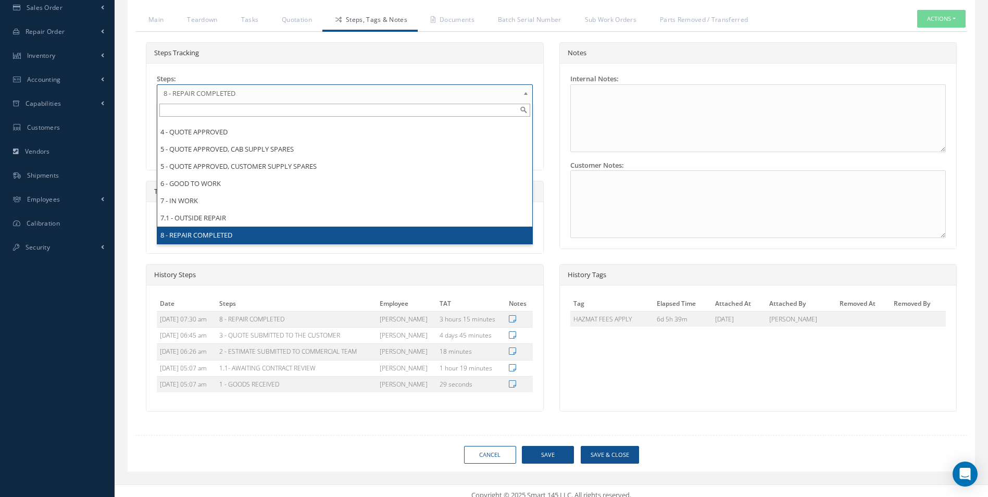
click at [526, 89] on b at bounding box center [527, 95] width 9 height 17
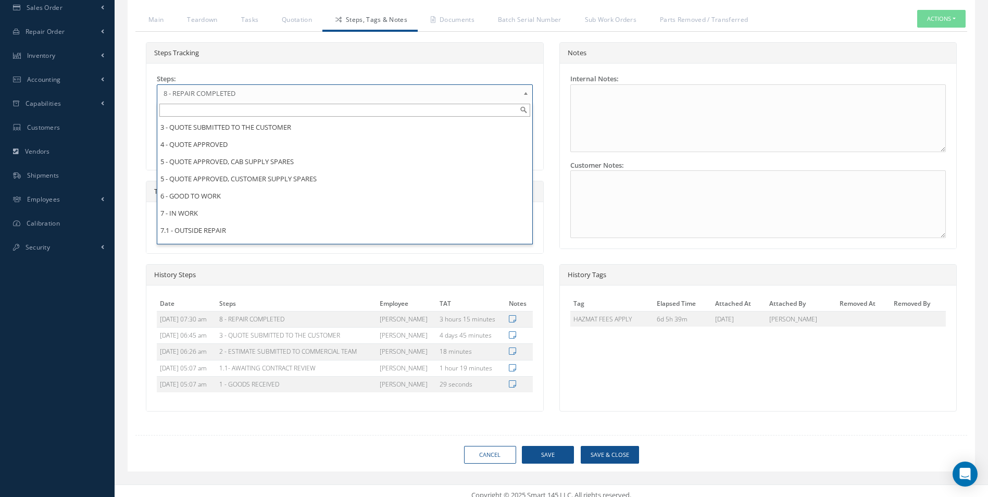
scroll to position [173, 0]
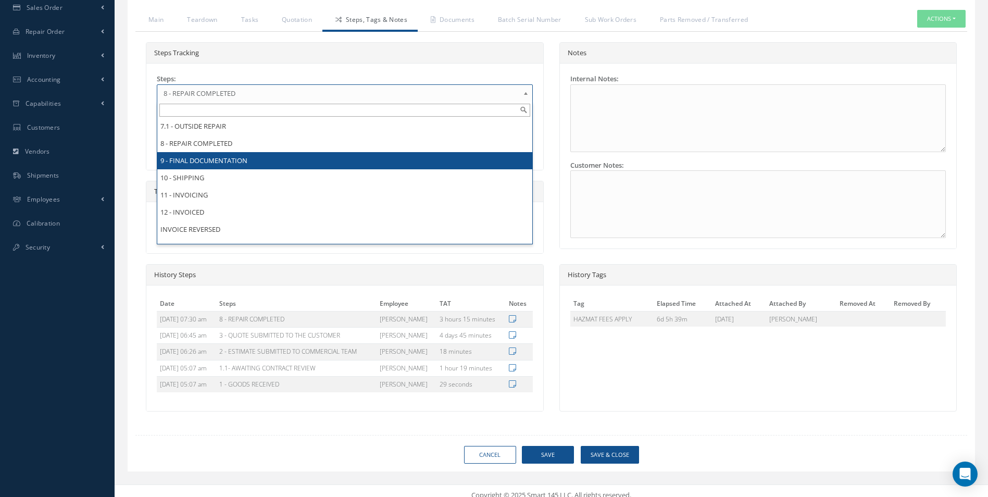
drag, startPoint x: 284, startPoint y: 155, endPoint x: 294, endPoint y: 157, distance: 9.7
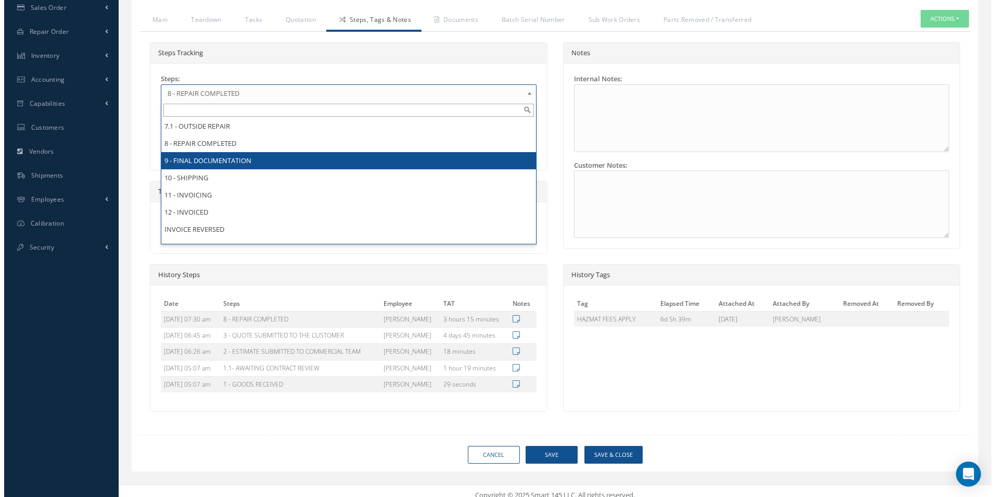
scroll to position [0, 0]
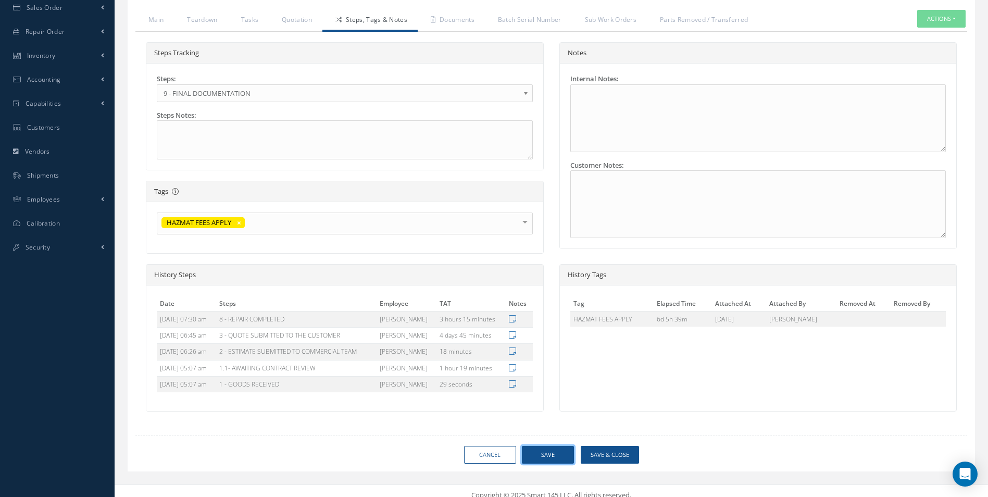
click at [551, 456] on button "Save" at bounding box center [548, 455] width 52 height 18
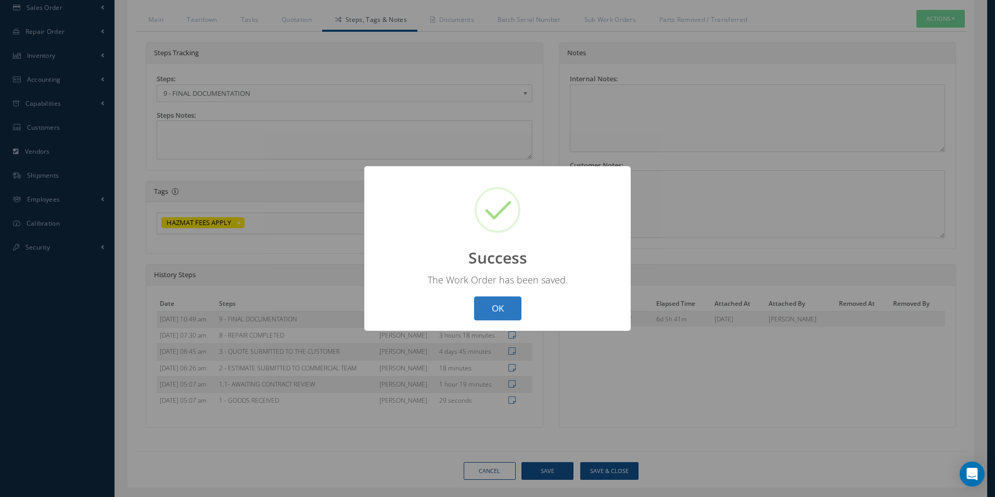
click at [500, 304] on button "OK" at bounding box center [497, 308] width 47 height 24
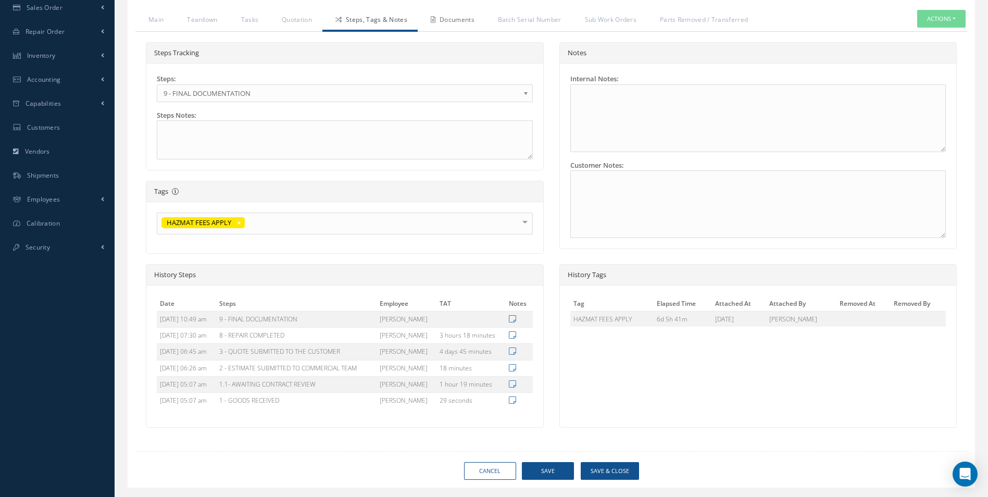
click at [470, 21] on link "Documents" at bounding box center [451, 21] width 67 height 22
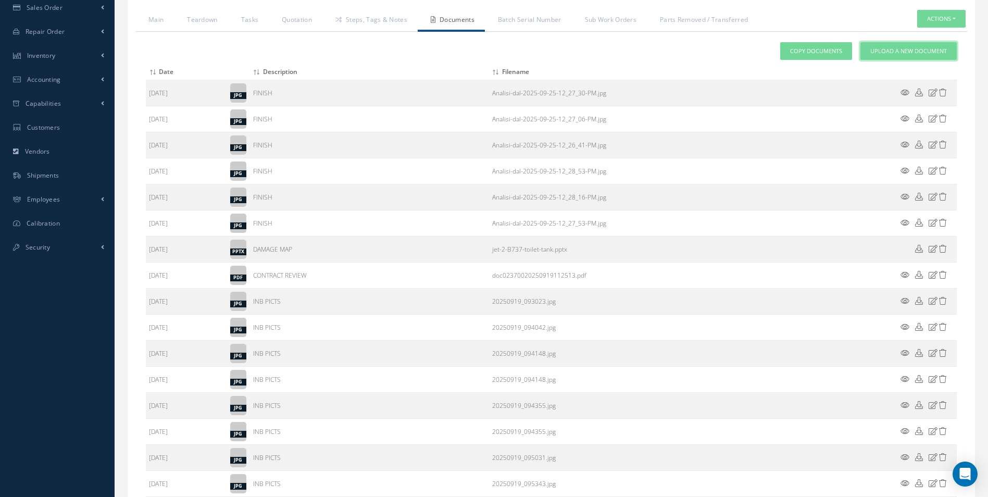
click at [897, 55] on span "Upload a New Document" at bounding box center [908, 51] width 77 height 9
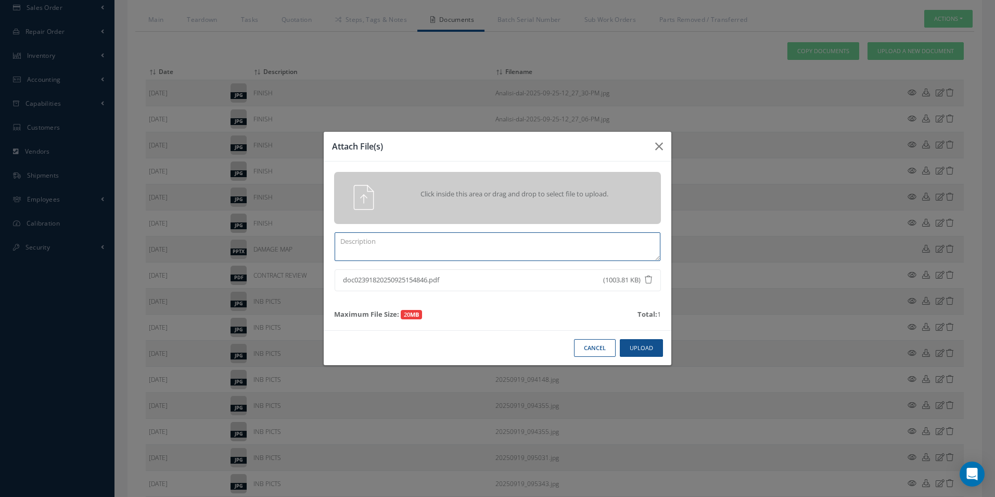
click at [348, 237] on textarea at bounding box center [498, 246] width 326 height 29
click at [628, 346] on button "Upload" at bounding box center [641, 348] width 43 height 18
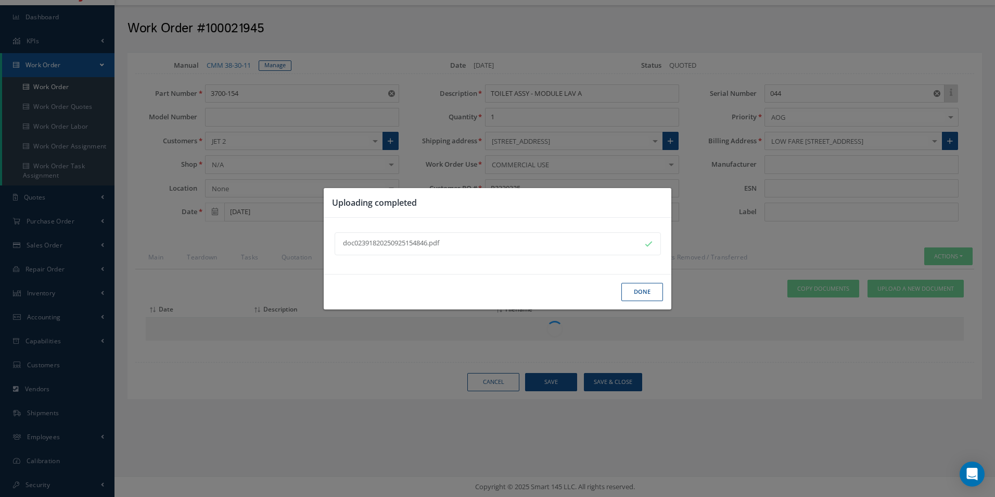
scroll to position [264, 0]
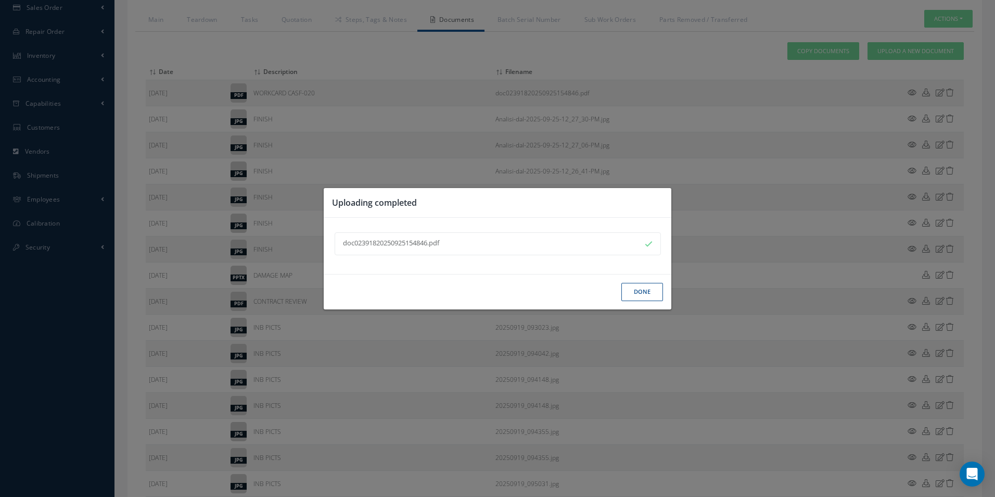
click at [653, 291] on button "Done" at bounding box center [643, 292] width 42 height 18
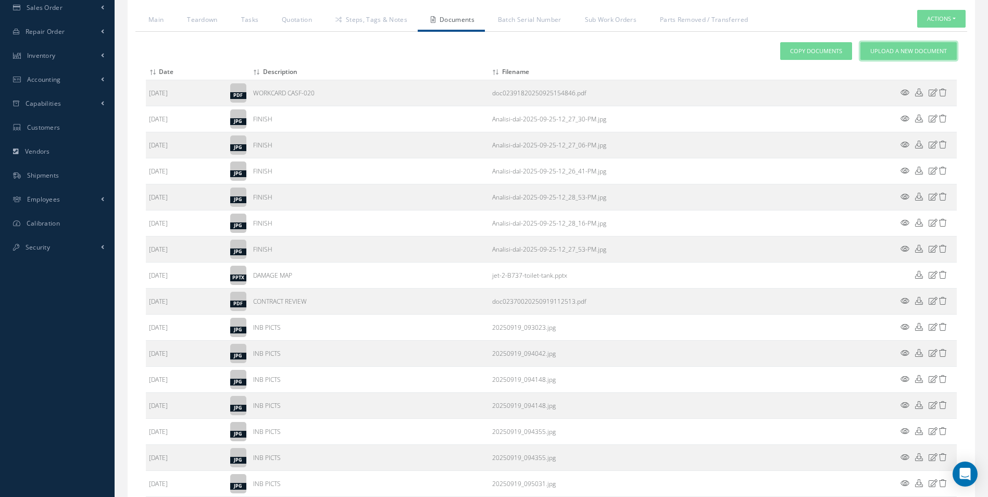
click at [889, 49] on span "Upload a New Document" at bounding box center [908, 51] width 77 height 9
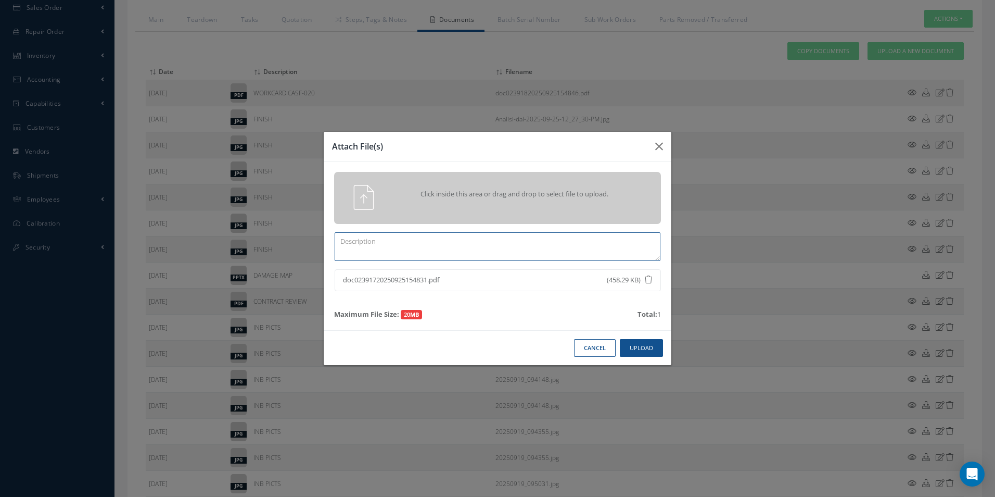
click at [358, 243] on textarea at bounding box center [498, 246] width 326 height 29
click at [649, 349] on button "Upload" at bounding box center [641, 348] width 43 height 18
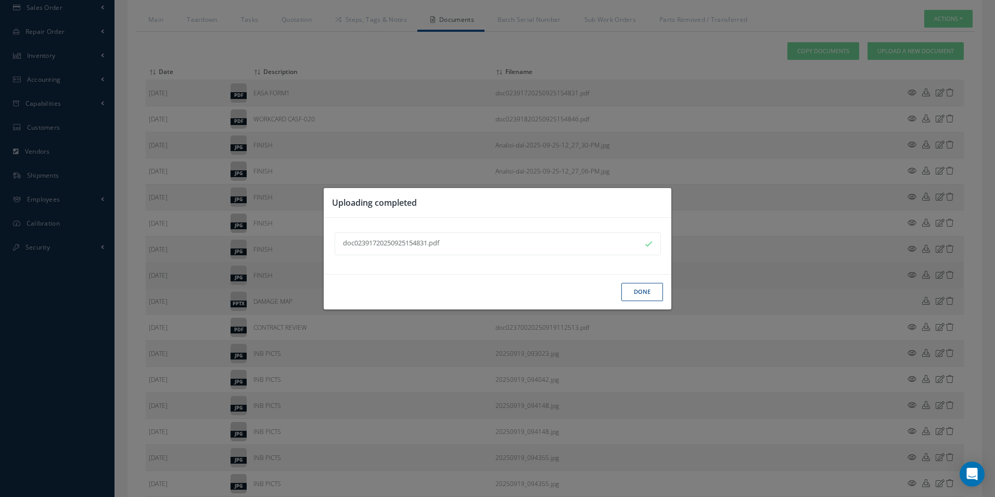
click at [661, 285] on button "Done" at bounding box center [643, 292] width 42 height 18
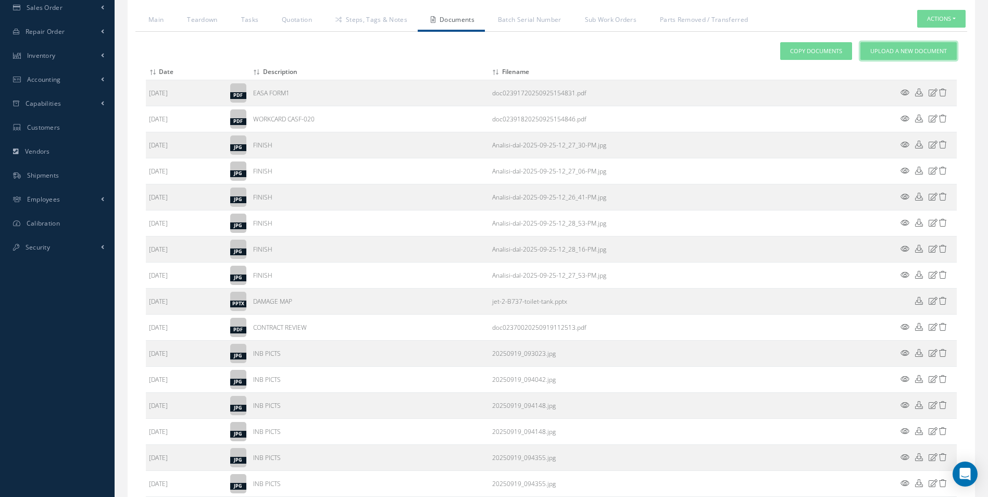
click at [907, 52] on span "Upload a New Document" at bounding box center [908, 51] width 77 height 9
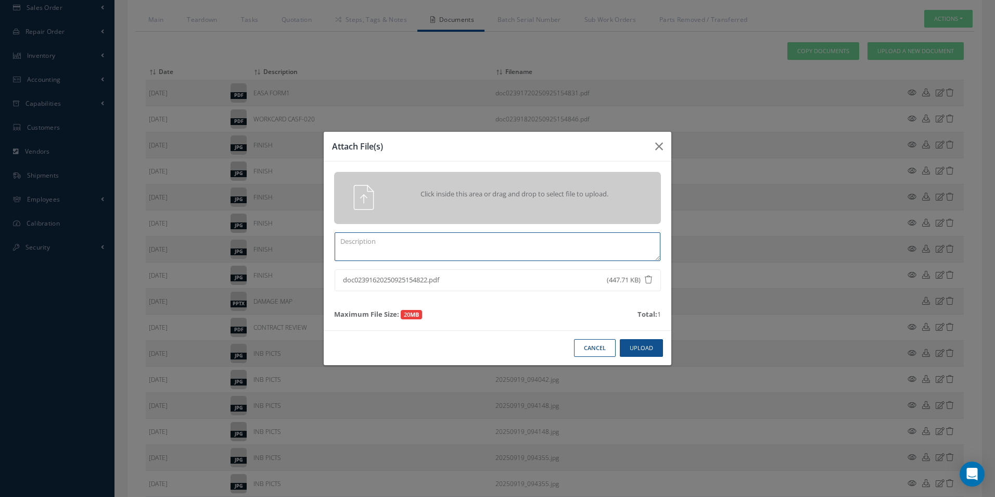
click at [363, 243] on textarea at bounding box center [498, 246] width 326 height 29
type textarea "CAA FORM1"
click at [641, 342] on button "Upload" at bounding box center [641, 348] width 43 height 18
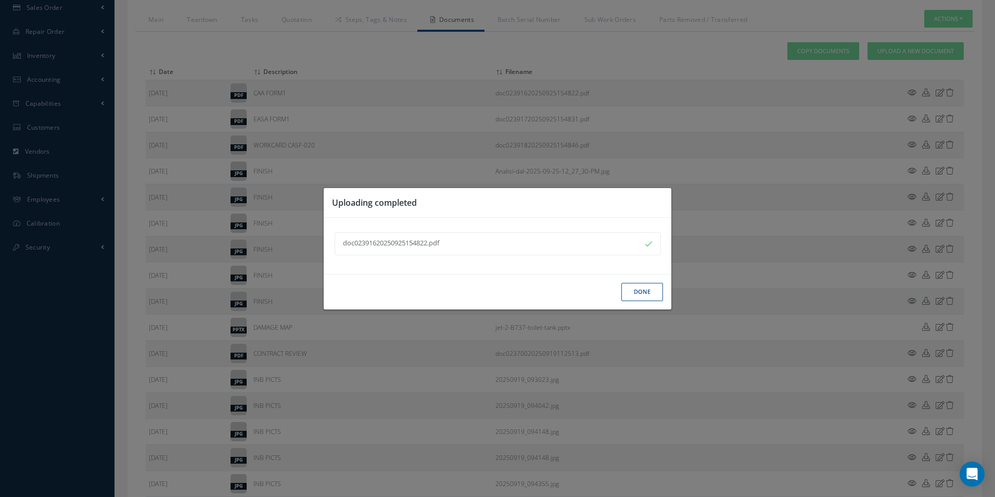
click at [651, 292] on button "Done" at bounding box center [643, 292] width 42 height 18
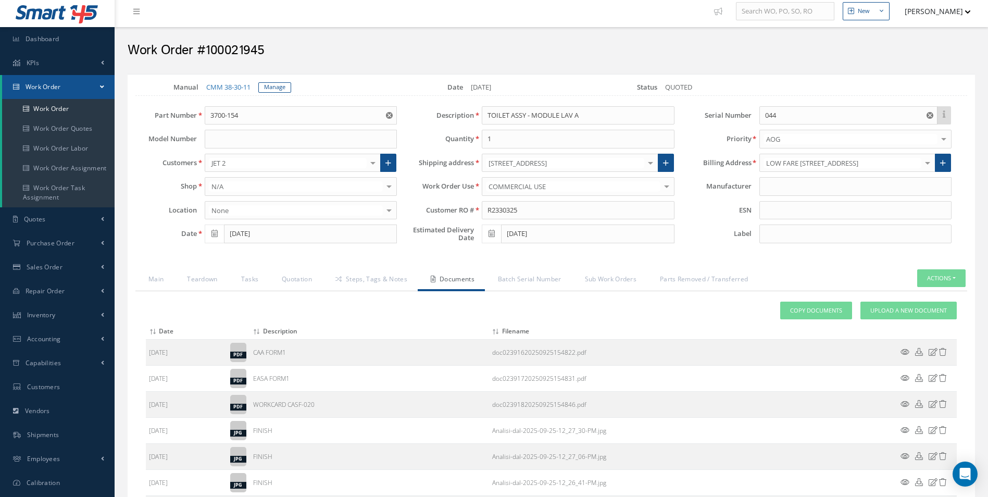
scroll to position [4, 0]
click at [159, 282] on link "Main" at bounding box center [154, 281] width 39 height 22
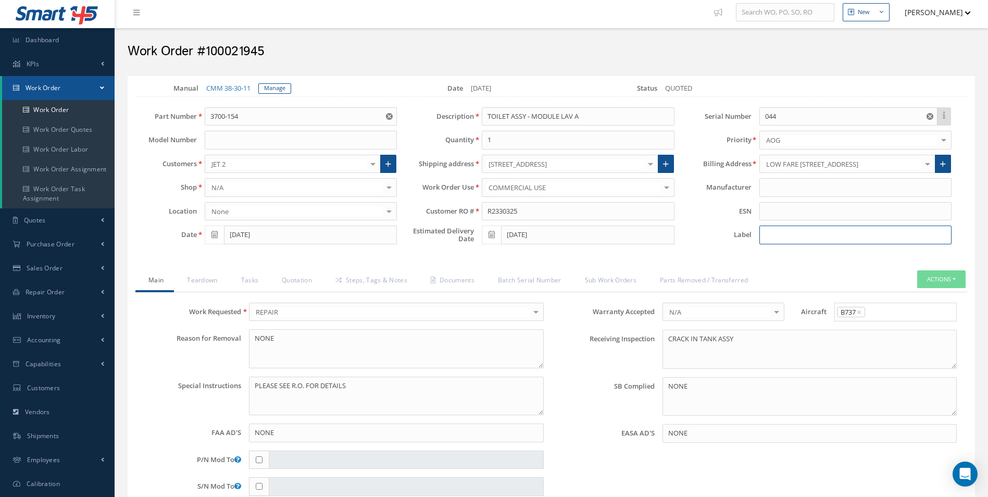
click at [816, 236] on input at bounding box center [855, 234] width 192 height 19
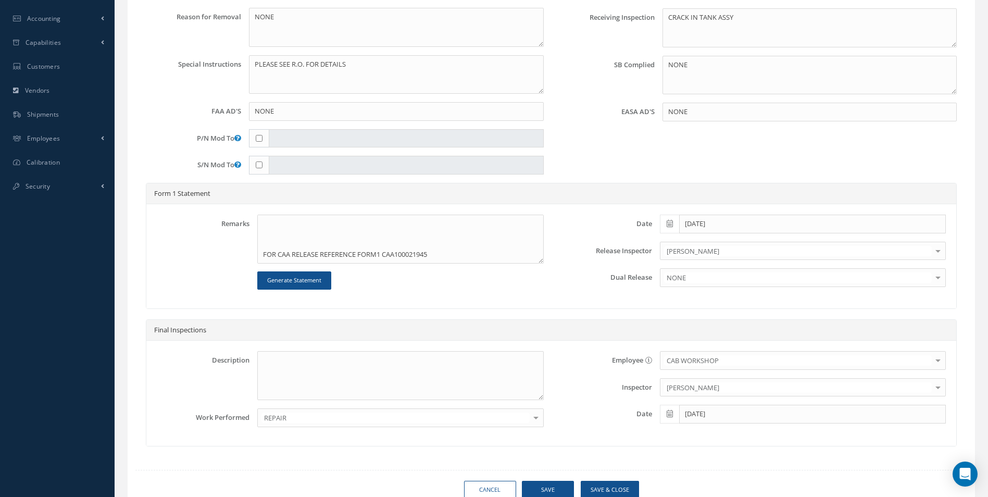
scroll to position [368, 0]
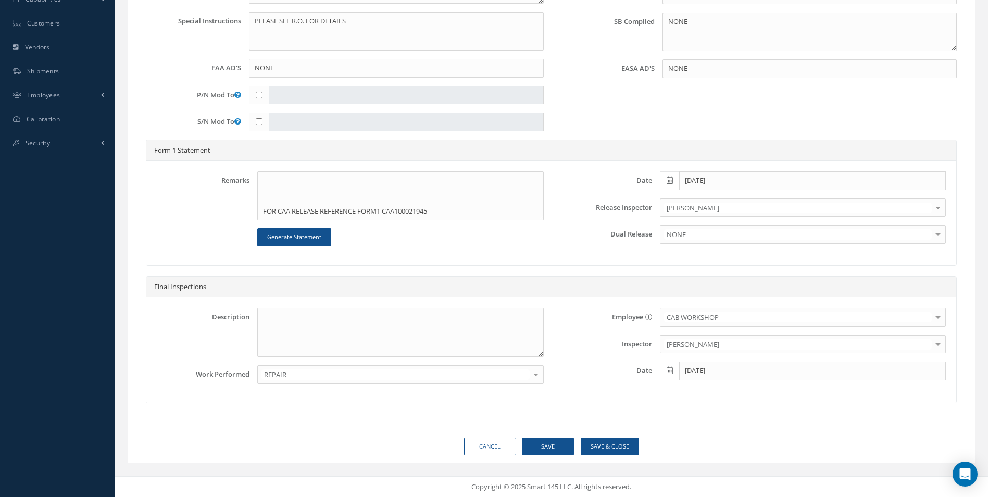
type input "GL4031"
click at [549, 443] on button "Save" at bounding box center [548, 446] width 52 height 18
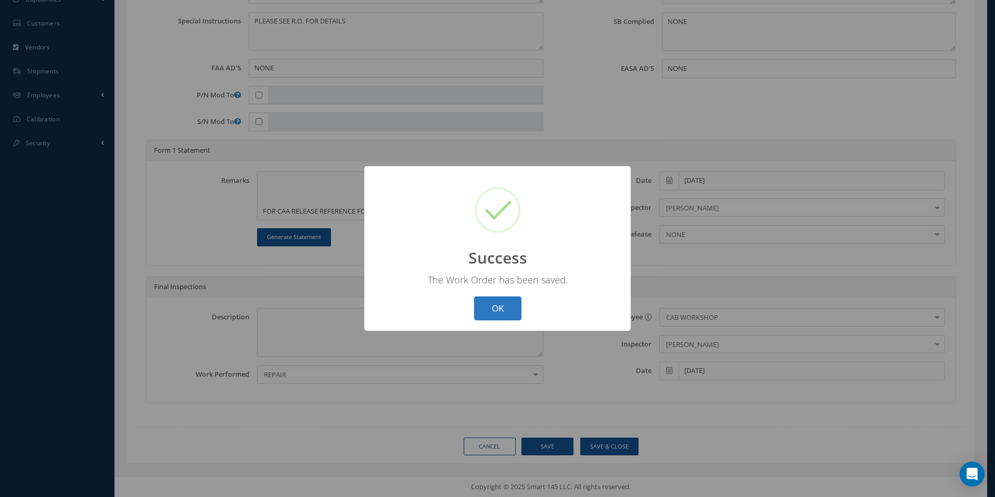
click at [511, 309] on button "OK" at bounding box center [497, 308] width 47 height 24
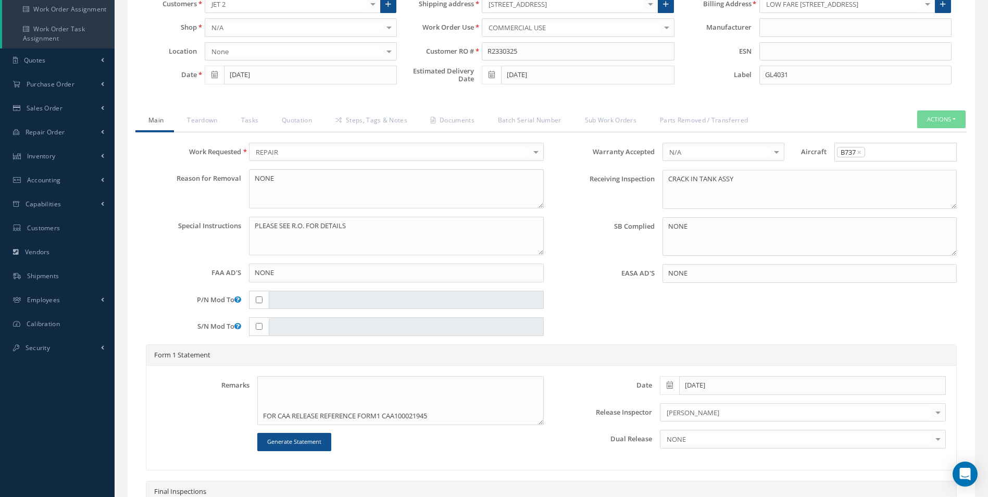
scroll to position [160, 0]
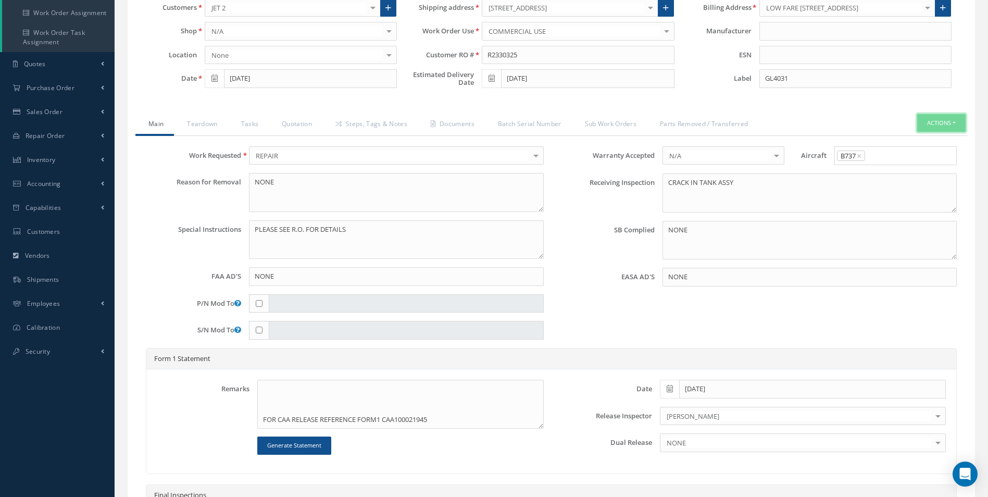
click at [938, 125] on button "Actions" at bounding box center [941, 123] width 48 height 18
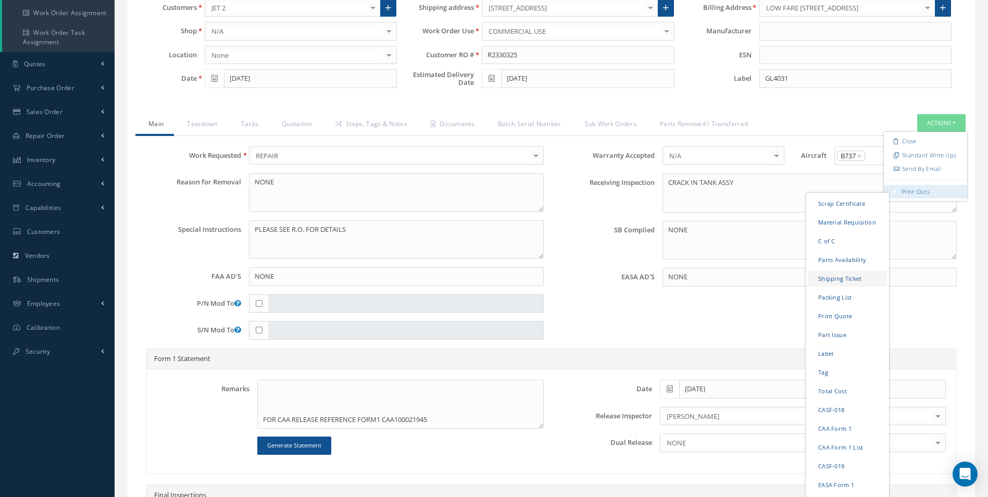
click at [830, 281] on link "Shipping Ticket" at bounding box center [846, 278] width 79 height 16
